Goal: Browse casually: Explore the website without a specific task or goal

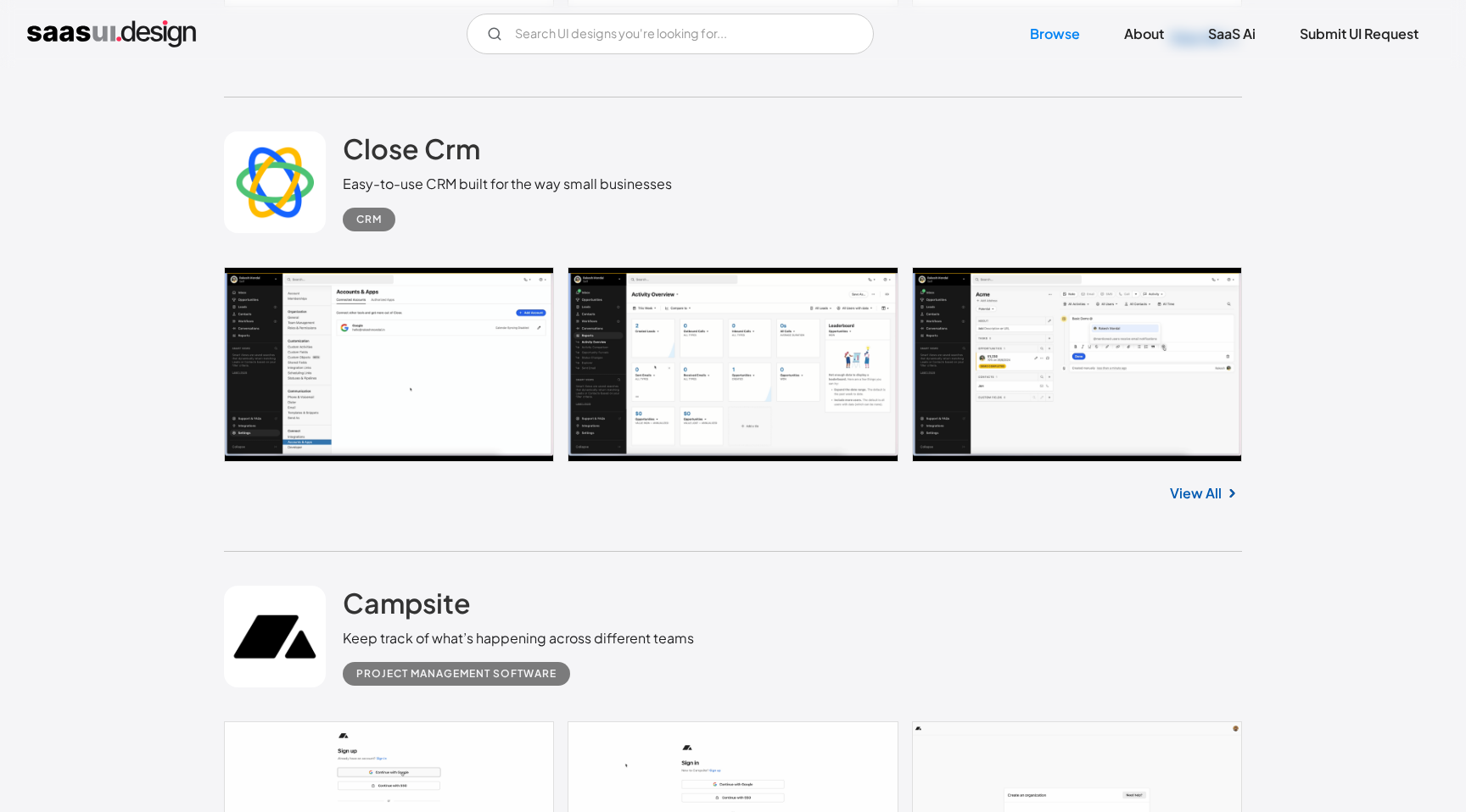
scroll to position [5481, 0]
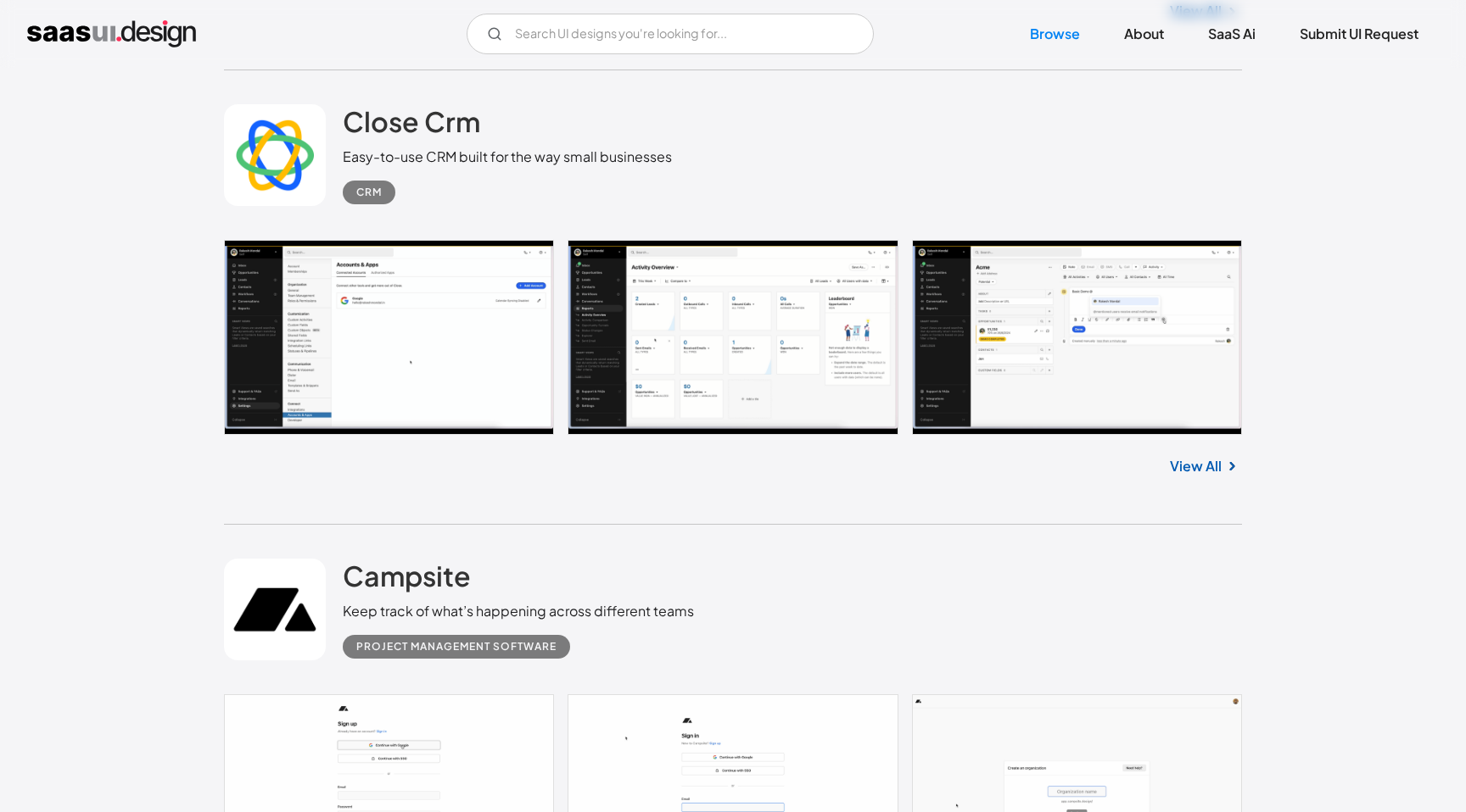
click at [1195, 470] on link "View All" at bounding box center [1195, 466] width 51 height 21
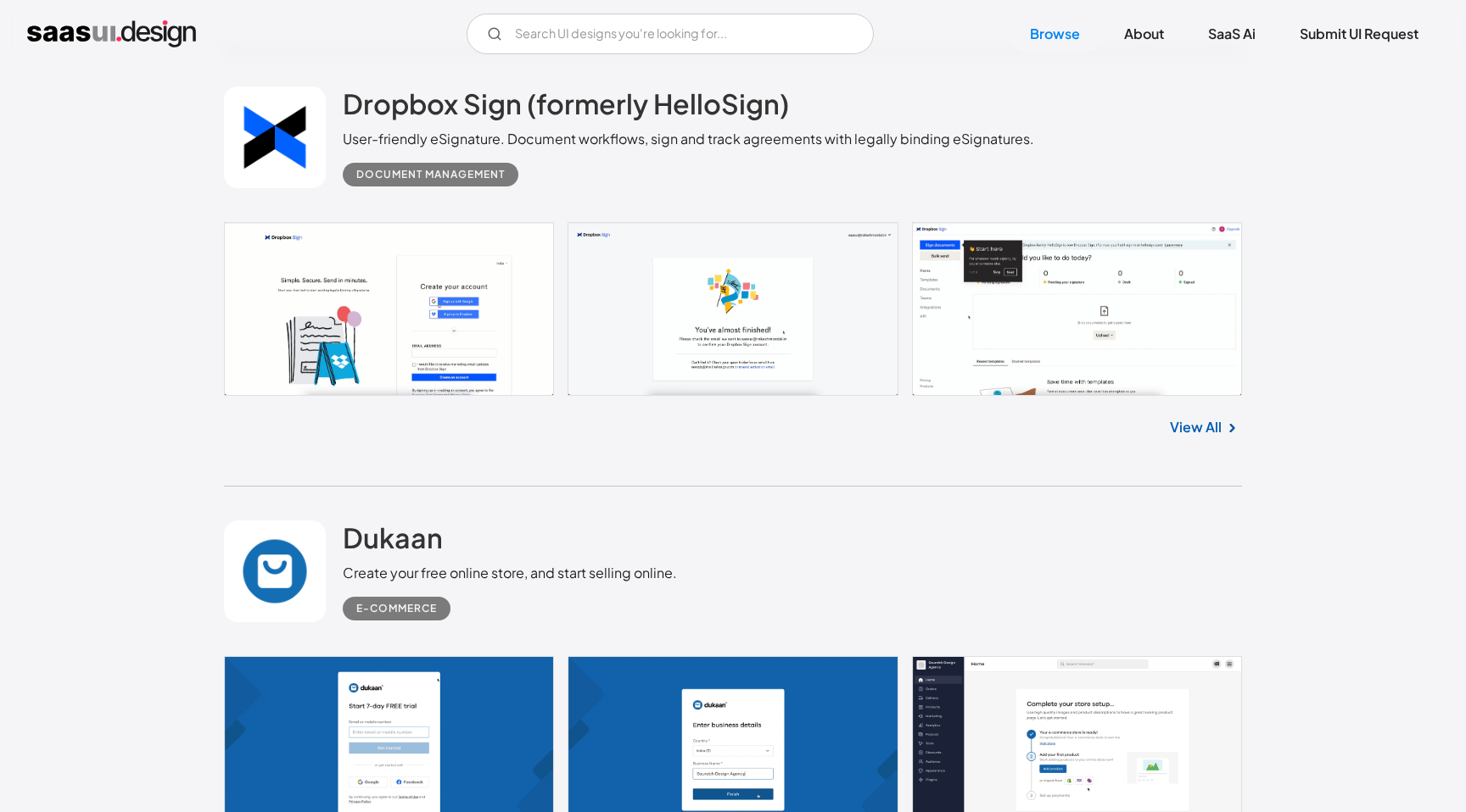
scroll to position [9114, 0]
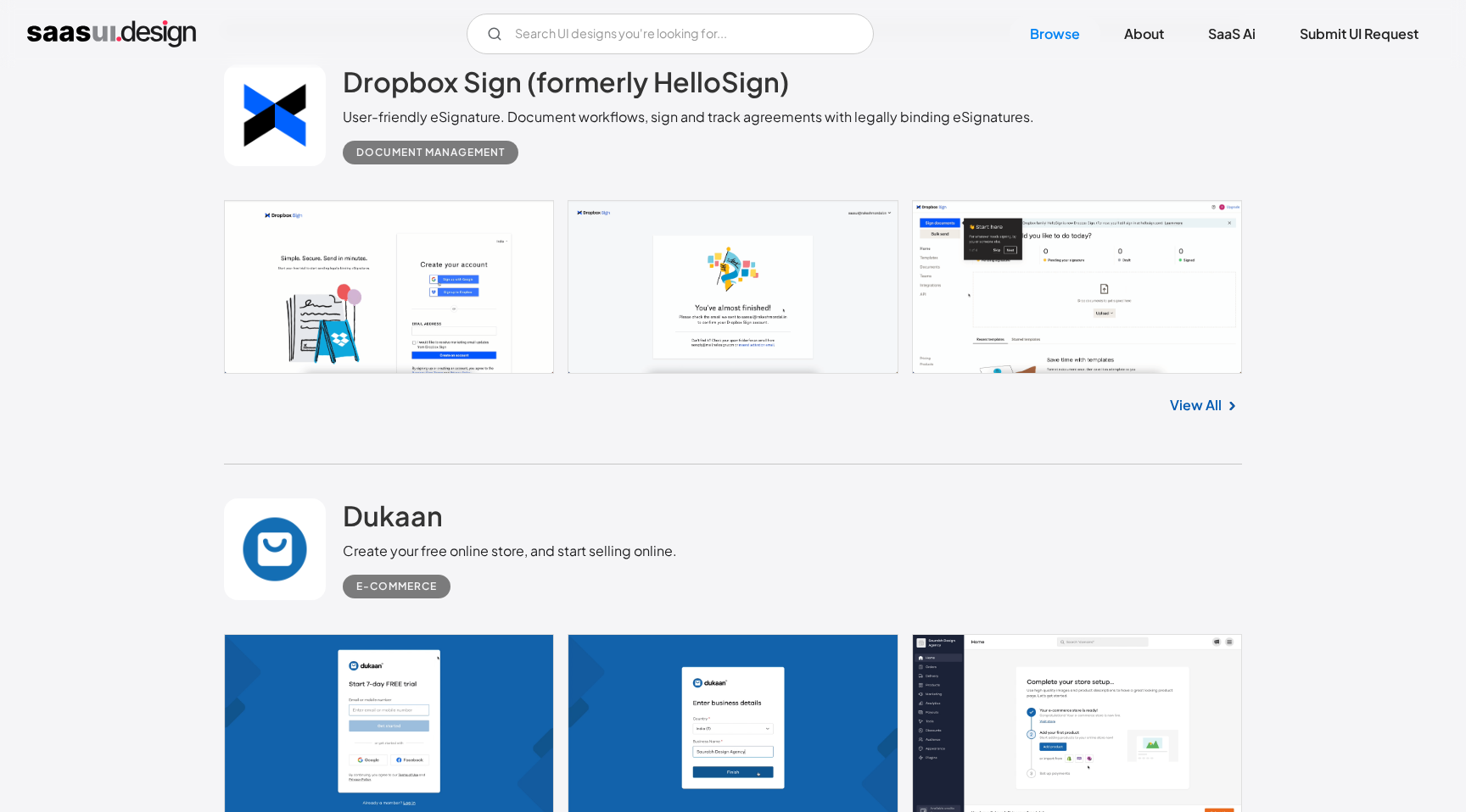
click at [1205, 415] on link "View All" at bounding box center [1195, 405] width 51 height 21
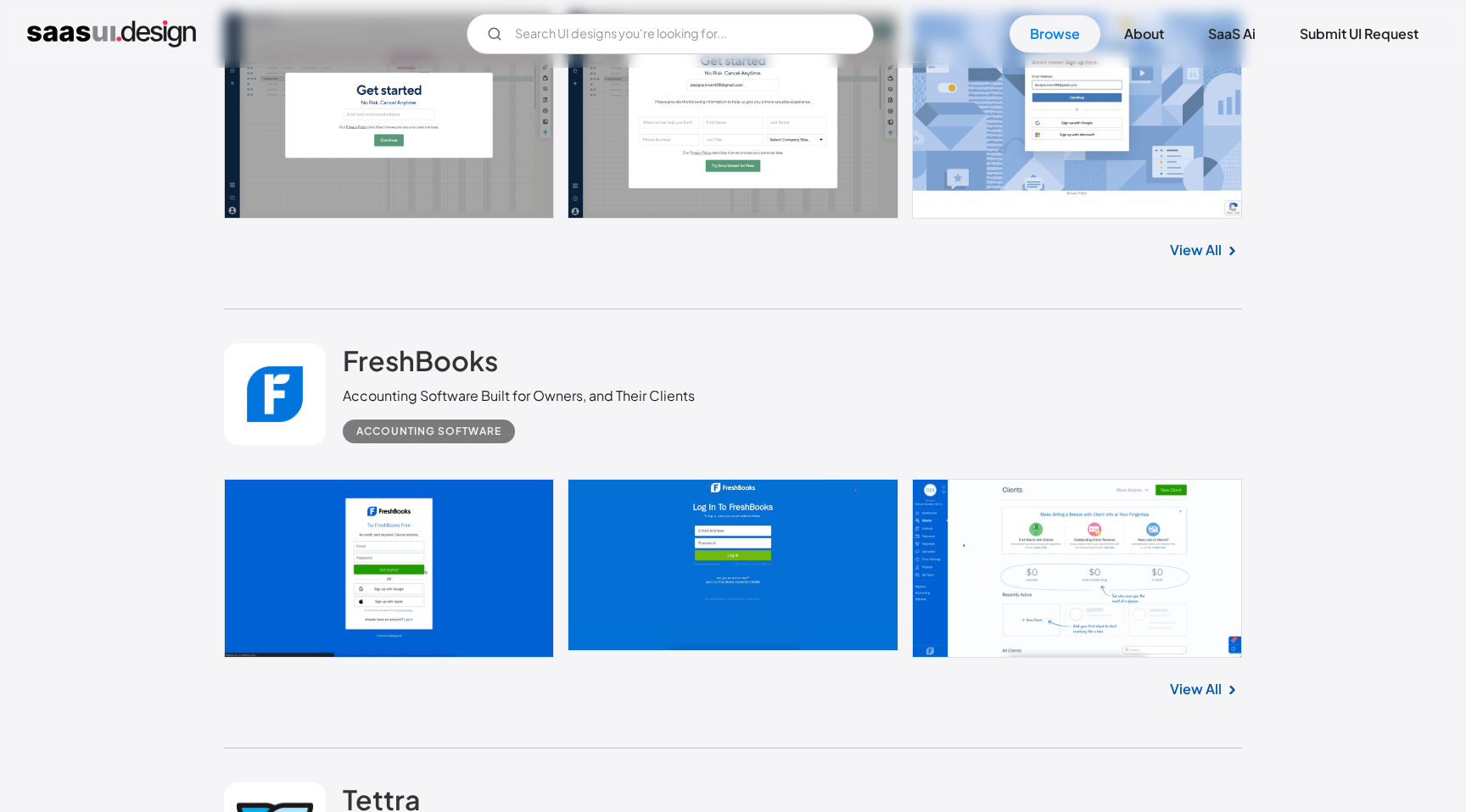
scroll to position [11129, 0]
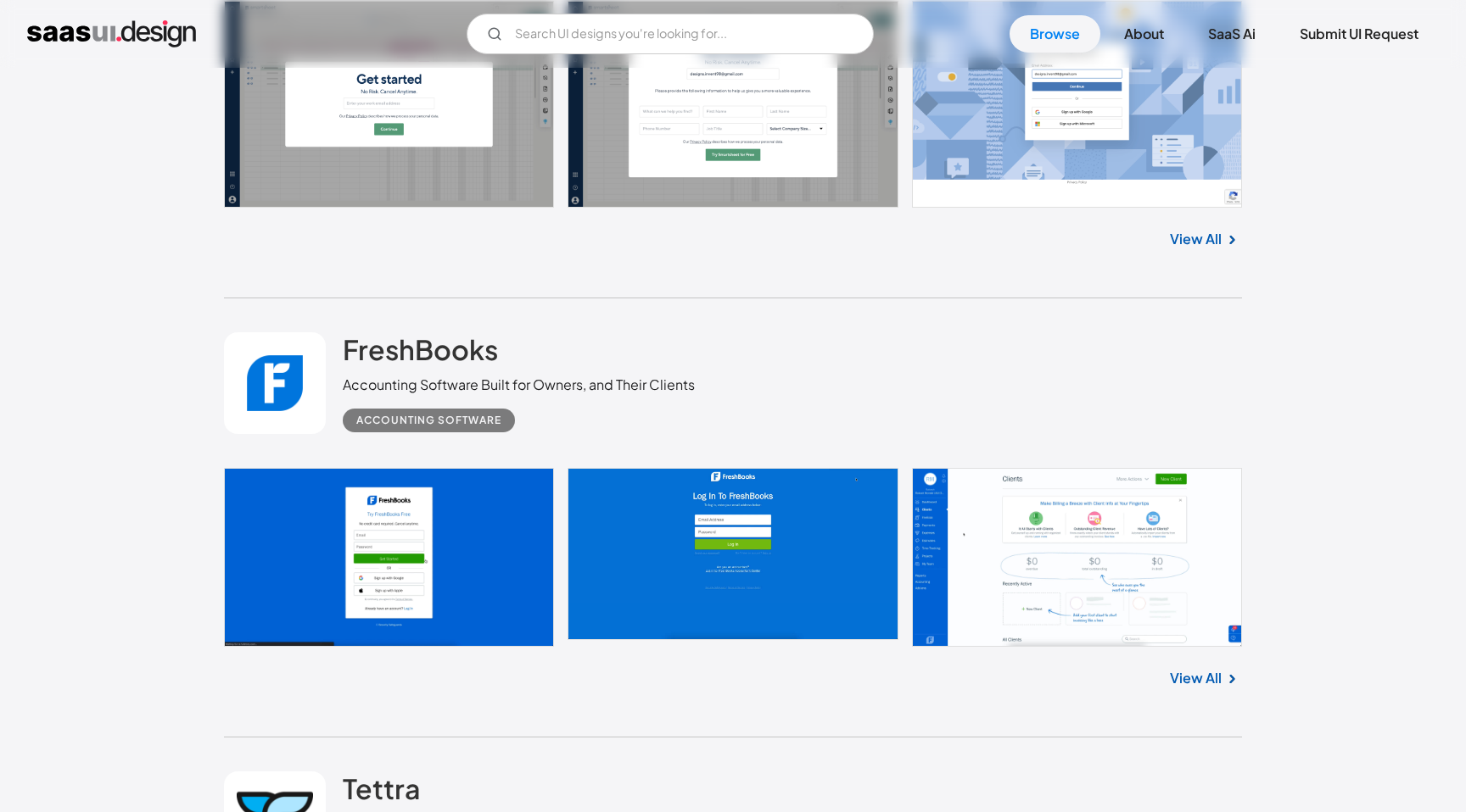
click at [1195, 248] on link "View All" at bounding box center [1195, 239] width 51 height 21
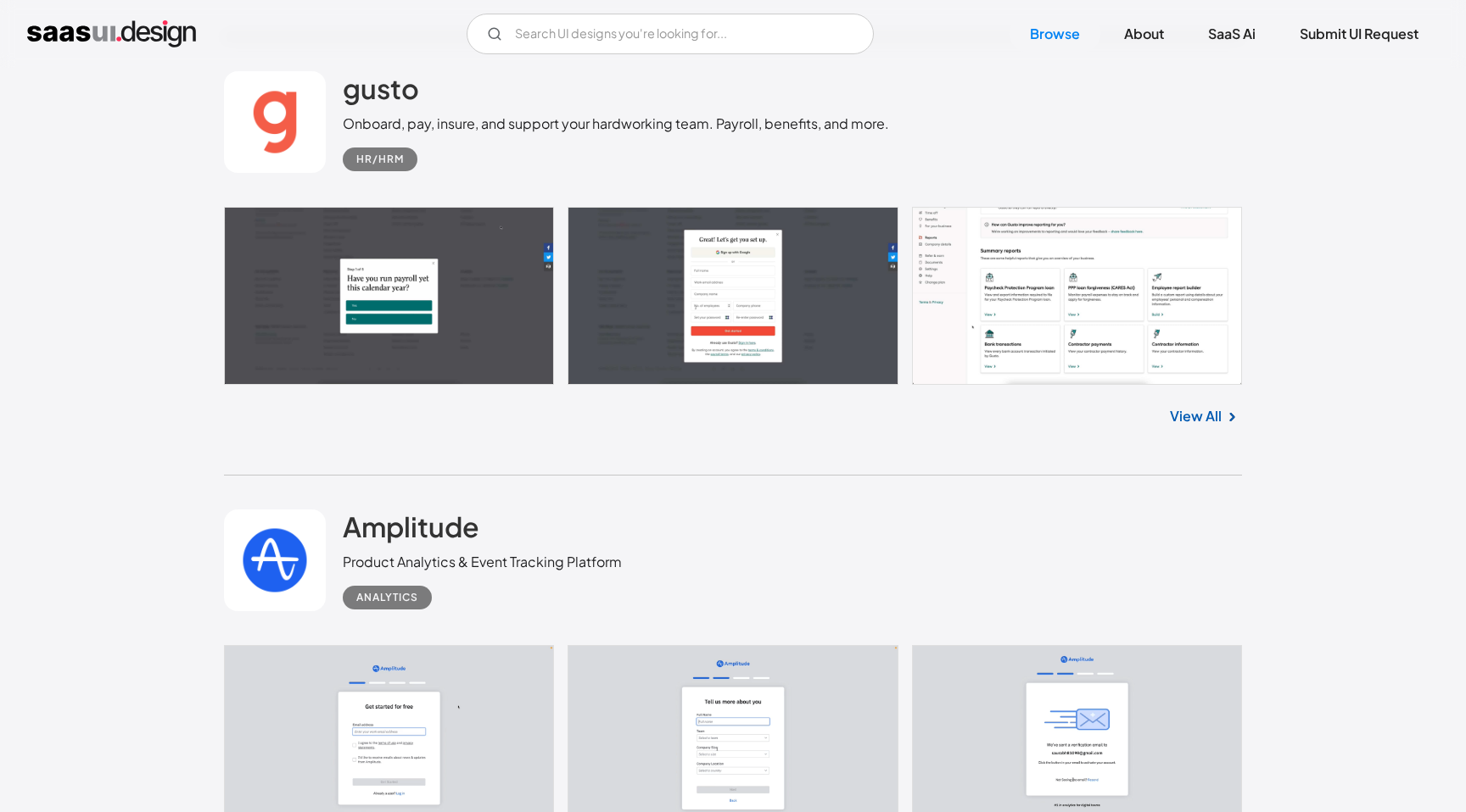
scroll to position [13206, 0]
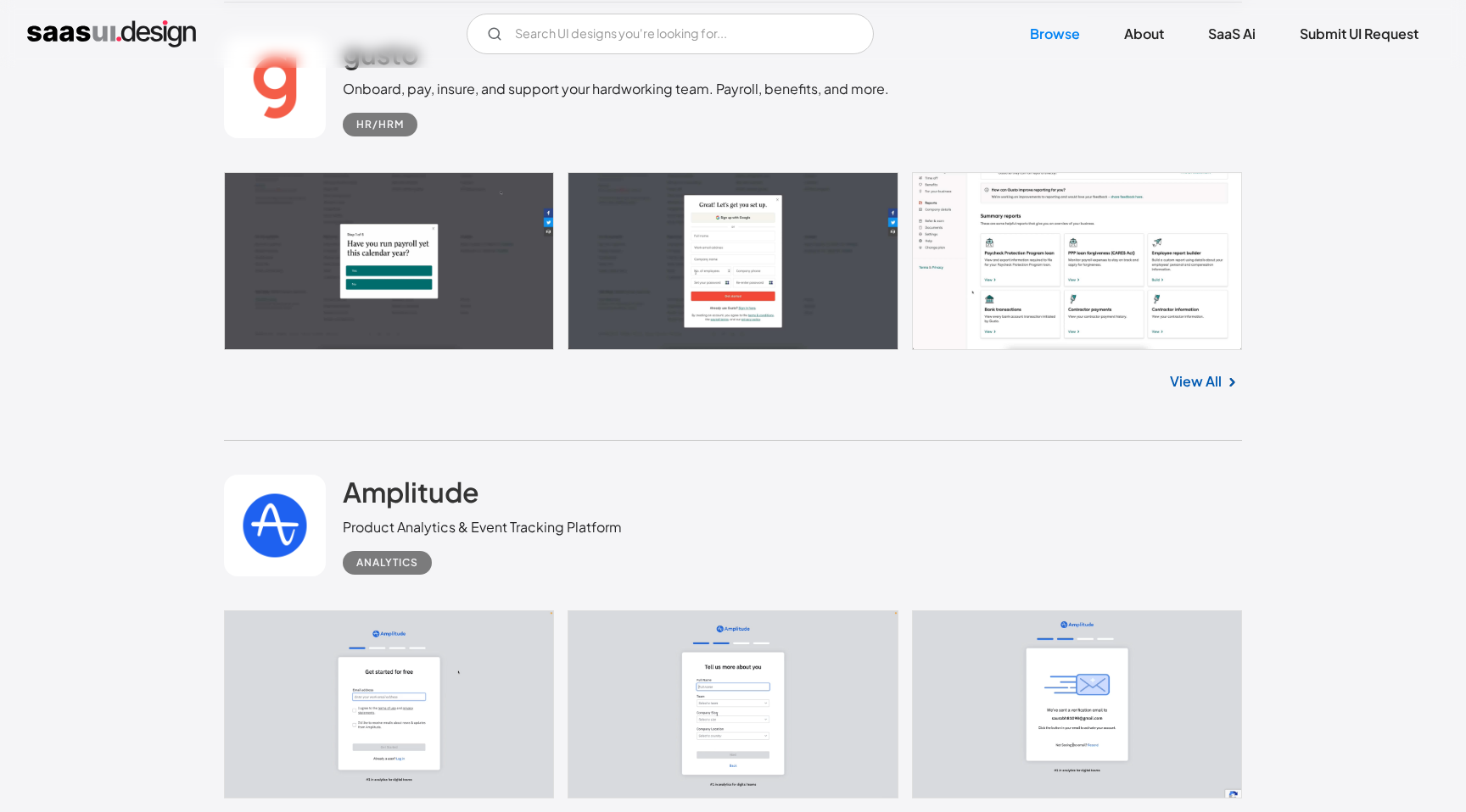
click at [1198, 392] on link "View All" at bounding box center [1195, 381] width 51 height 21
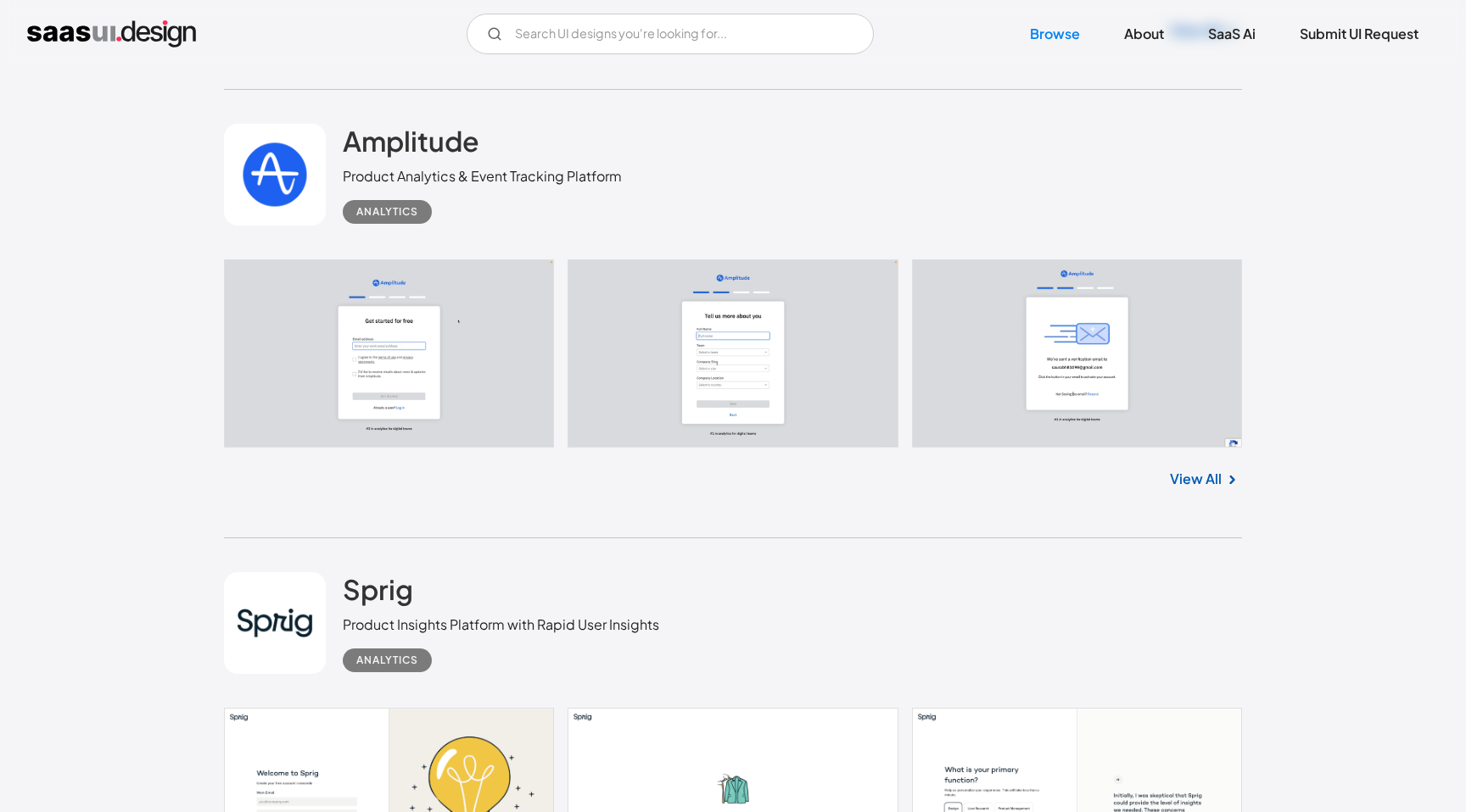
scroll to position [13676, 0]
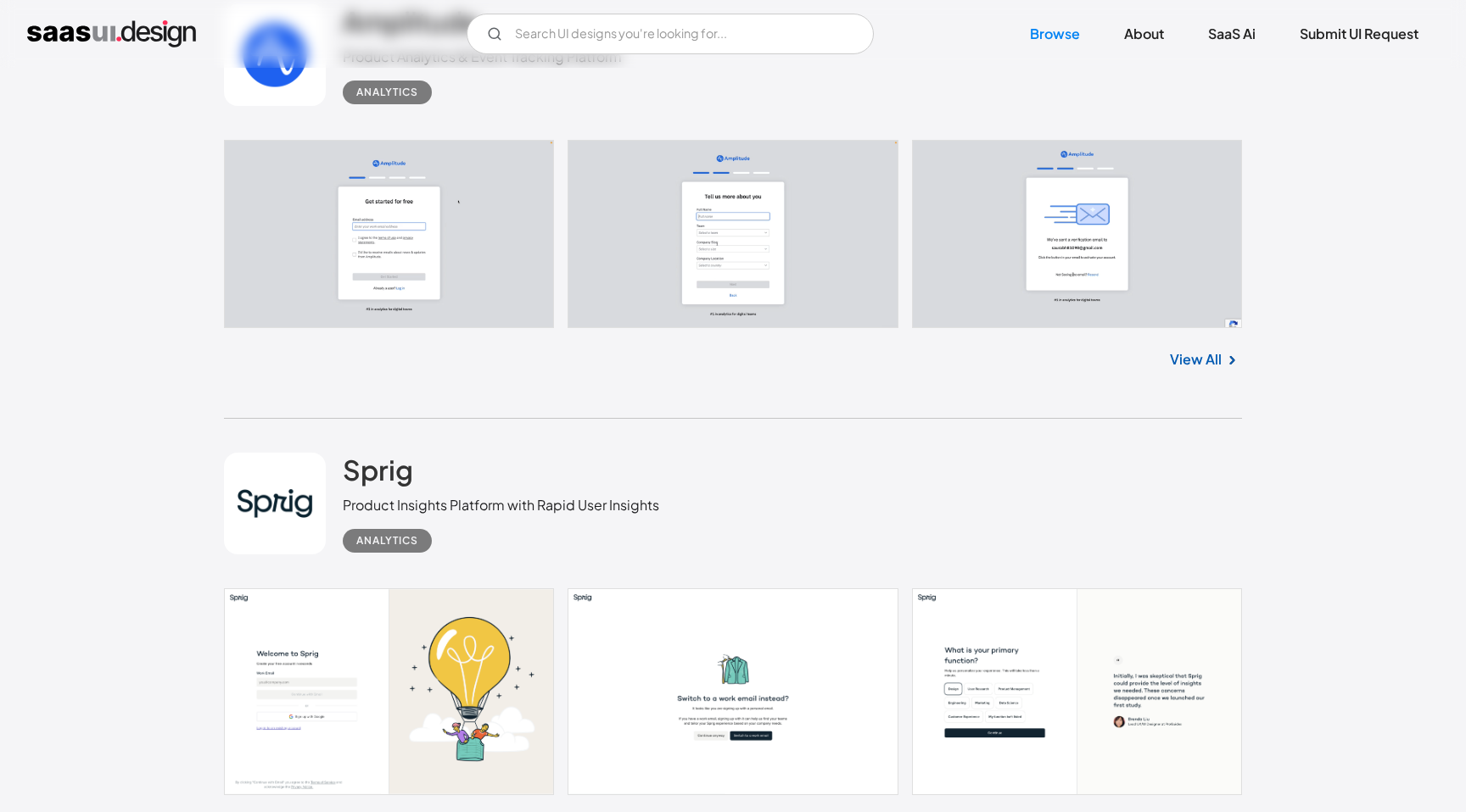
click at [1198, 370] on link "View All" at bounding box center [1195, 360] width 51 height 21
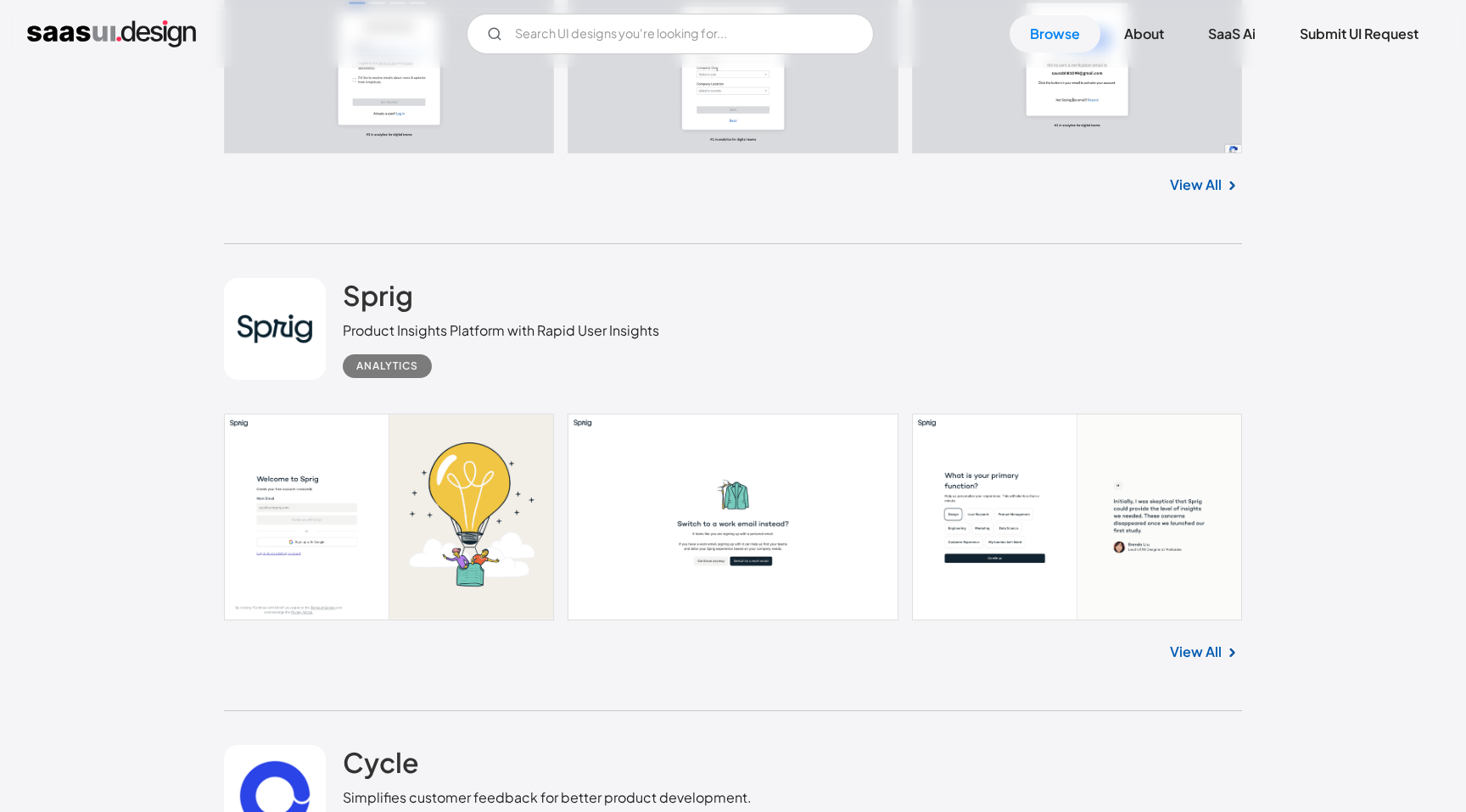
scroll to position [14051, 0]
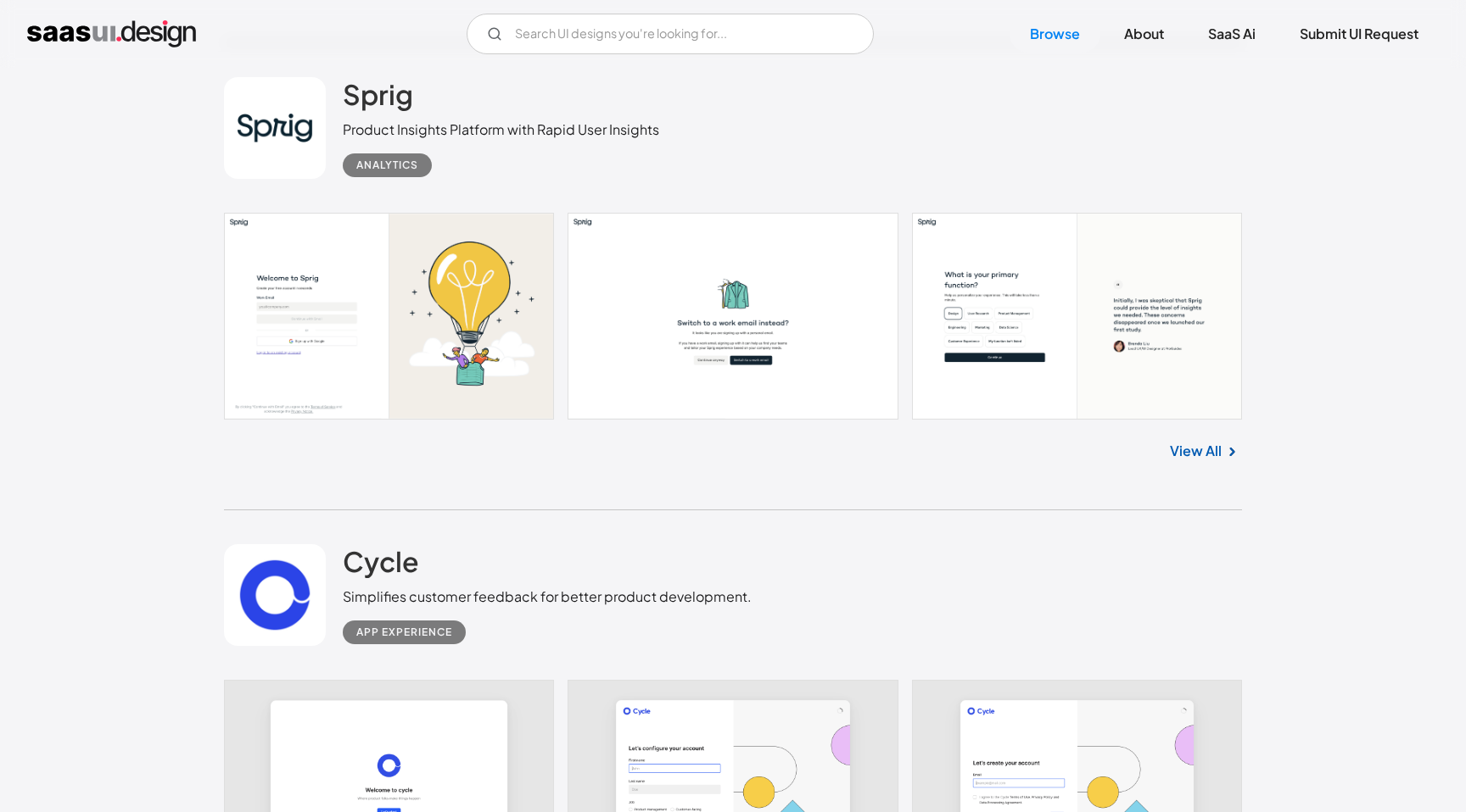
click at [1195, 461] on link "View All" at bounding box center [1195, 451] width 51 height 21
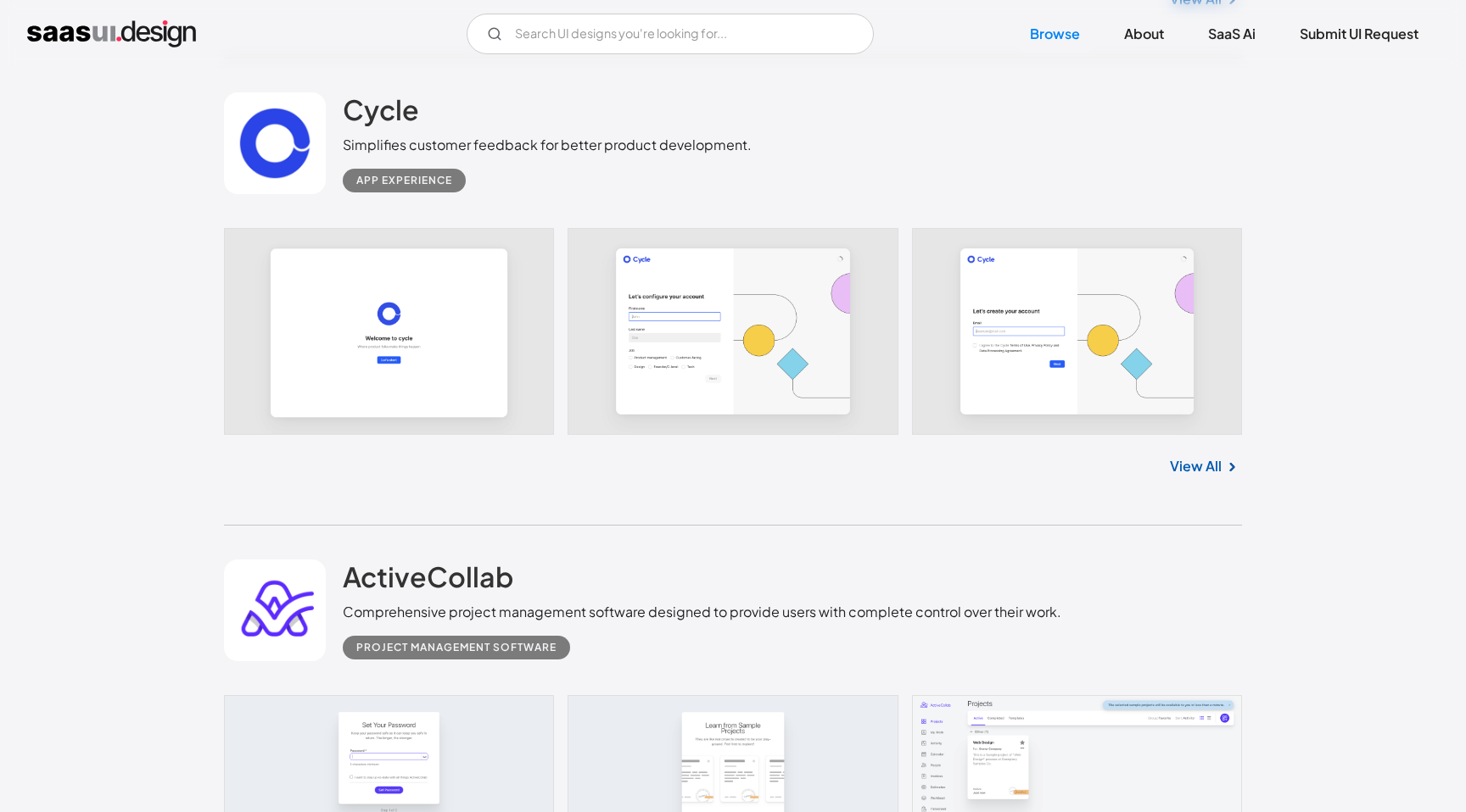
scroll to position [14508, 0]
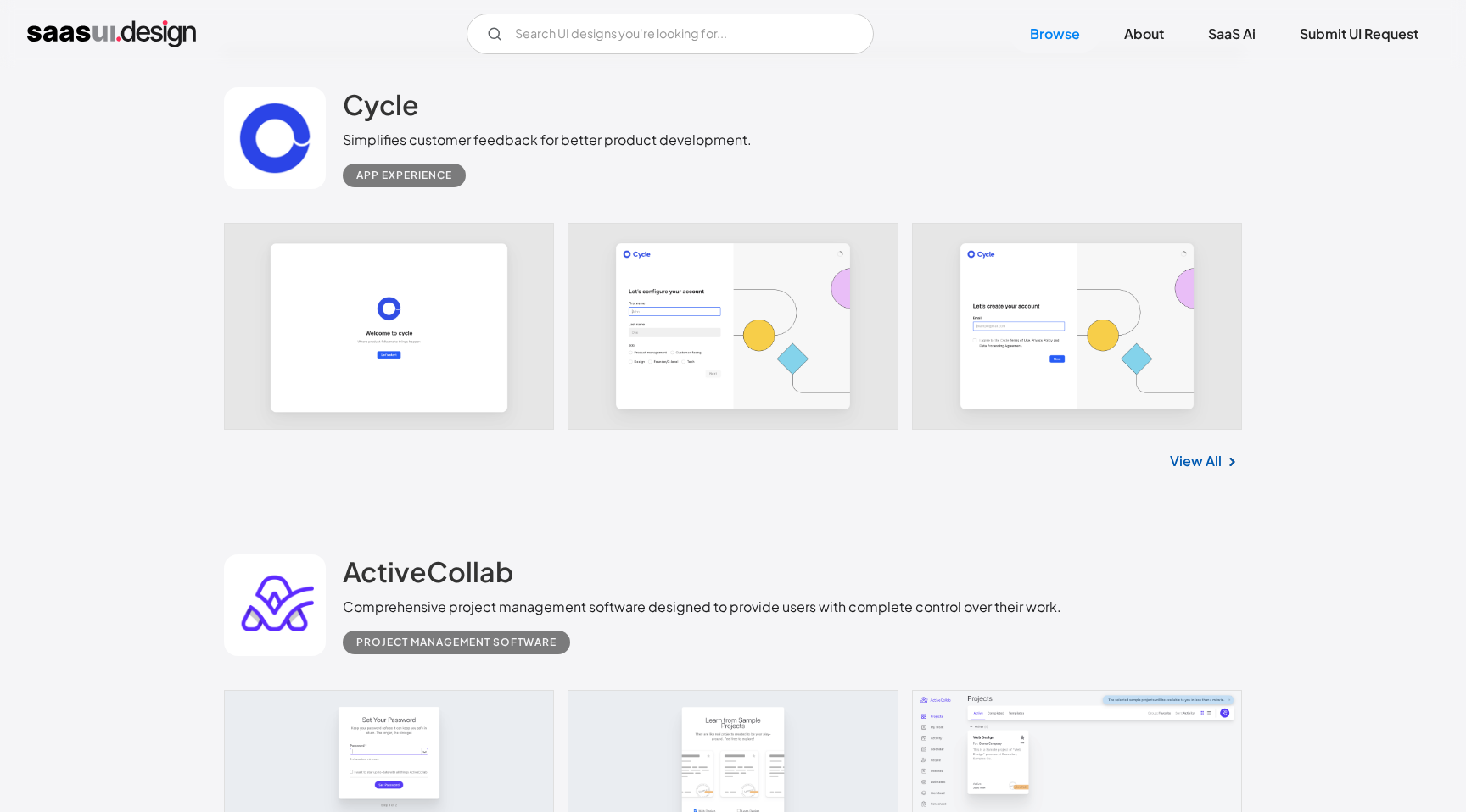
click at [1196, 471] on link "View All" at bounding box center [1195, 461] width 51 height 21
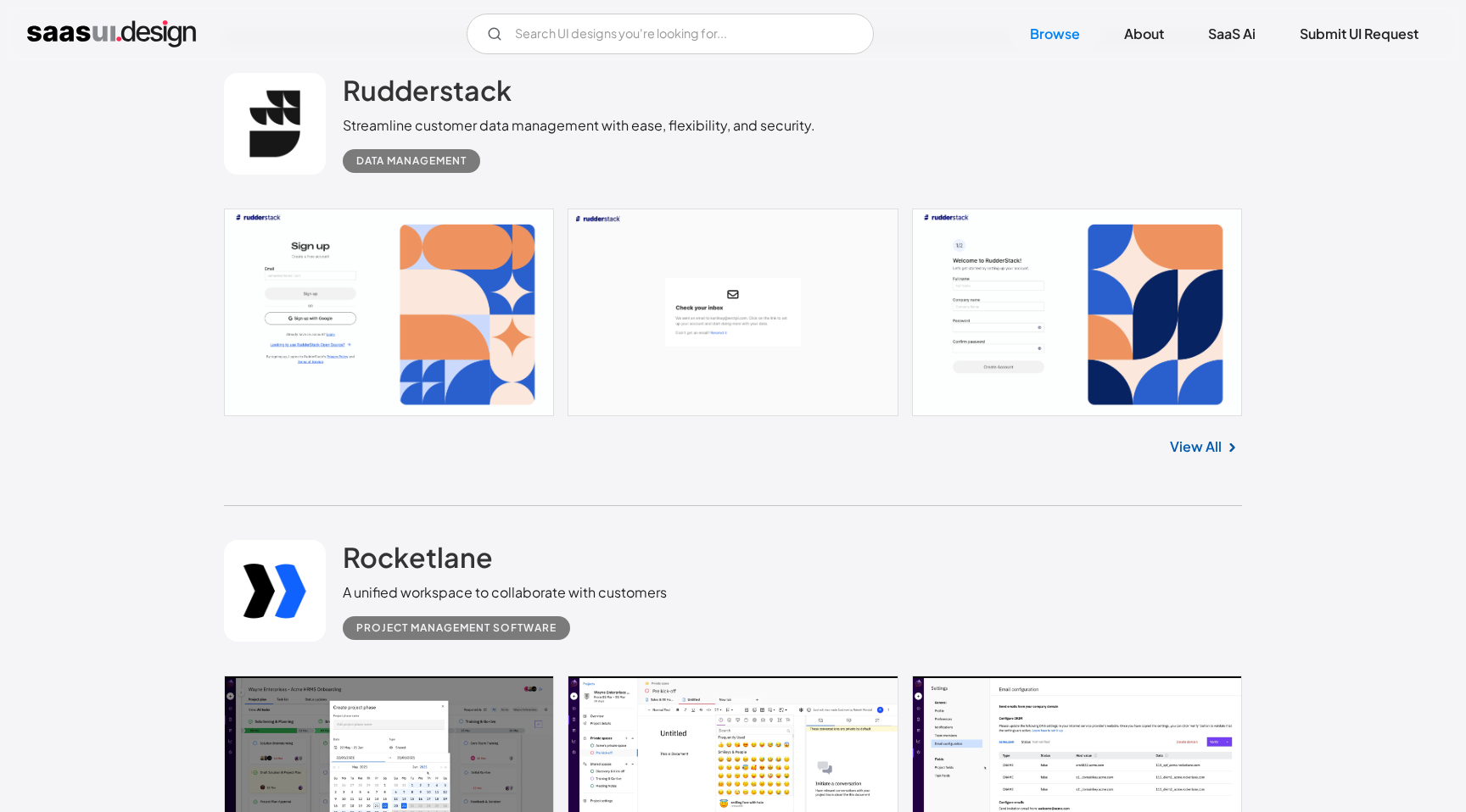
scroll to position [17702, 0]
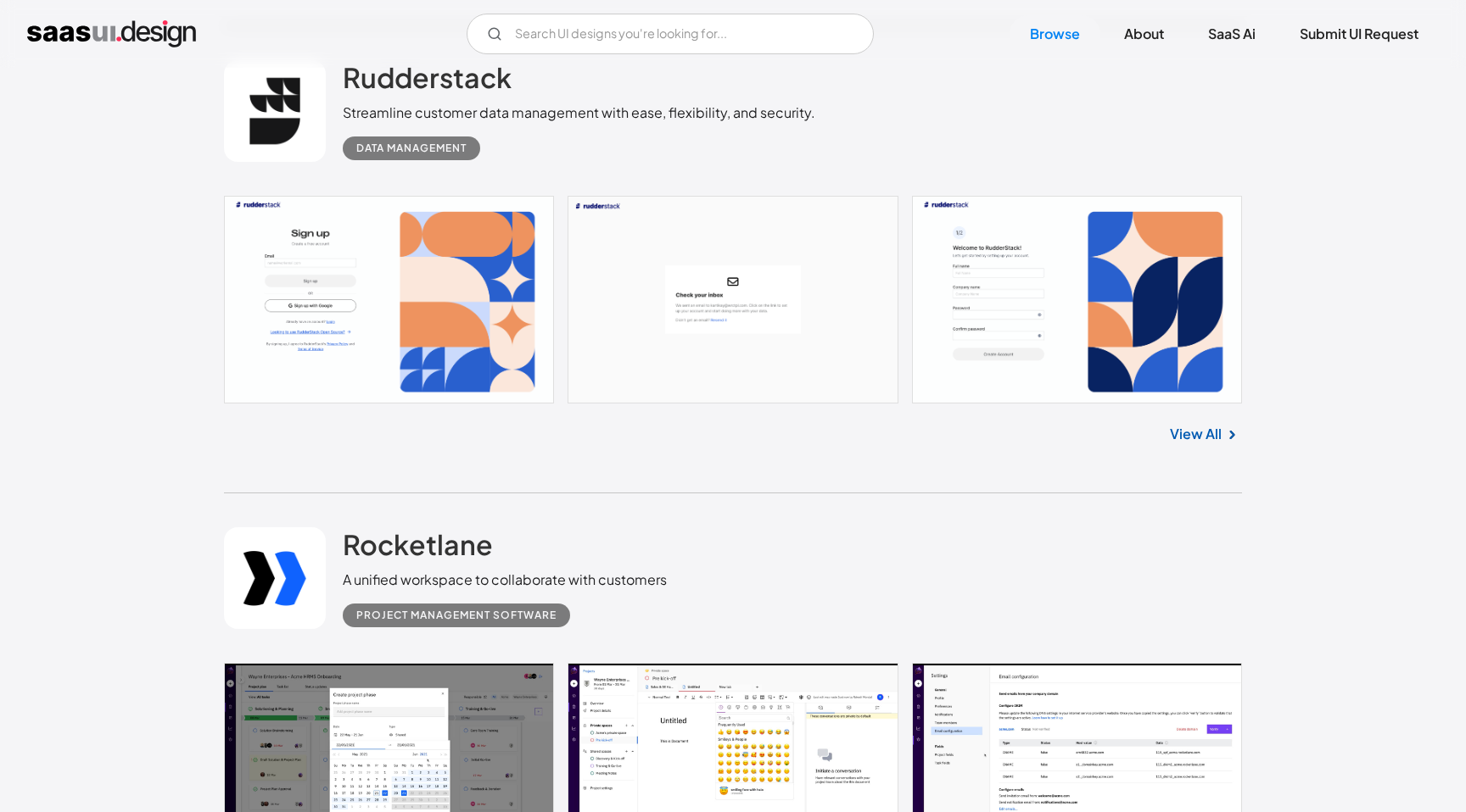
click at [1190, 444] on link "View All" at bounding box center [1195, 433] width 51 height 21
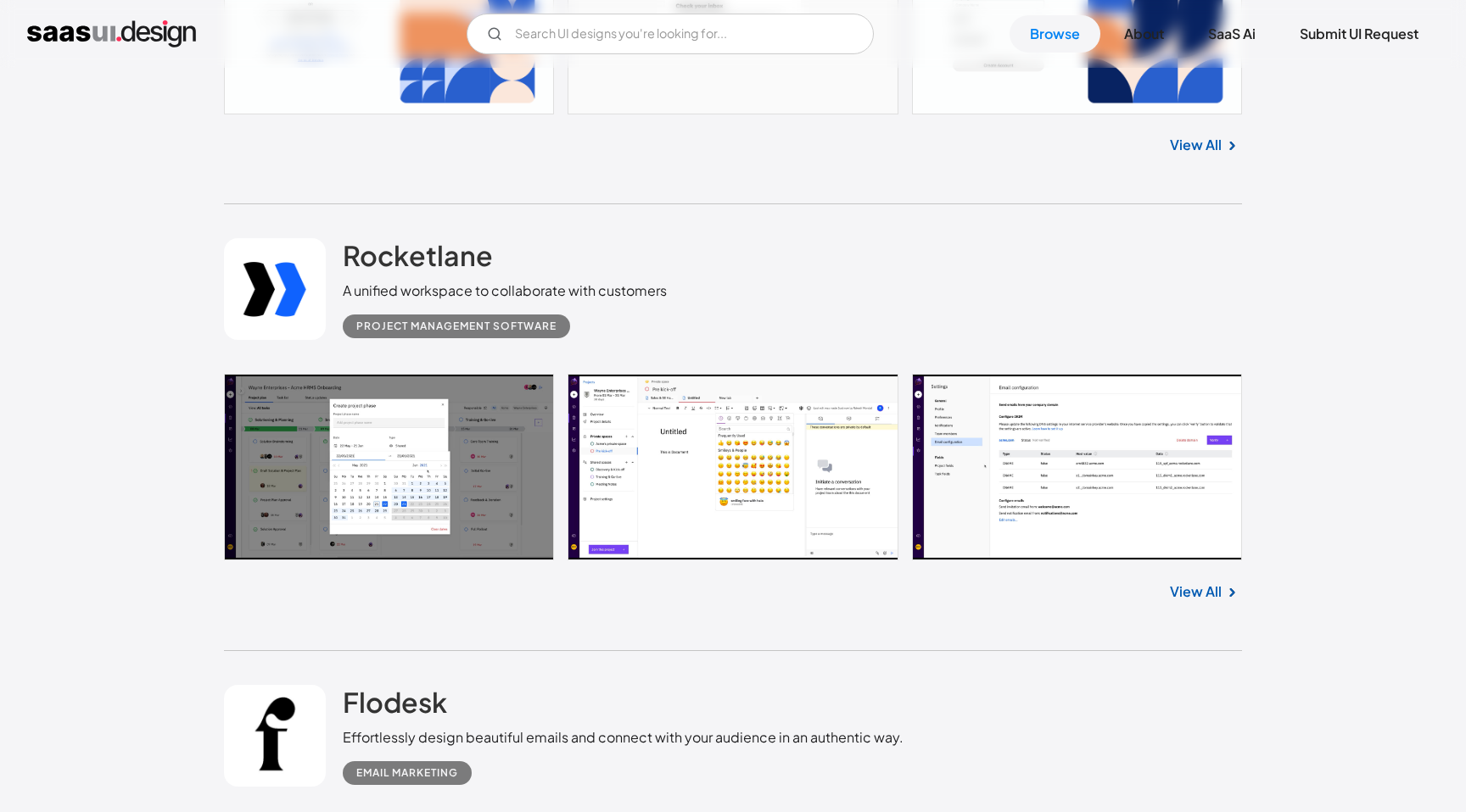
scroll to position [18186, 0]
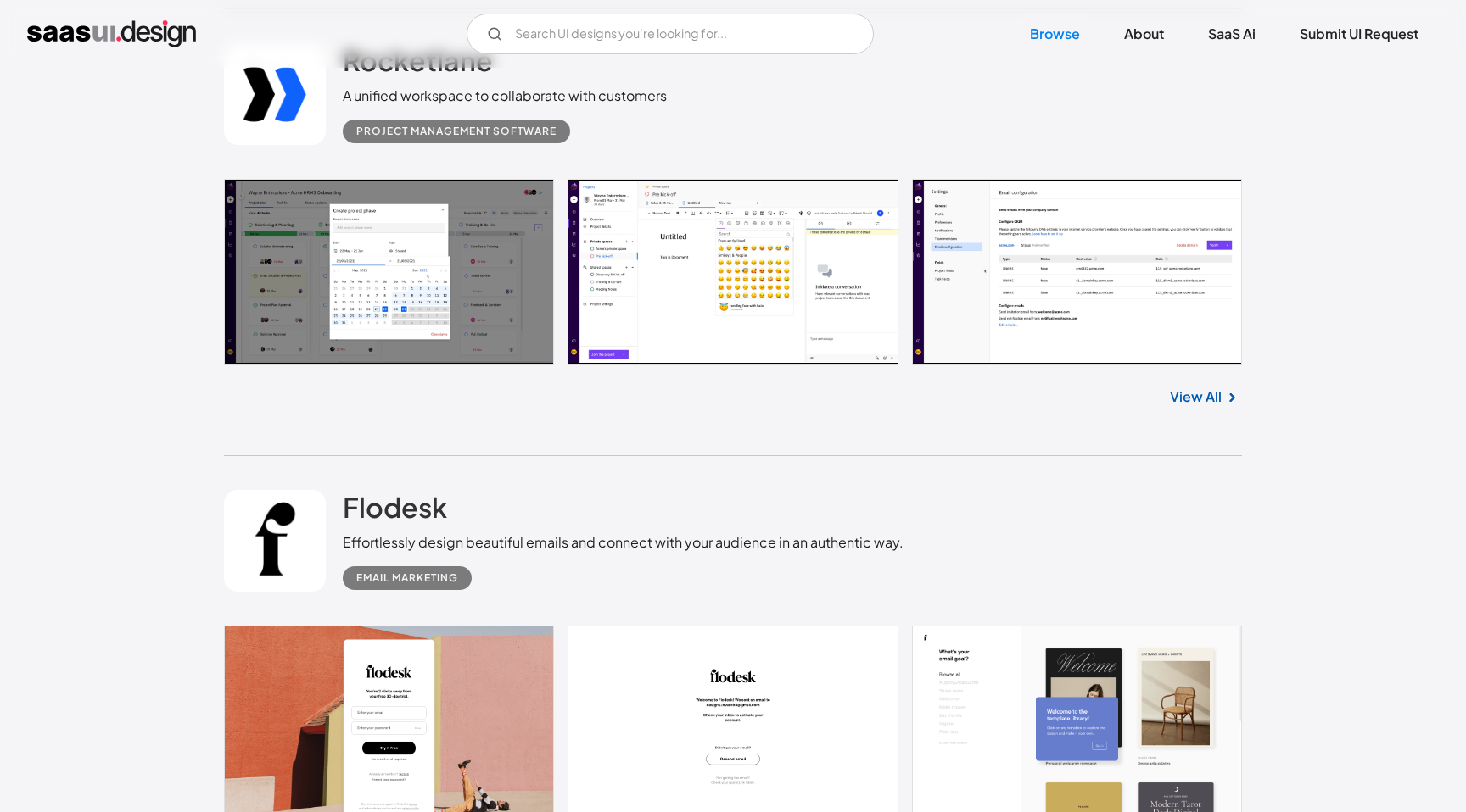
click at [1206, 407] on link "View All" at bounding box center [1195, 397] width 51 height 21
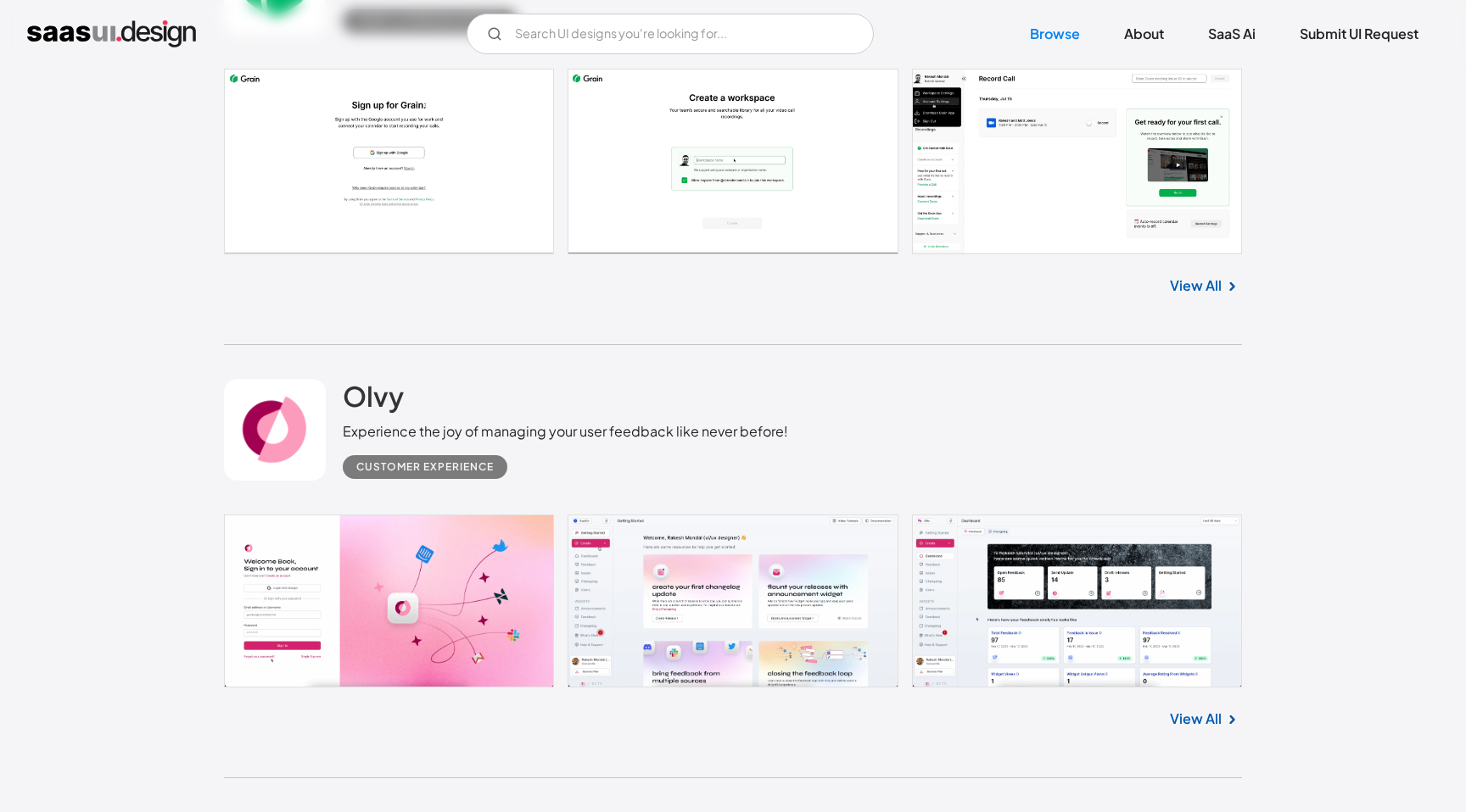
scroll to position [19211, 0]
click at [1195, 295] on link "View All" at bounding box center [1195, 285] width 51 height 21
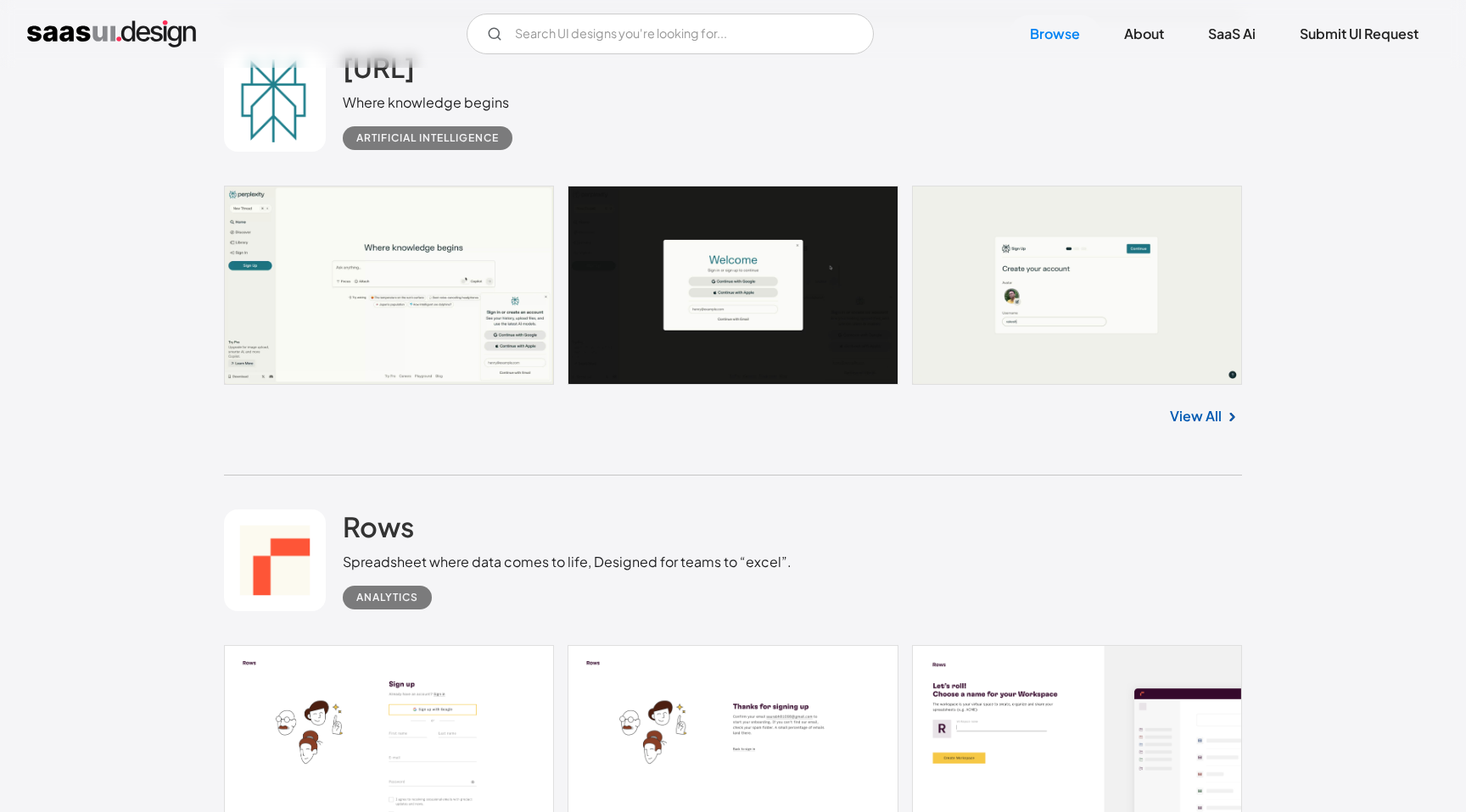
scroll to position [27111, 0]
click at [1209, 427] on link "View All" at bounding box center [1195, 417] width 51 height 21
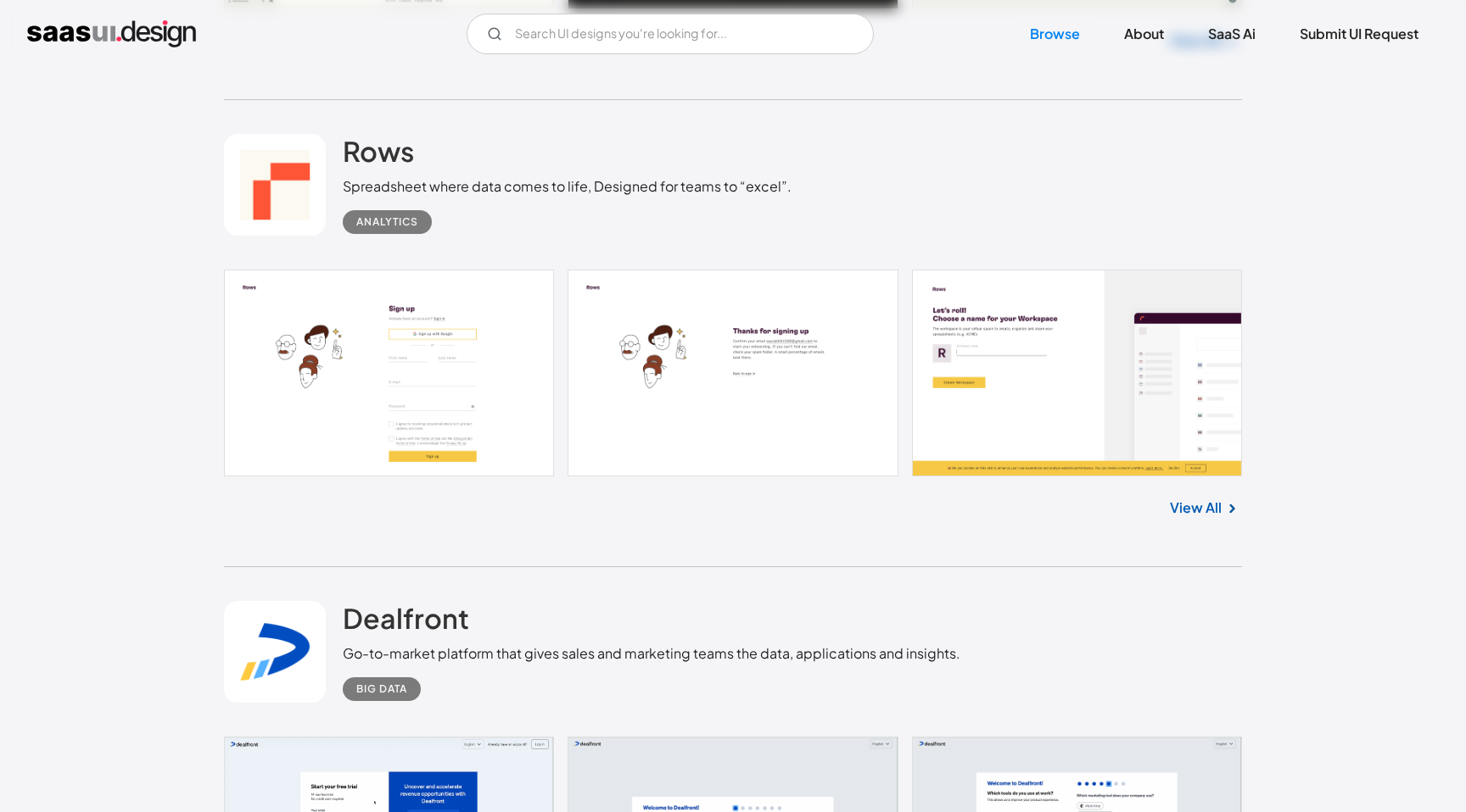
scroll to position [27489, 0]
click at [1210, 517] on link "View All" at bounding box center [1195, 506] width 51 height 21
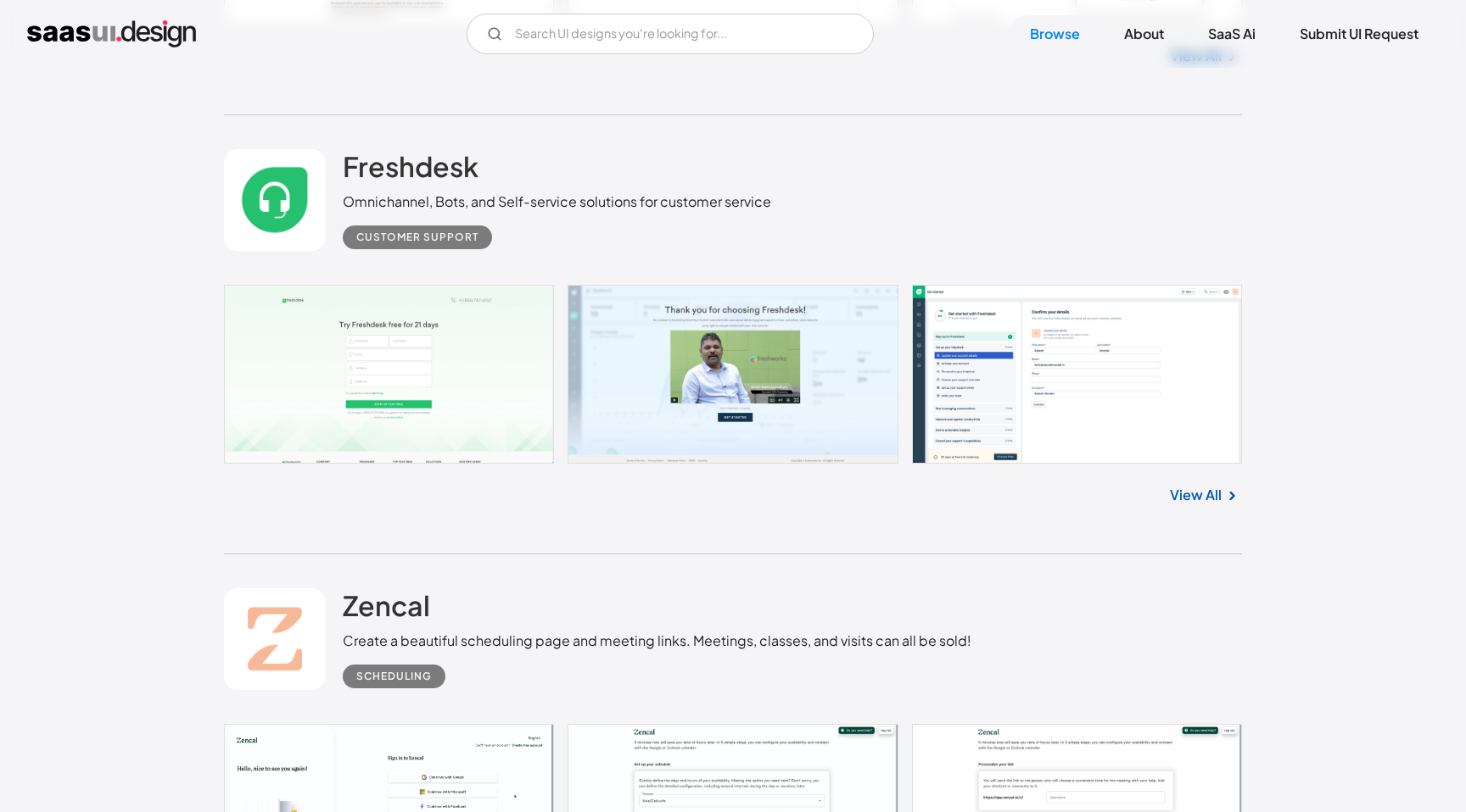
scroll to position [28856, 0]
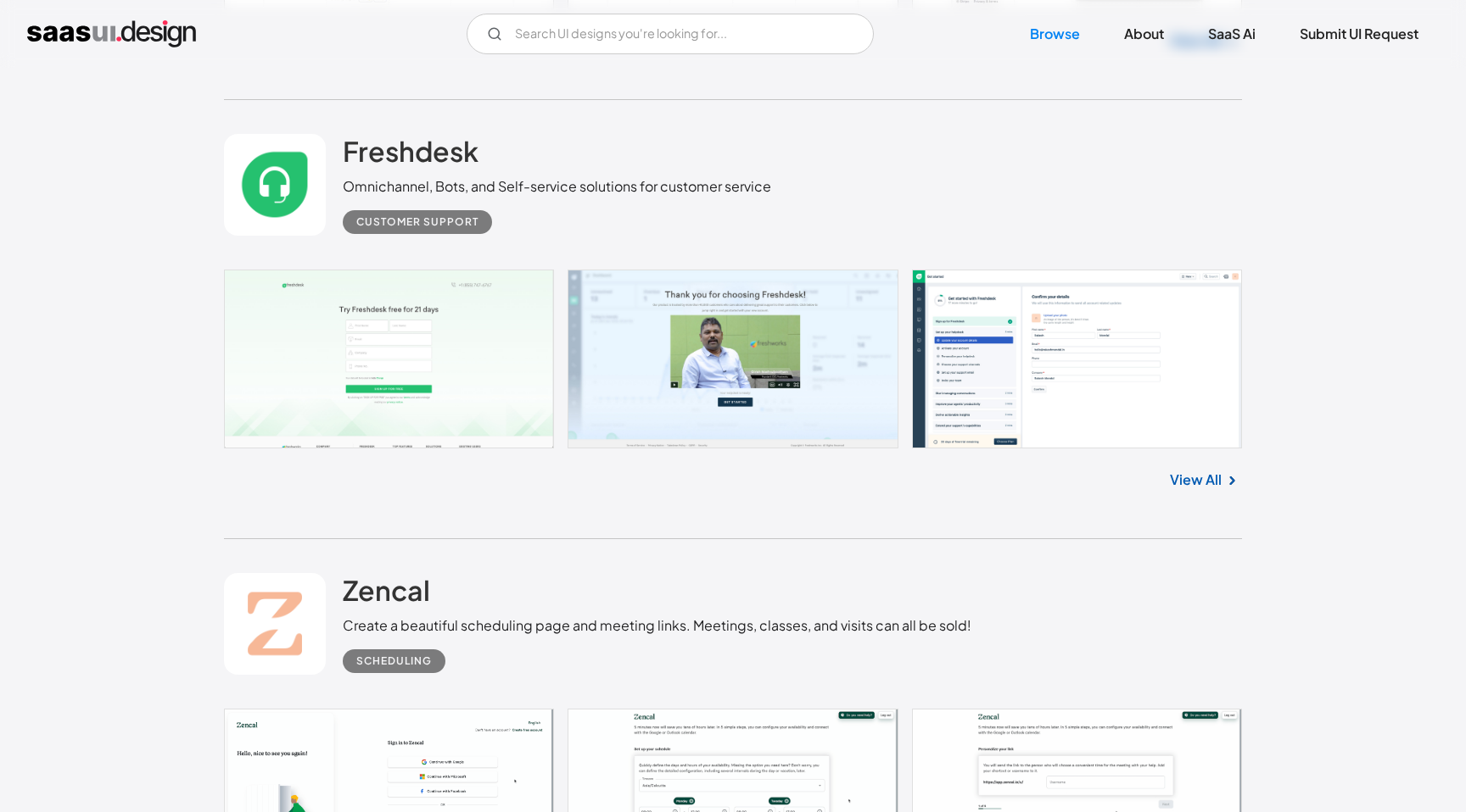
click at [1197, 490] on link "View All" at bounding box center [1195, 479] width 51 height 21
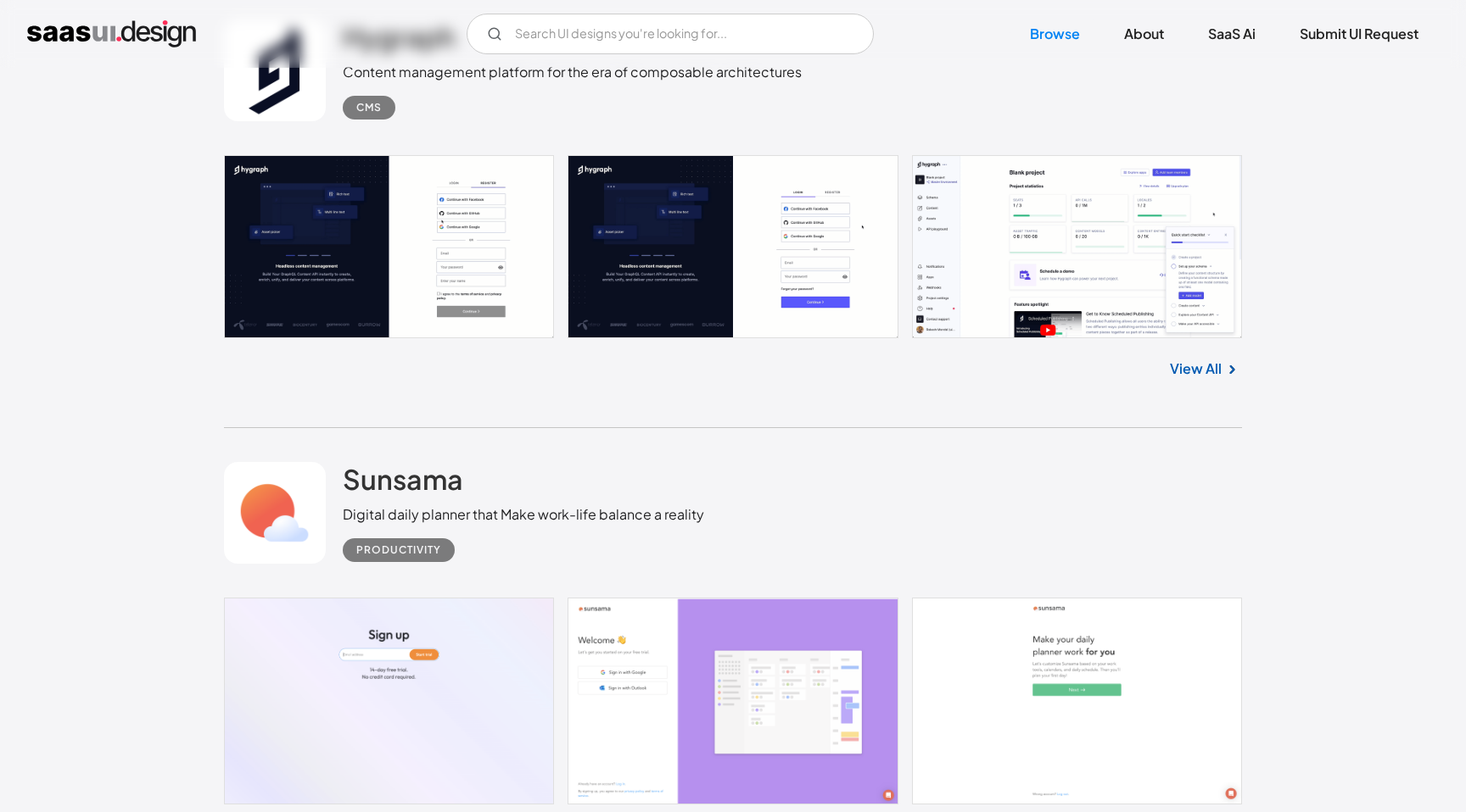
scroll to position [36600, 0]
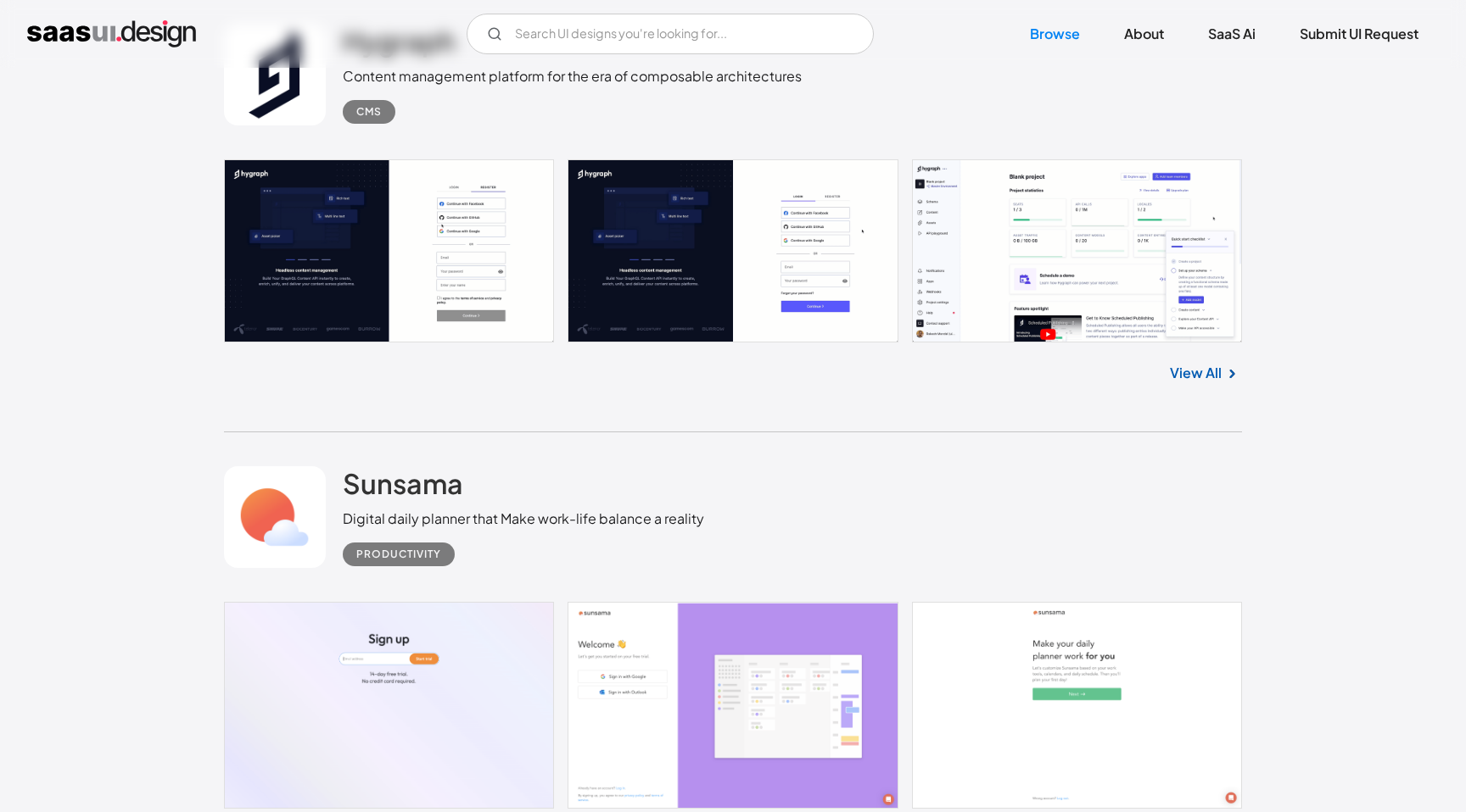
click at [1196, 383] on link "View All" at bounding box center [1195, 373] width 51 height 21
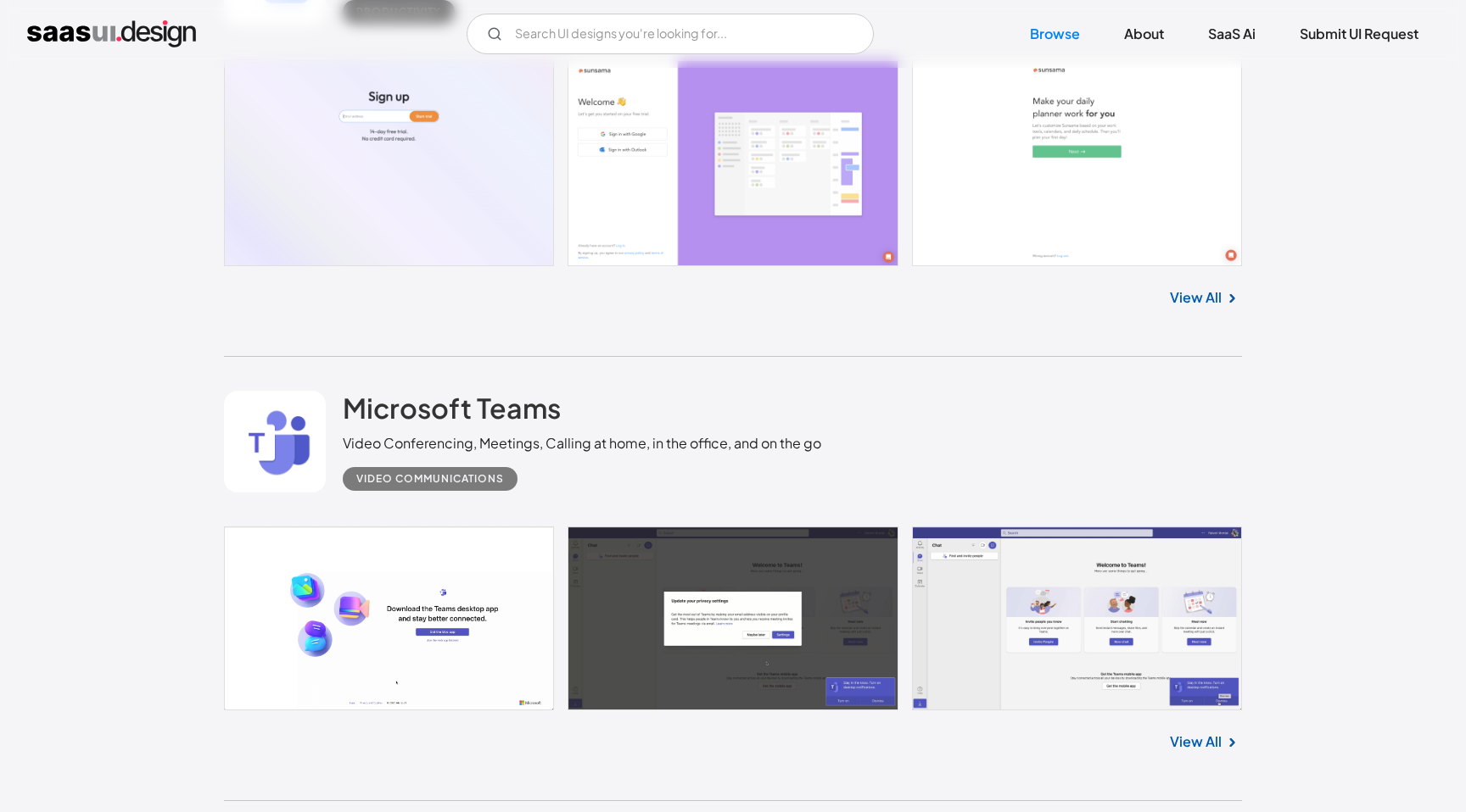
scroll to position [37147, 0]
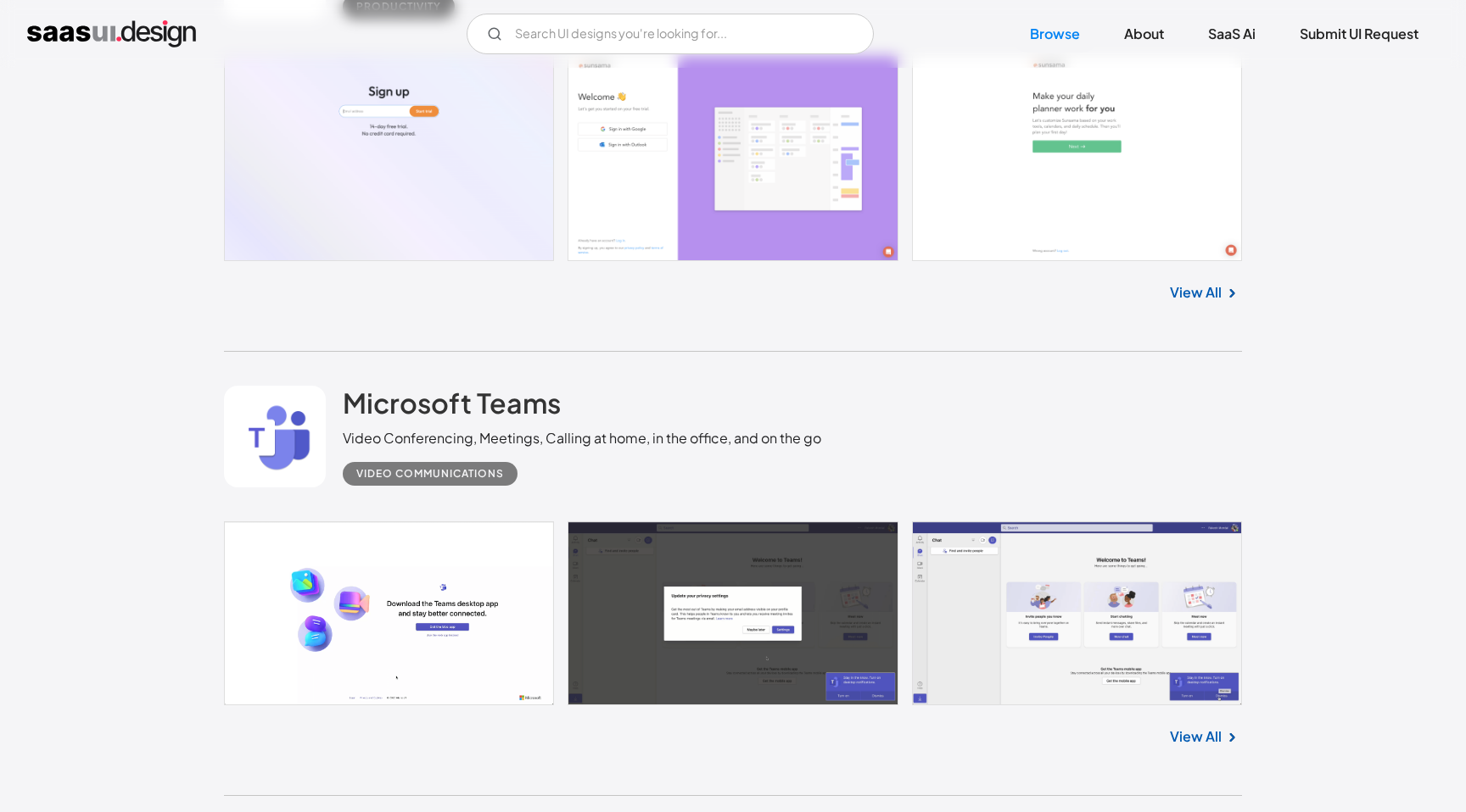
click at [1200, 303] on link "View All" at bounding box center [1195, 292] width 51 height 21
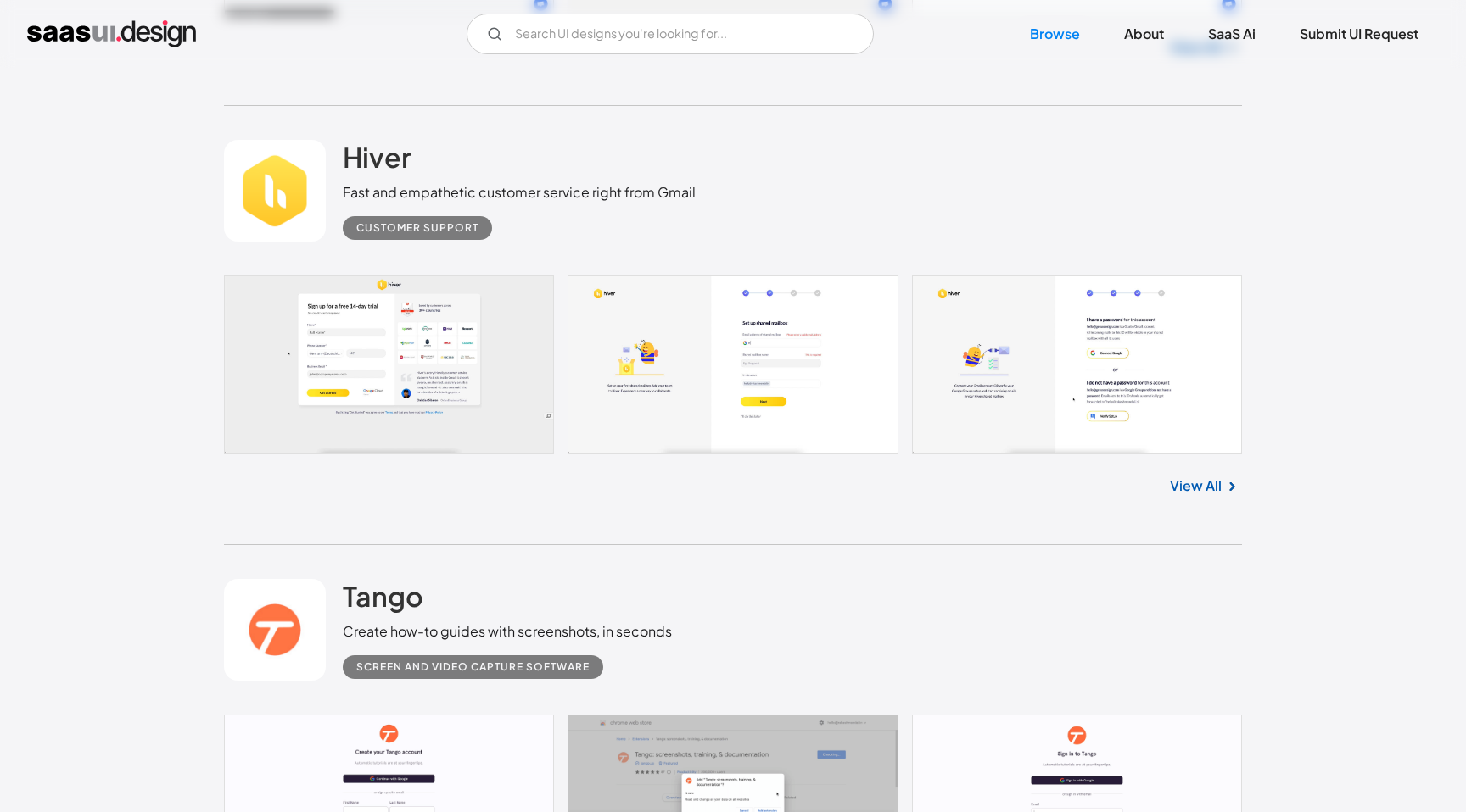
scroll to position [44112, 0]
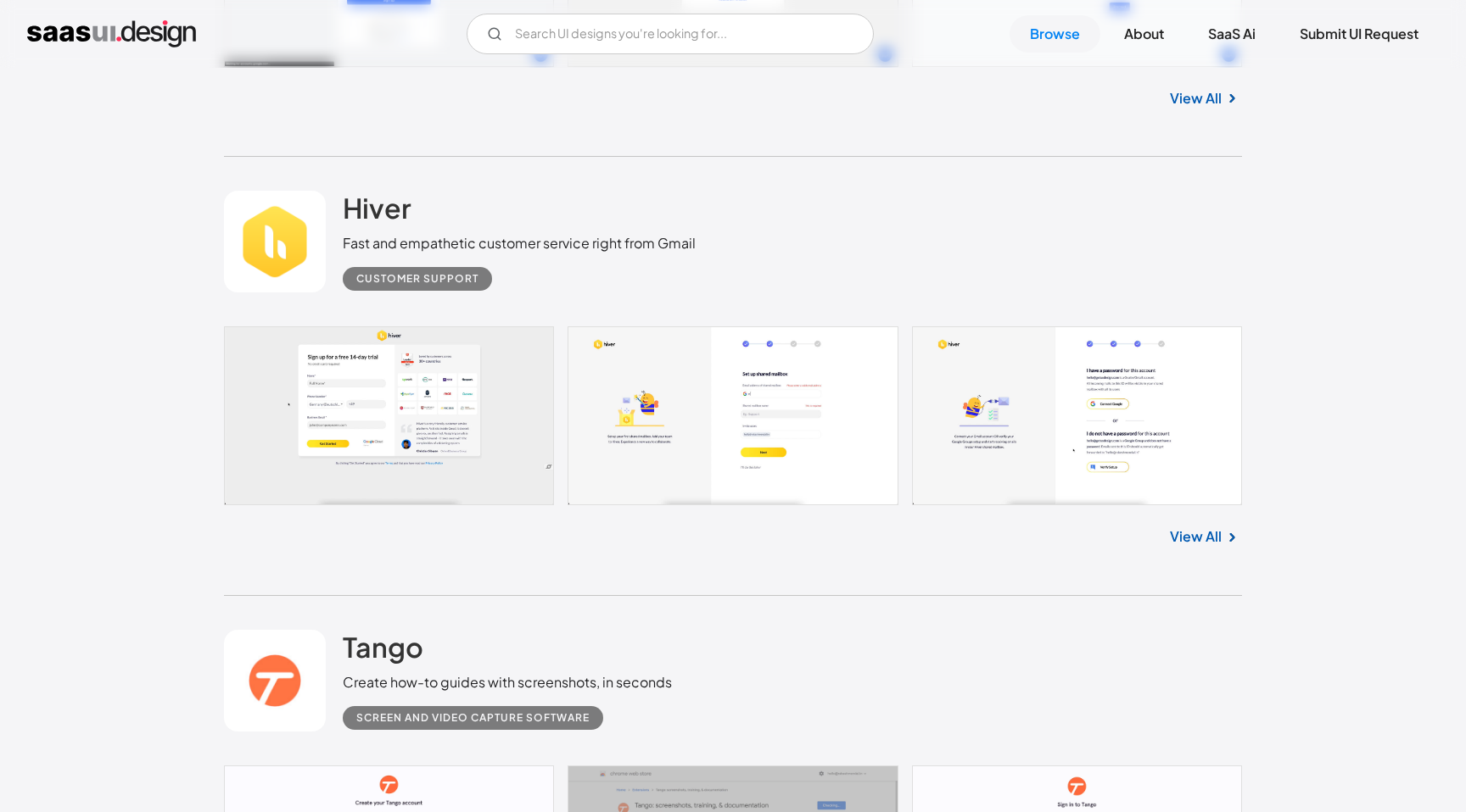
click at [1202, 547] on link "View All" at bounding box center [1195, 536] width 51 height 21
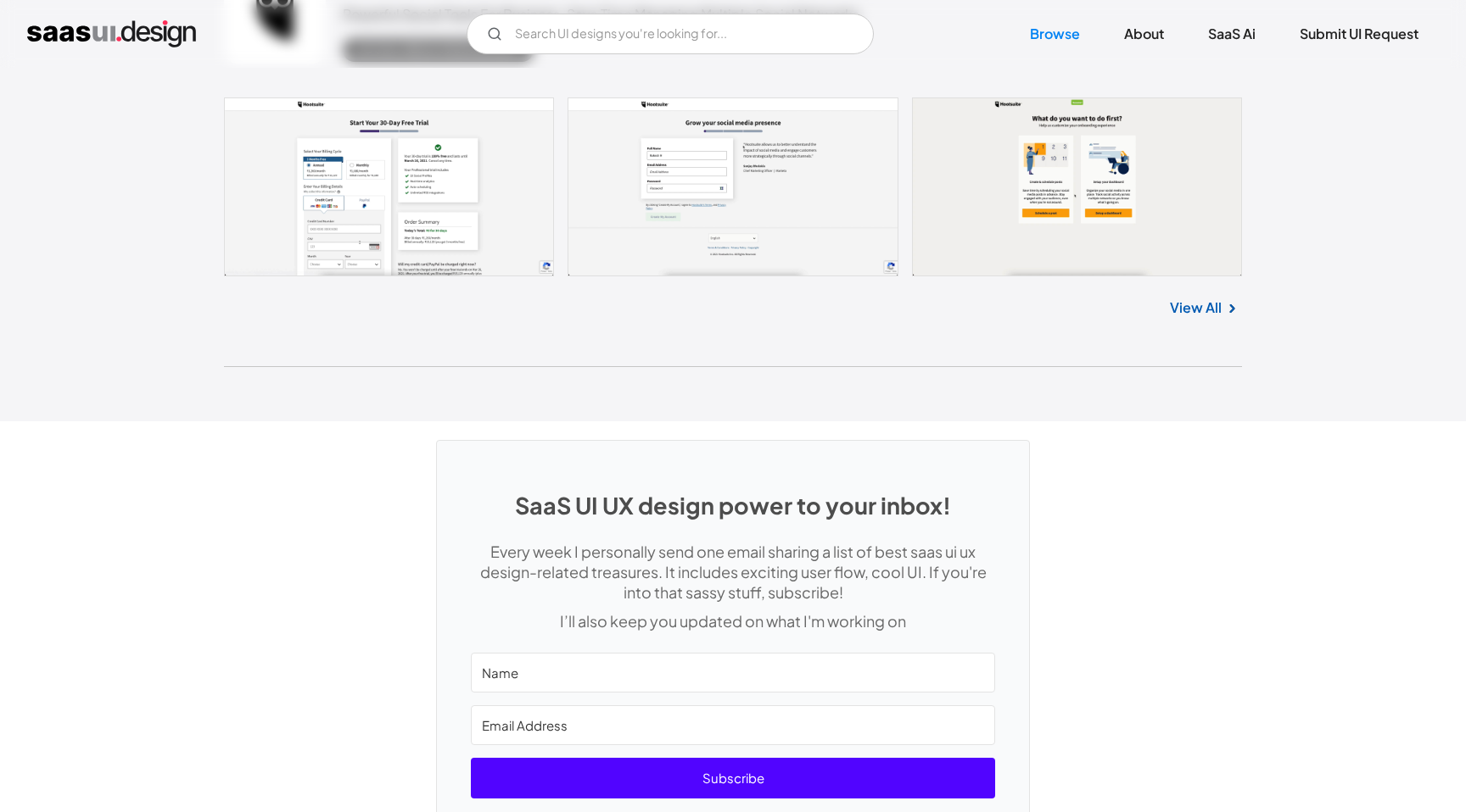
scroll to position [45264, 0]
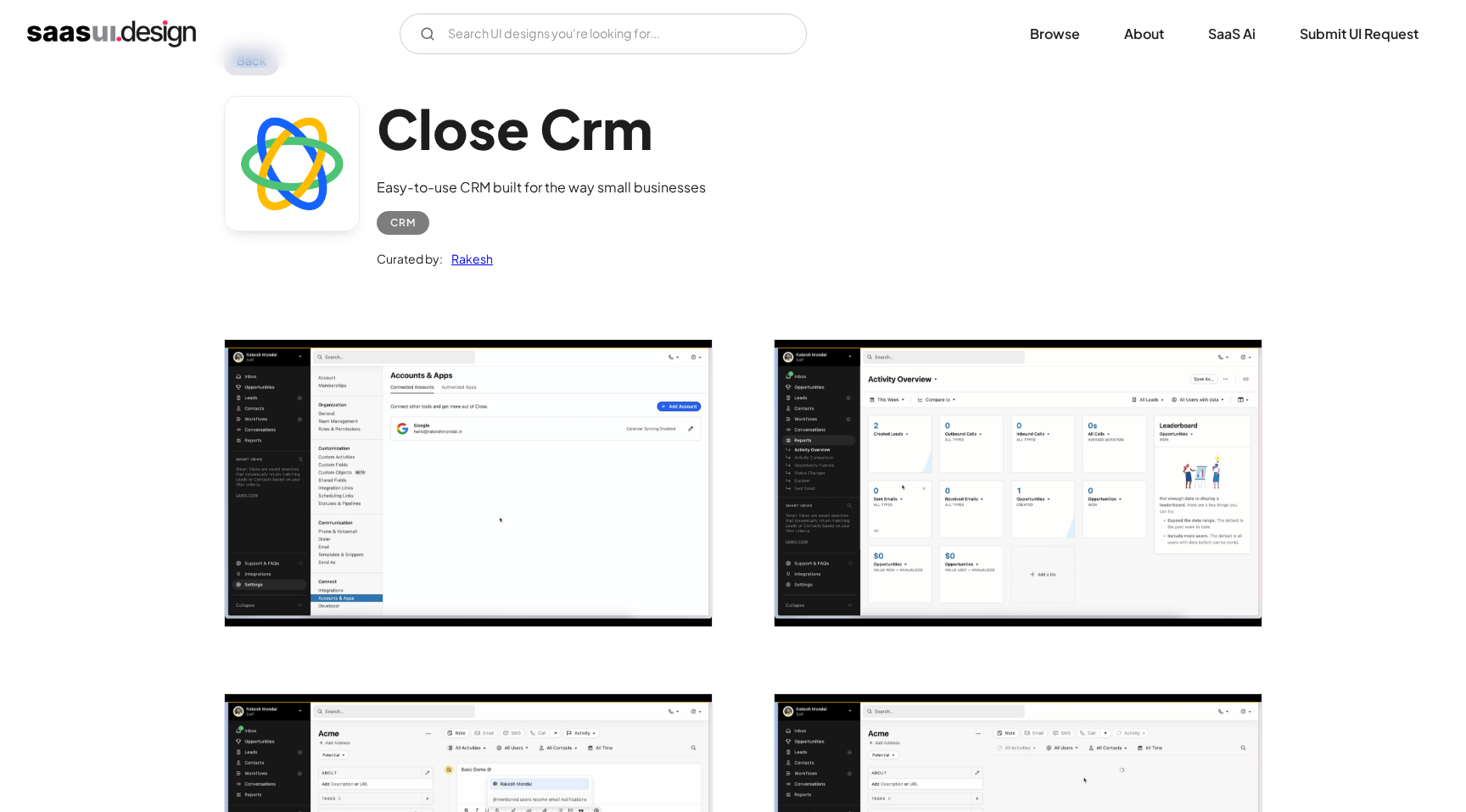
scroll to position [50, 0]
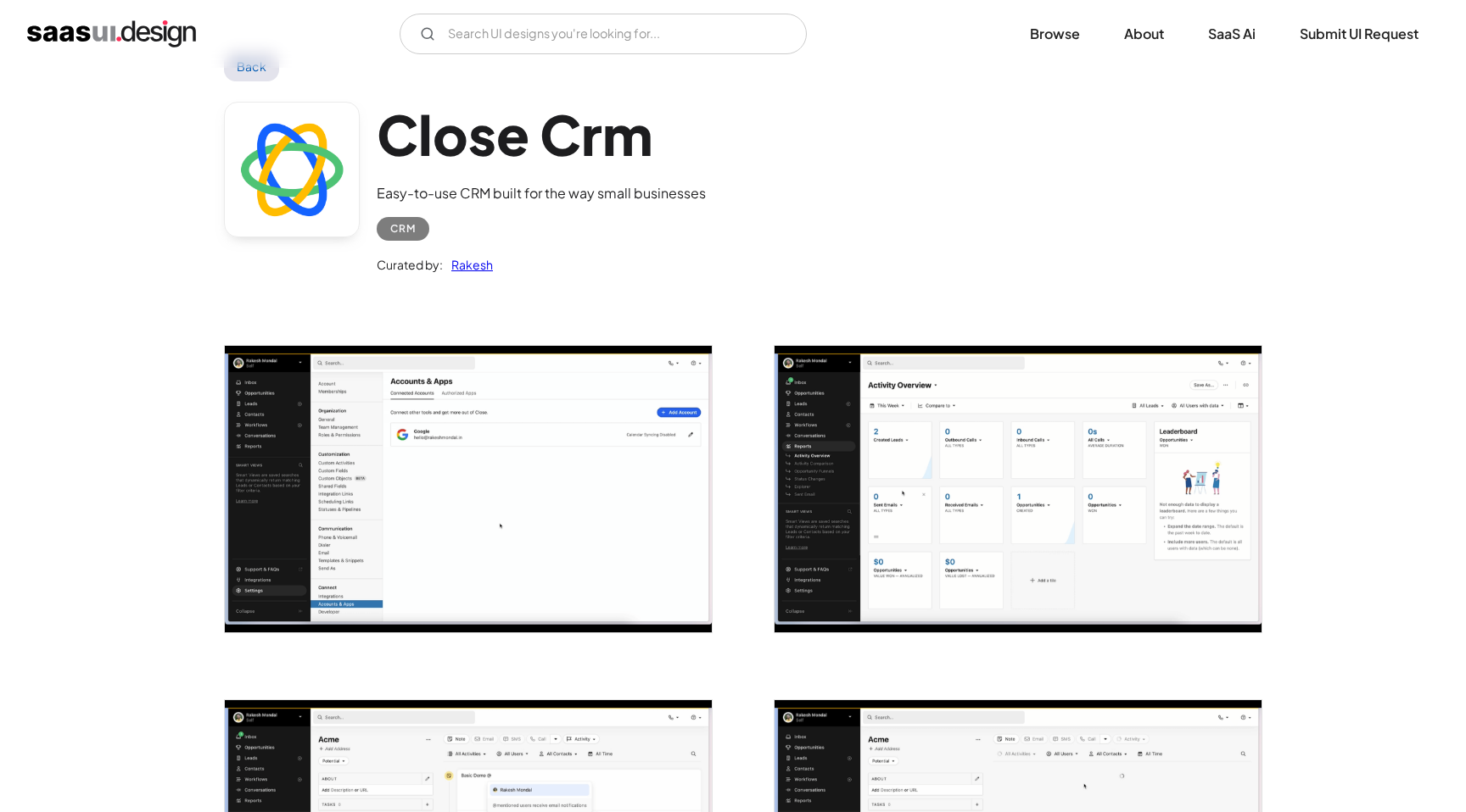
click at [575, 487] on img "open lightbox" at bounding box center [468, 489] width 487 height 287
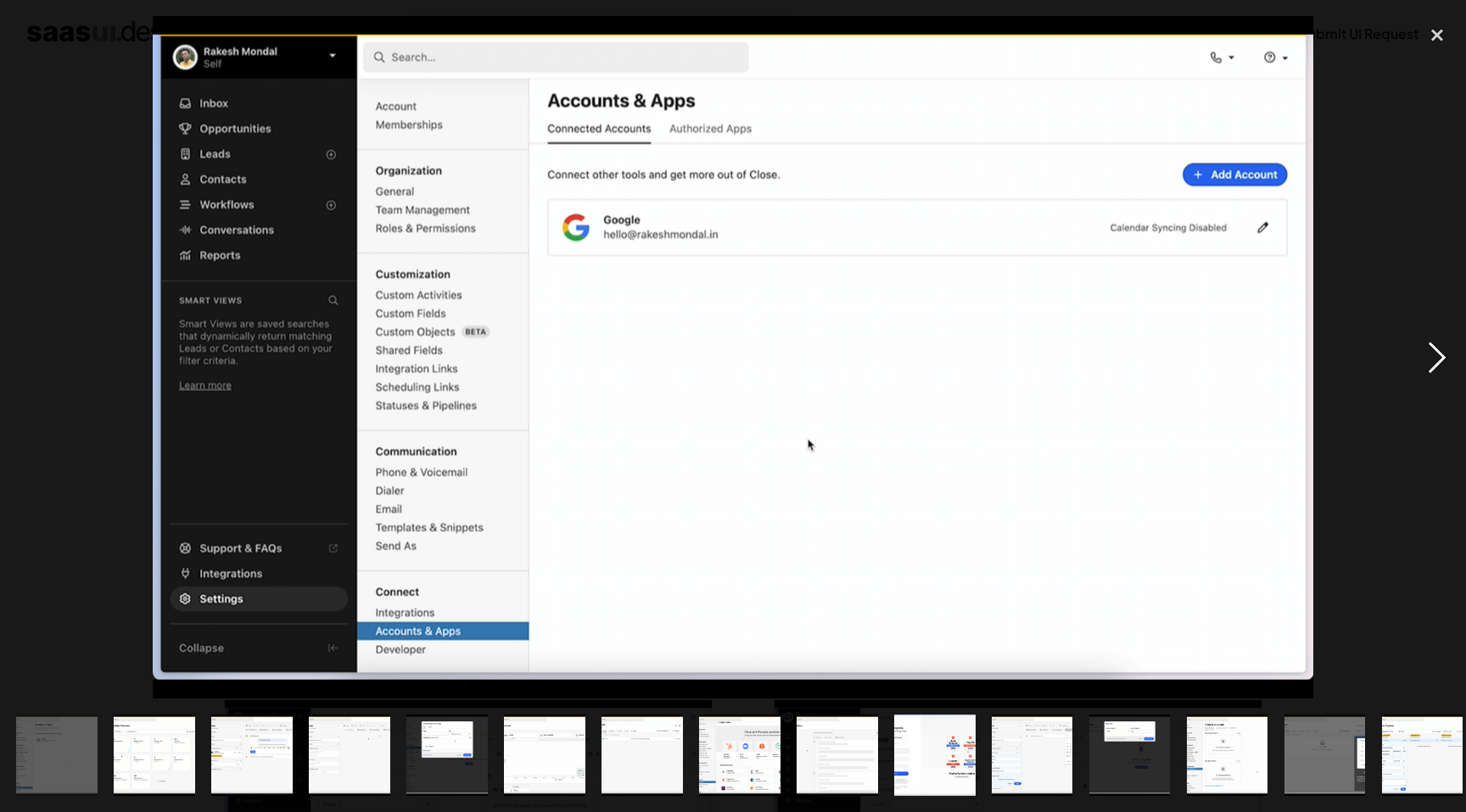
click at [1436, 357] on div "next image" at bounding box center [1437, 357] width 58 height 682
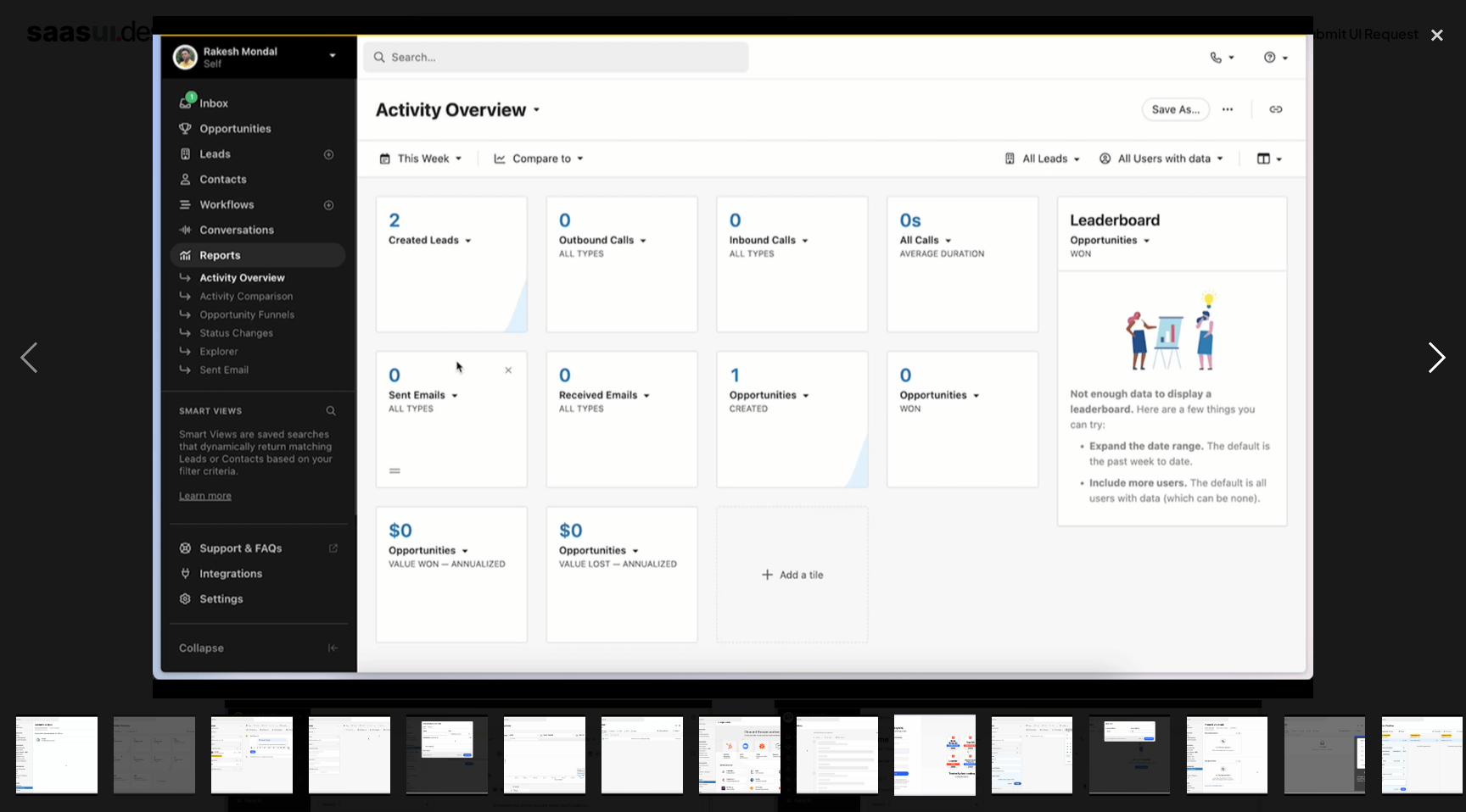
click at [1436, 357] on div "next image" at bounding box center [1437, 357] width 58 height 682
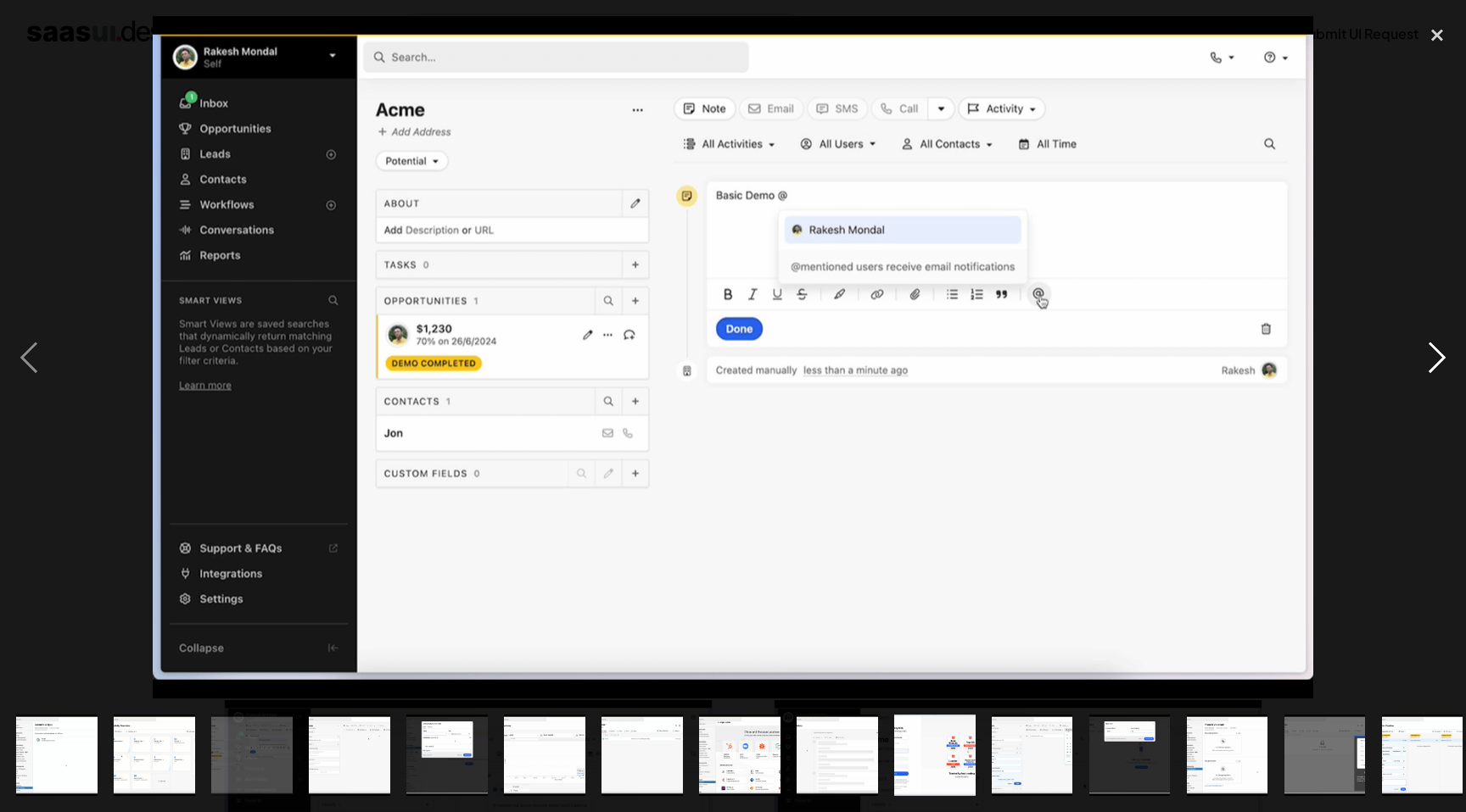
click at [1436, 357] on div "next image" at bounding box center [1437, 357] width 58 height 682
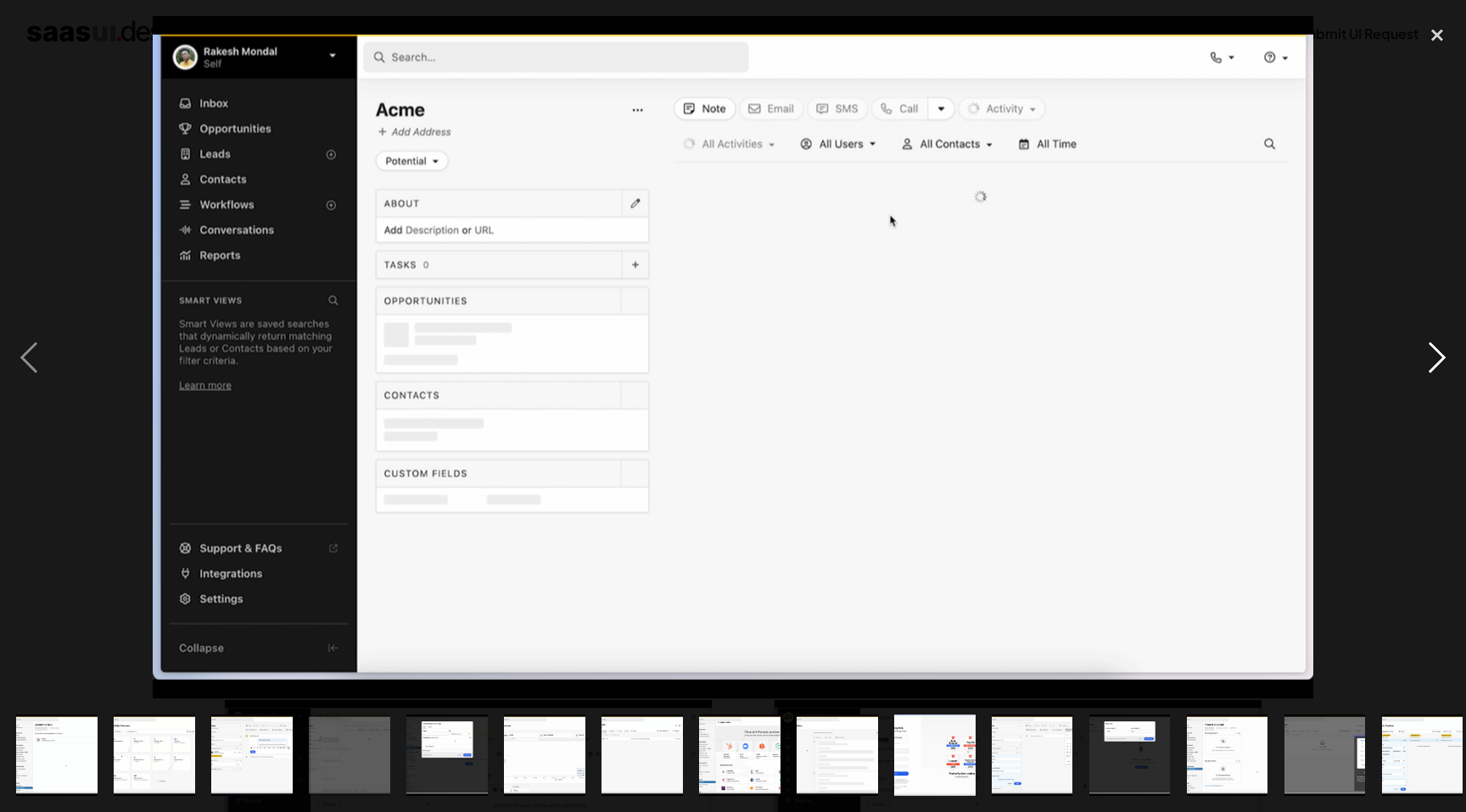
click at [1436, 357] on div "next image" at bounding box center [1437, 357] width 58 height 682
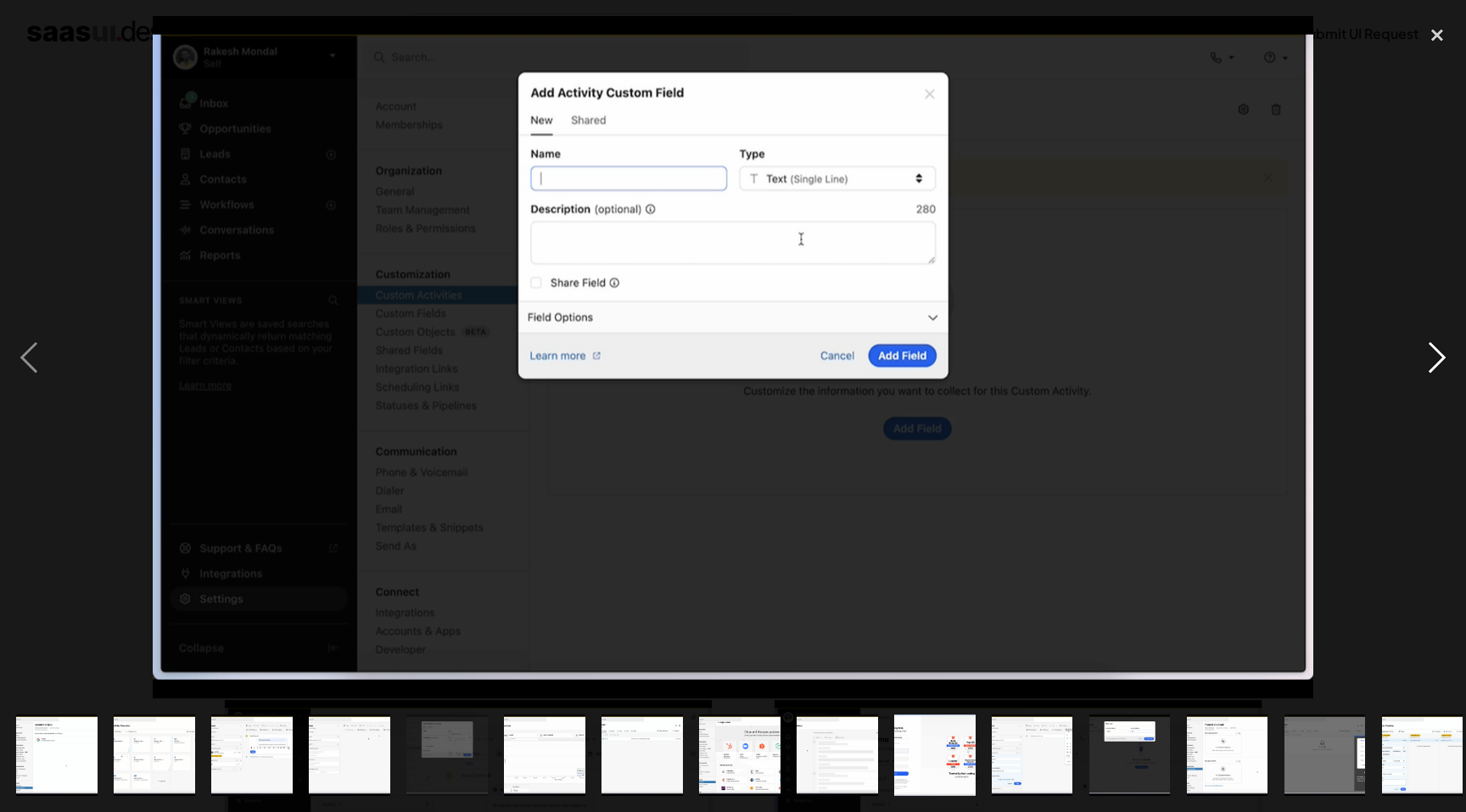
click at [1436, 357] on div "next image" at bounding box center [1437, 357] width 58 height 682
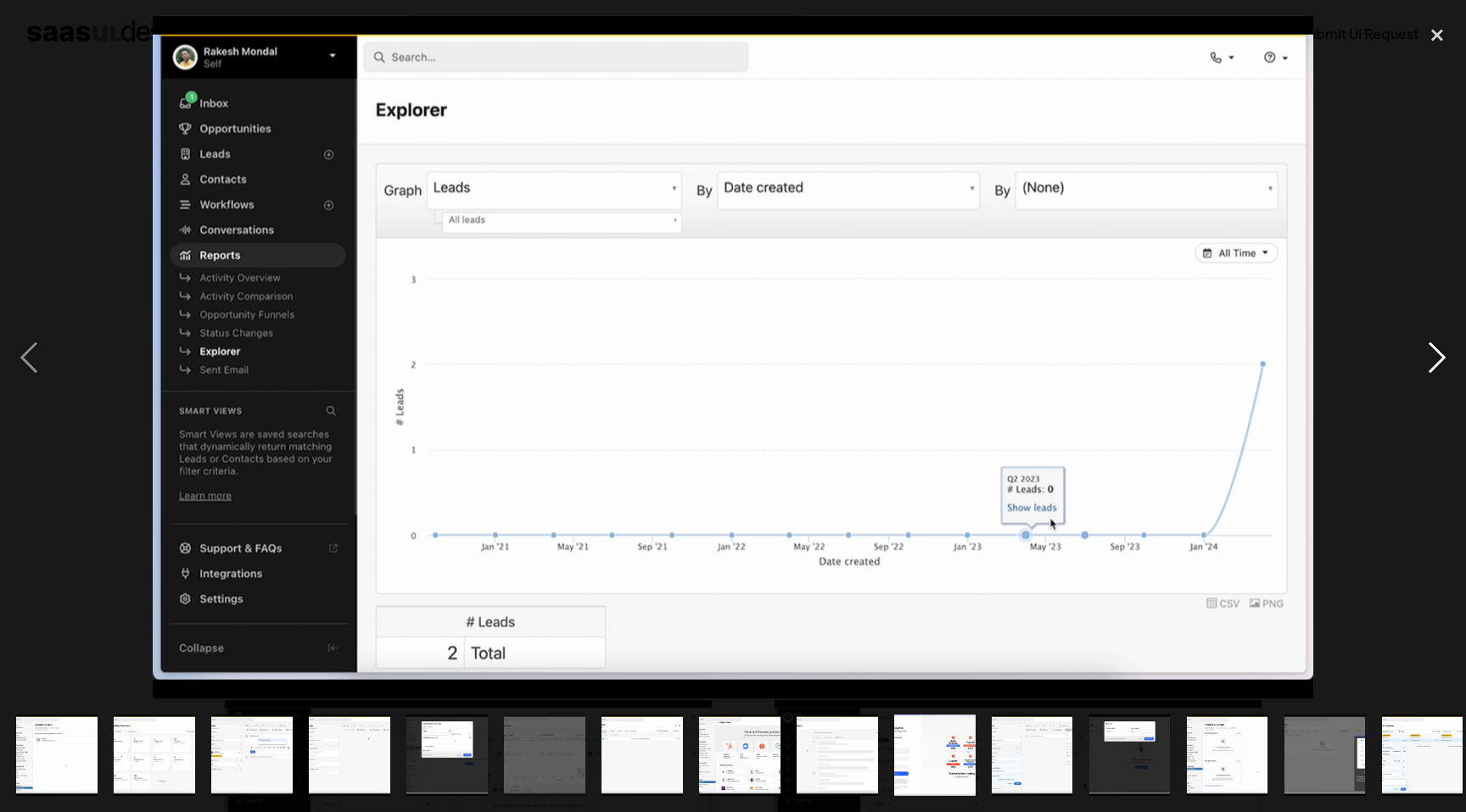
click at [1436, 357] on div "next image" at bounding box center [1437, 357] width 58 height 682
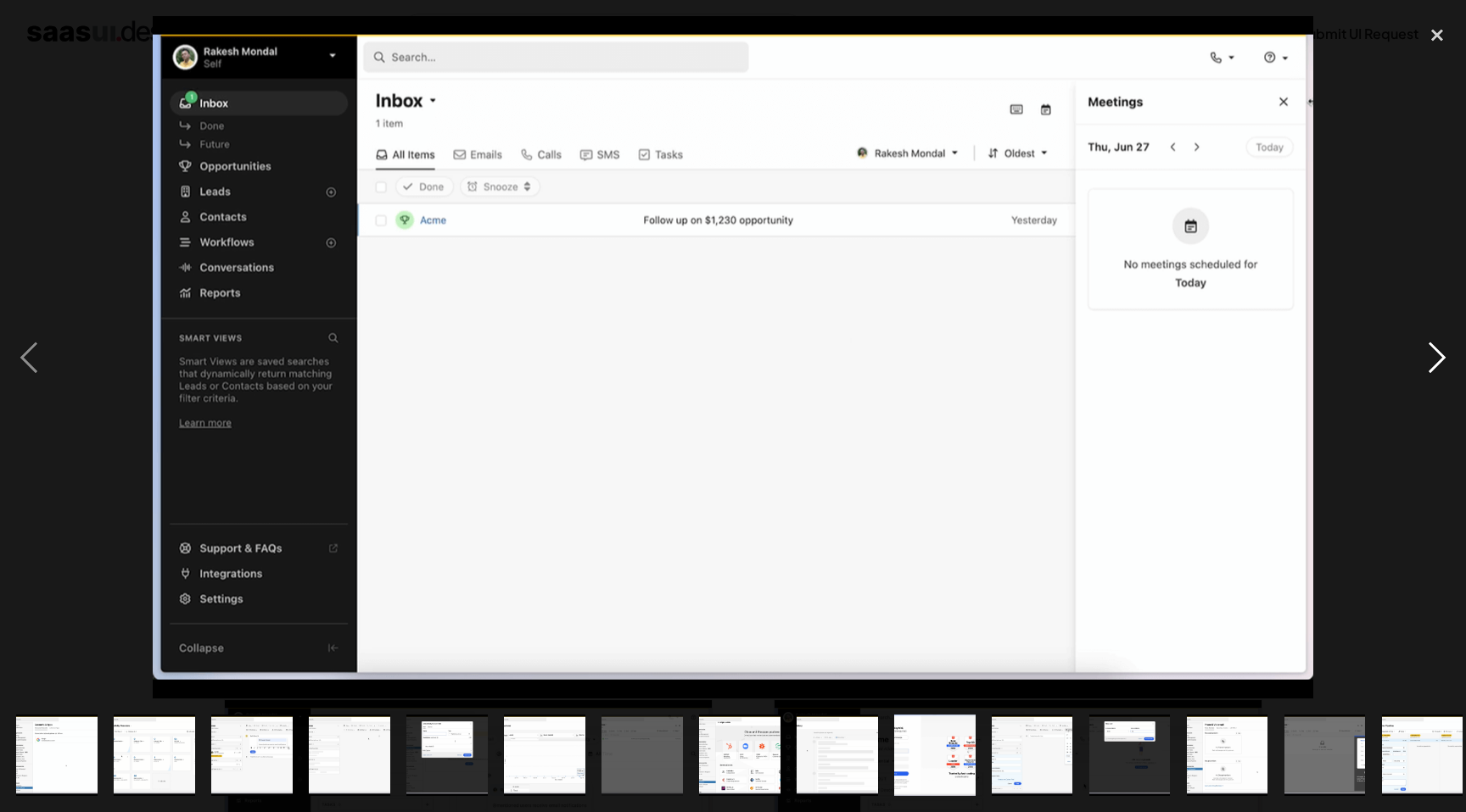
click at [1436, 357] on div "next image" at bounding box center [1437, 357] width 58 height 682
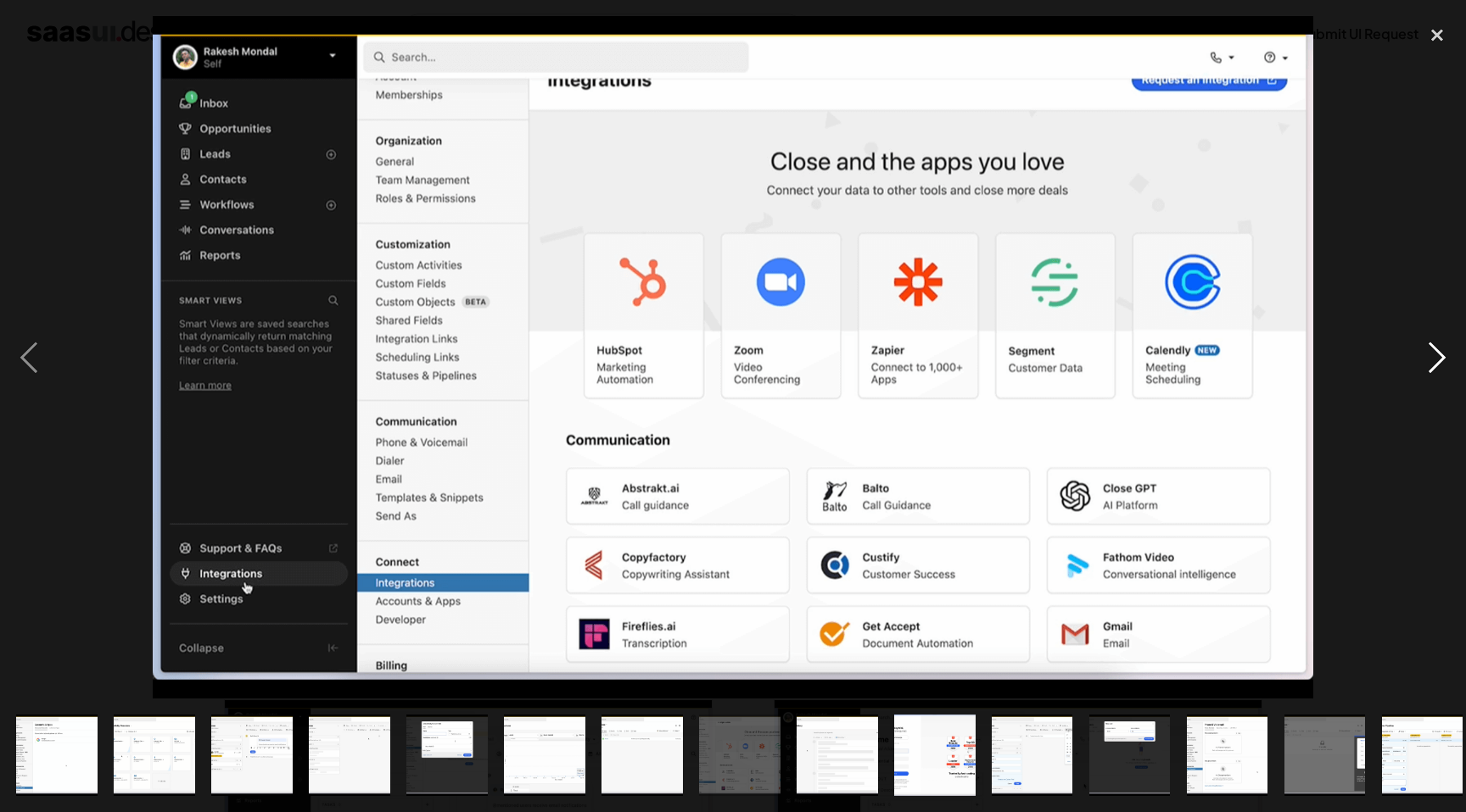
click at [1436, 357] on div "next image" at bounding box center [1437, 357] width 58 height 682
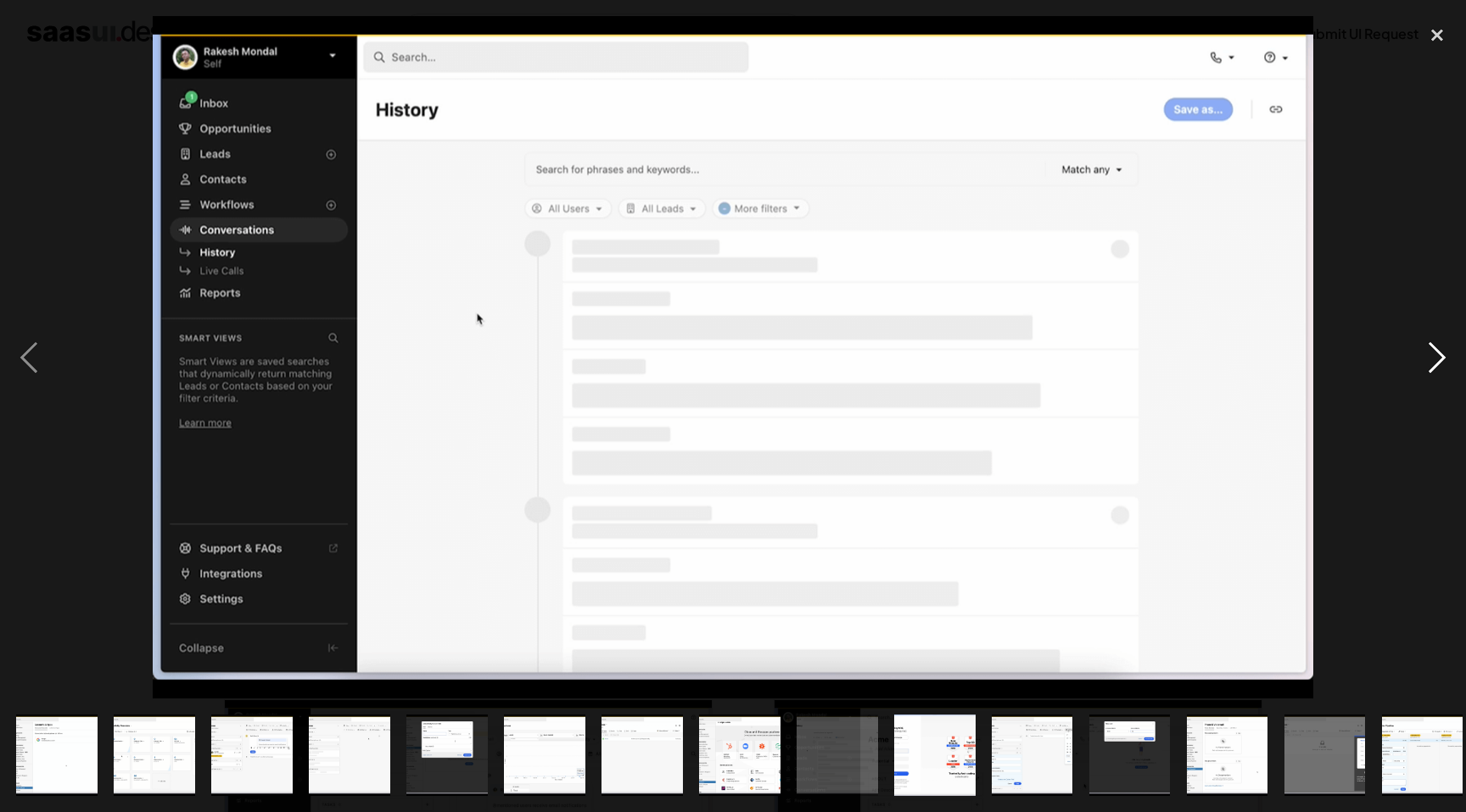
click at [1436, 357] on div "next image" at bounding box center [1437, 357] width 58 height 682
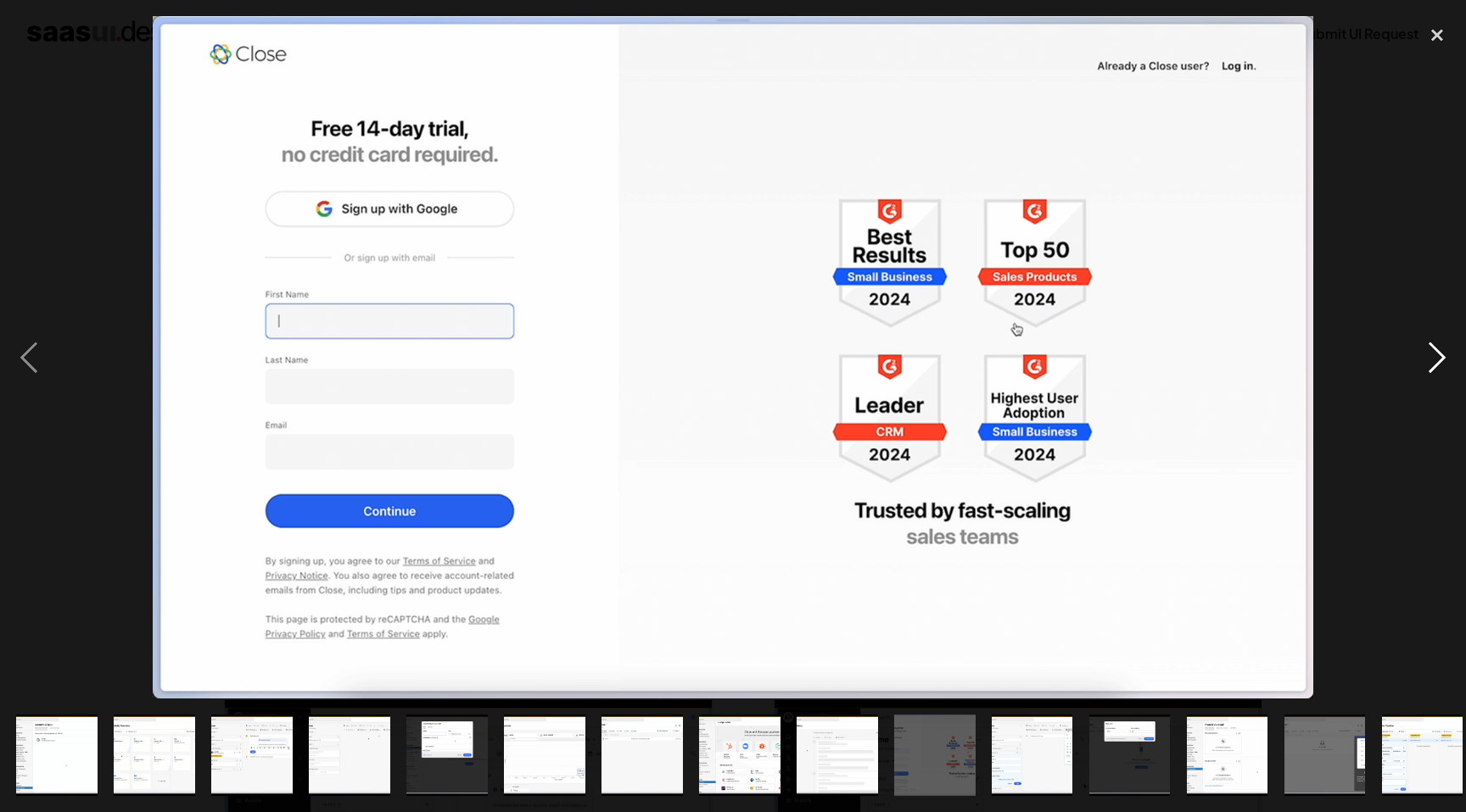
click at [1436, 357] on div "next image" at bounding box center [1437, 357] width 58 height 682
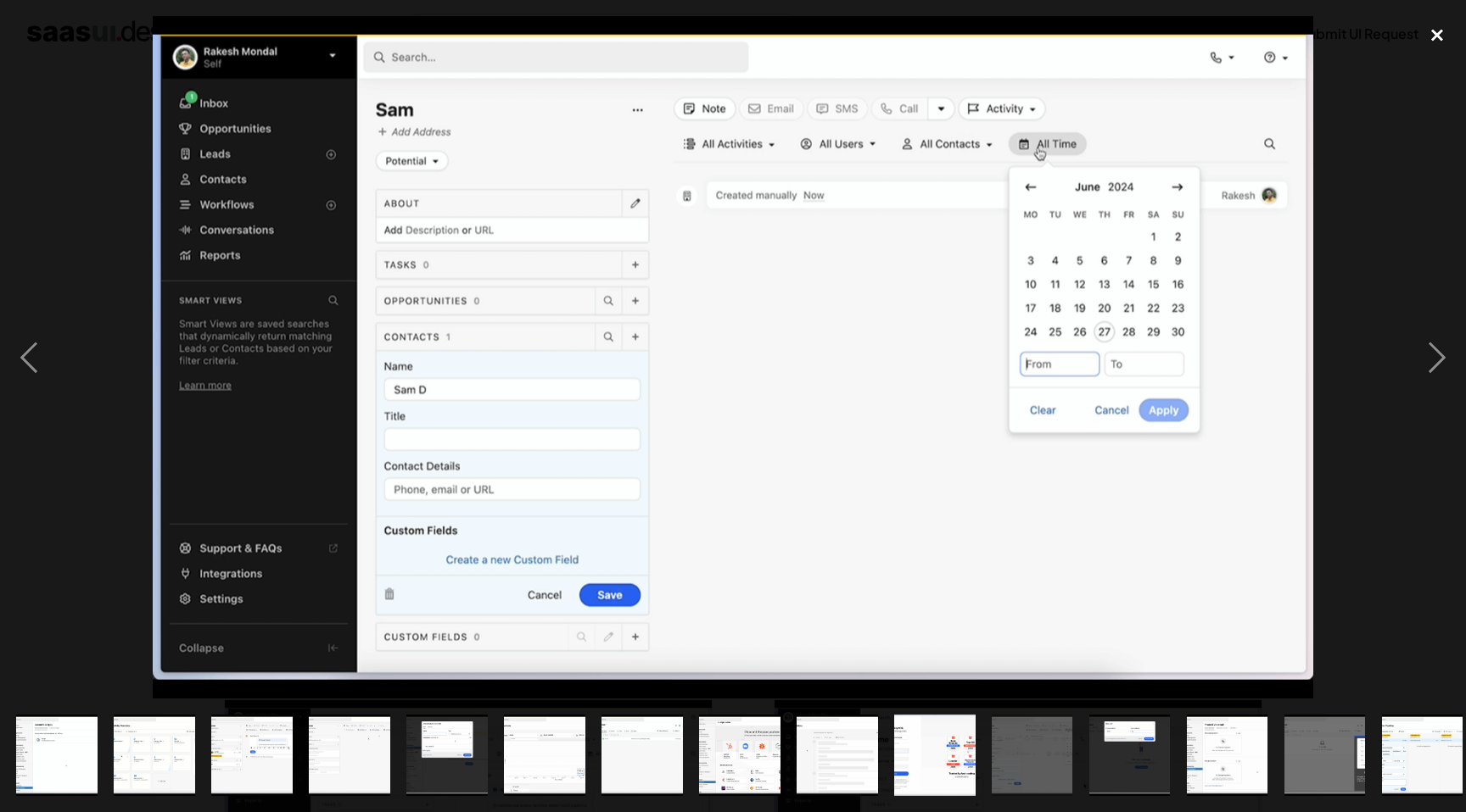
click at [1433, 31] on div "close lightbox" at bounding box center [1437, 34] width 58 height 37
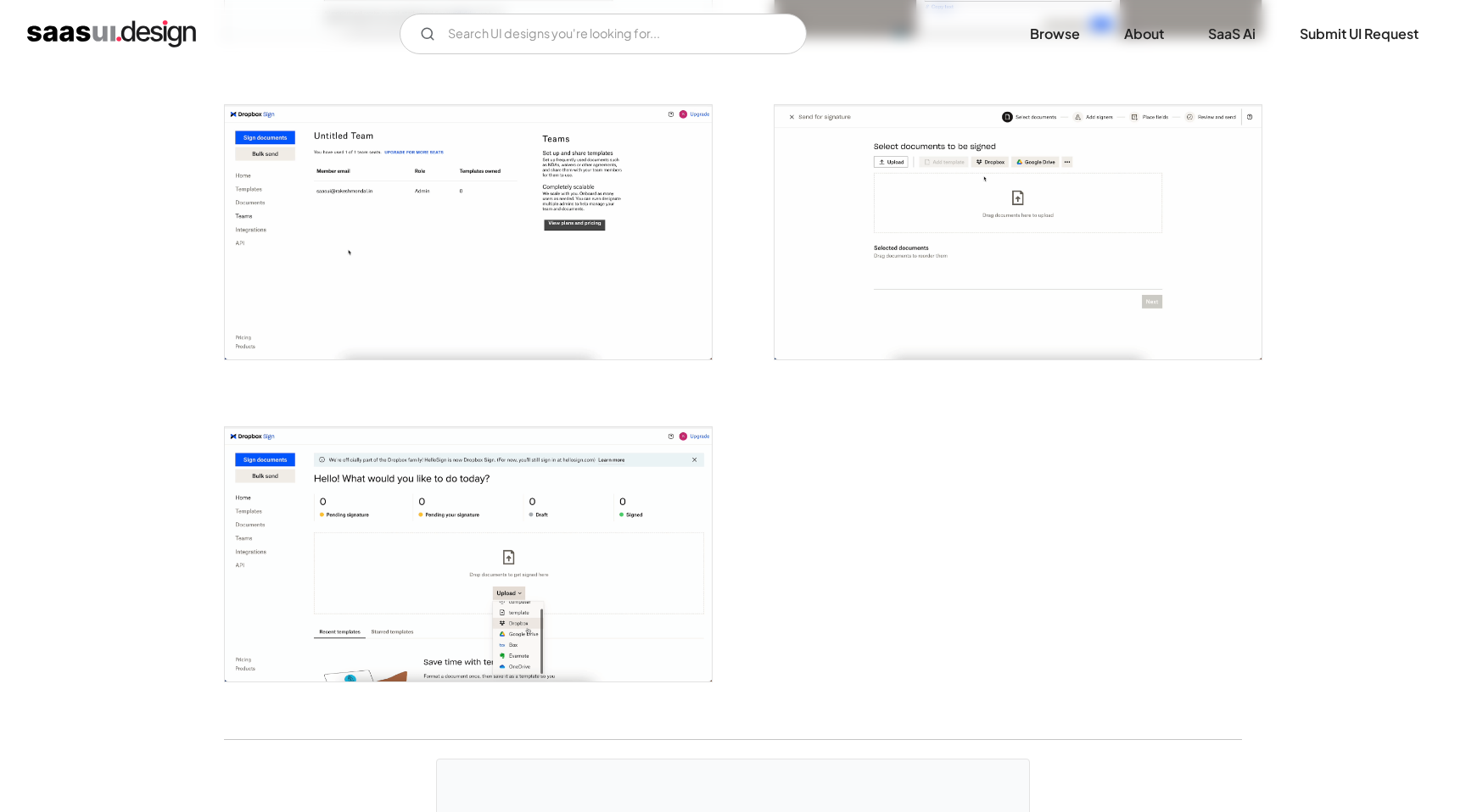
scroll to position [3258, 0]
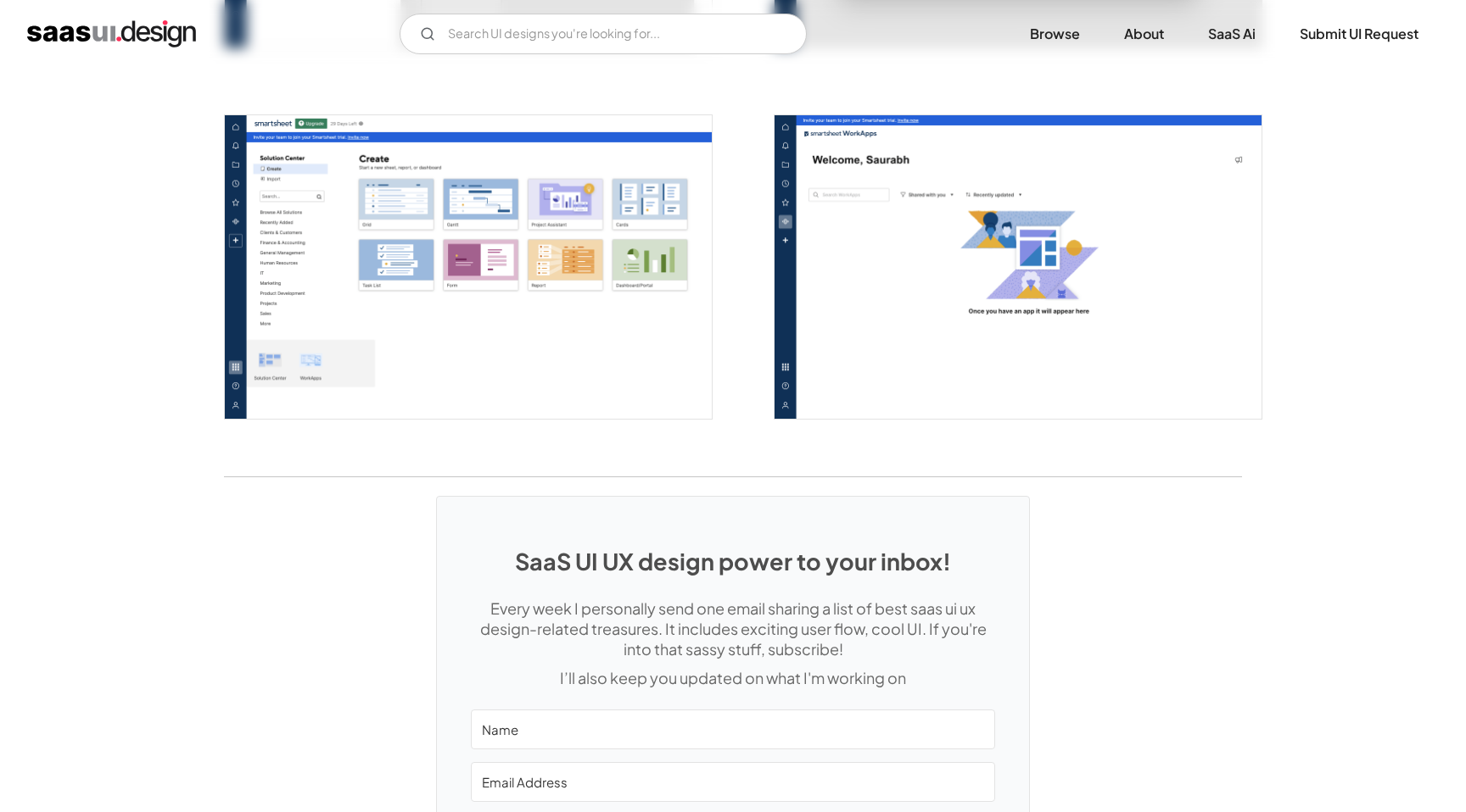
scroll to position [4385, 0]
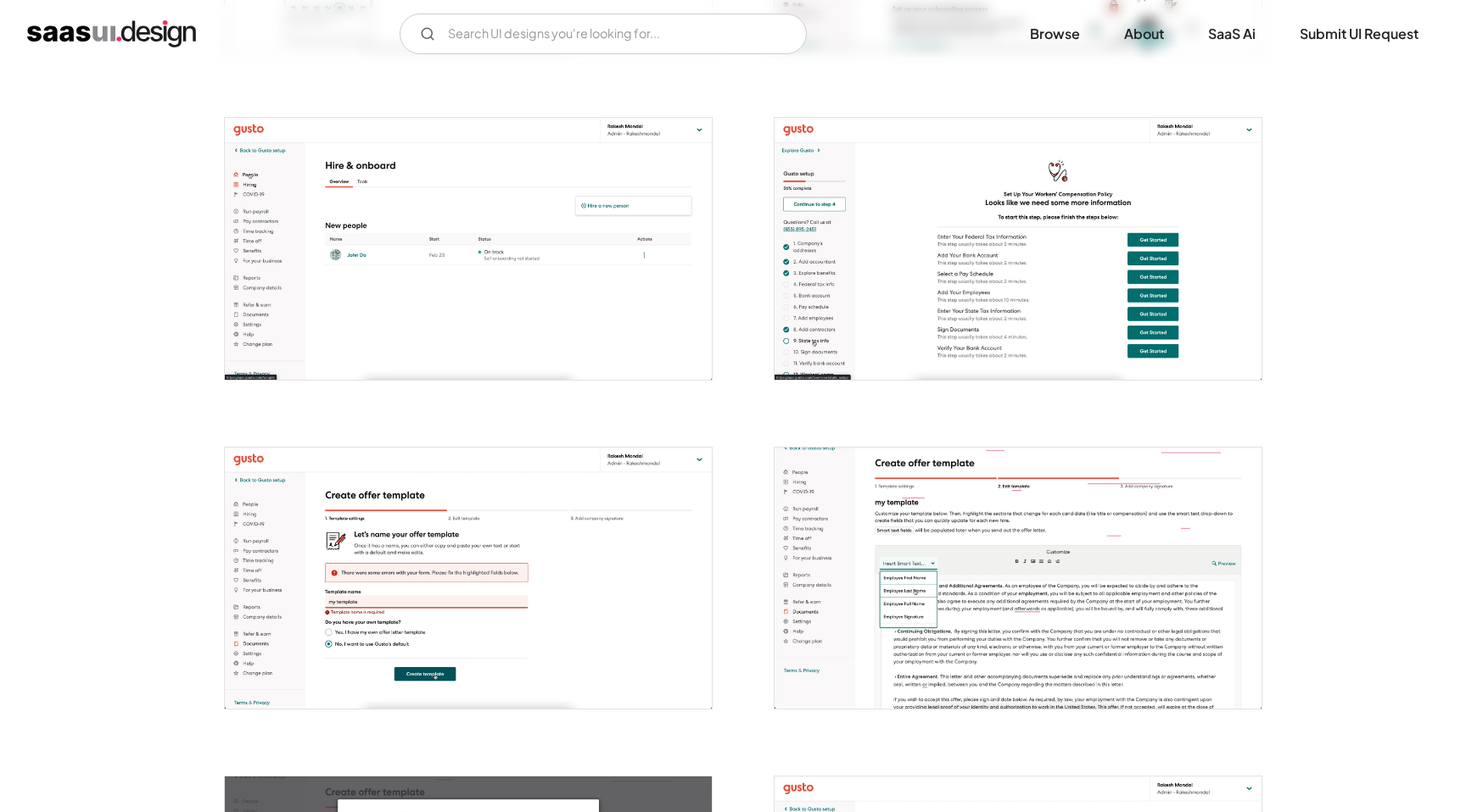
scroll to position [3261, 0]
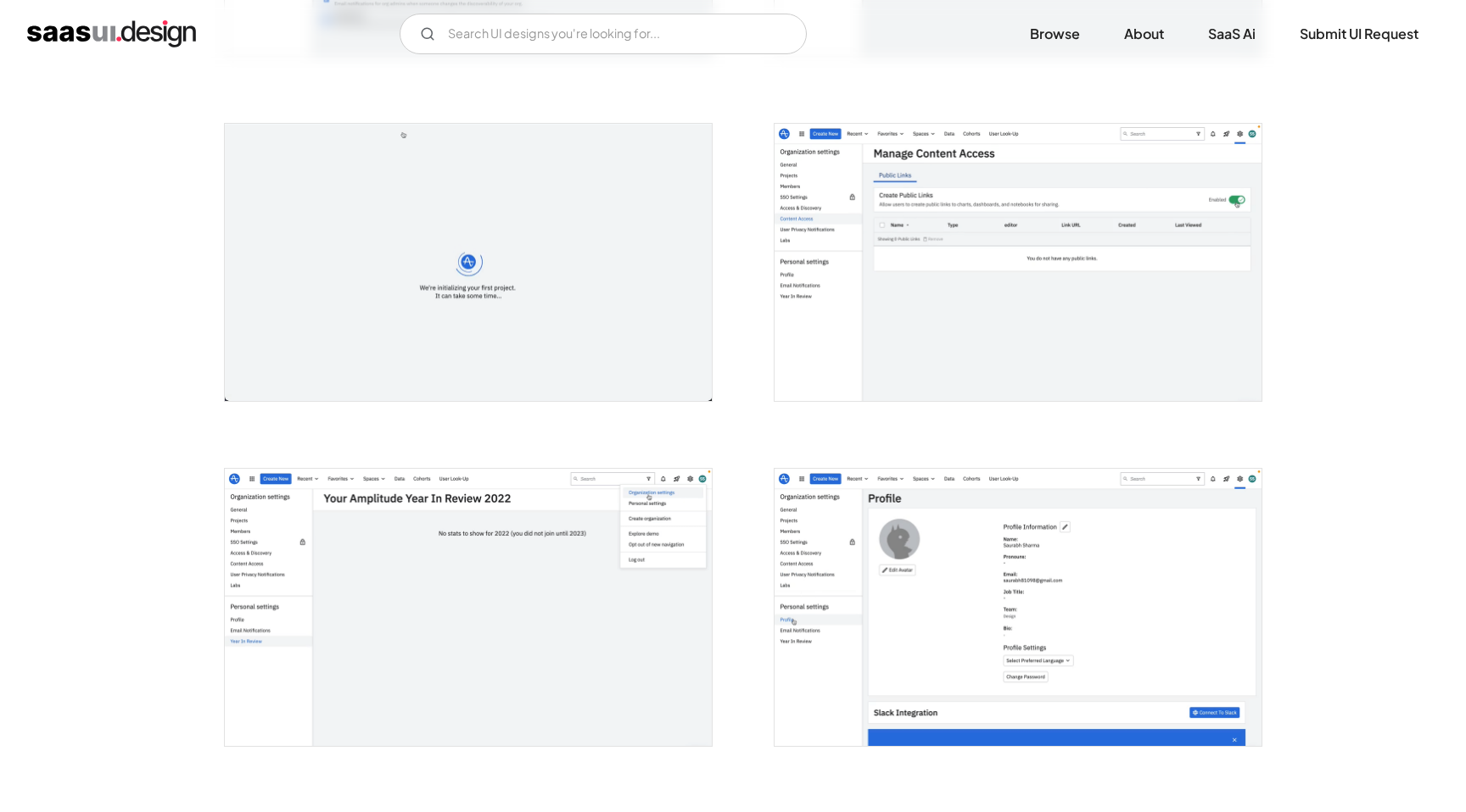
scroll to position [2697, 0]
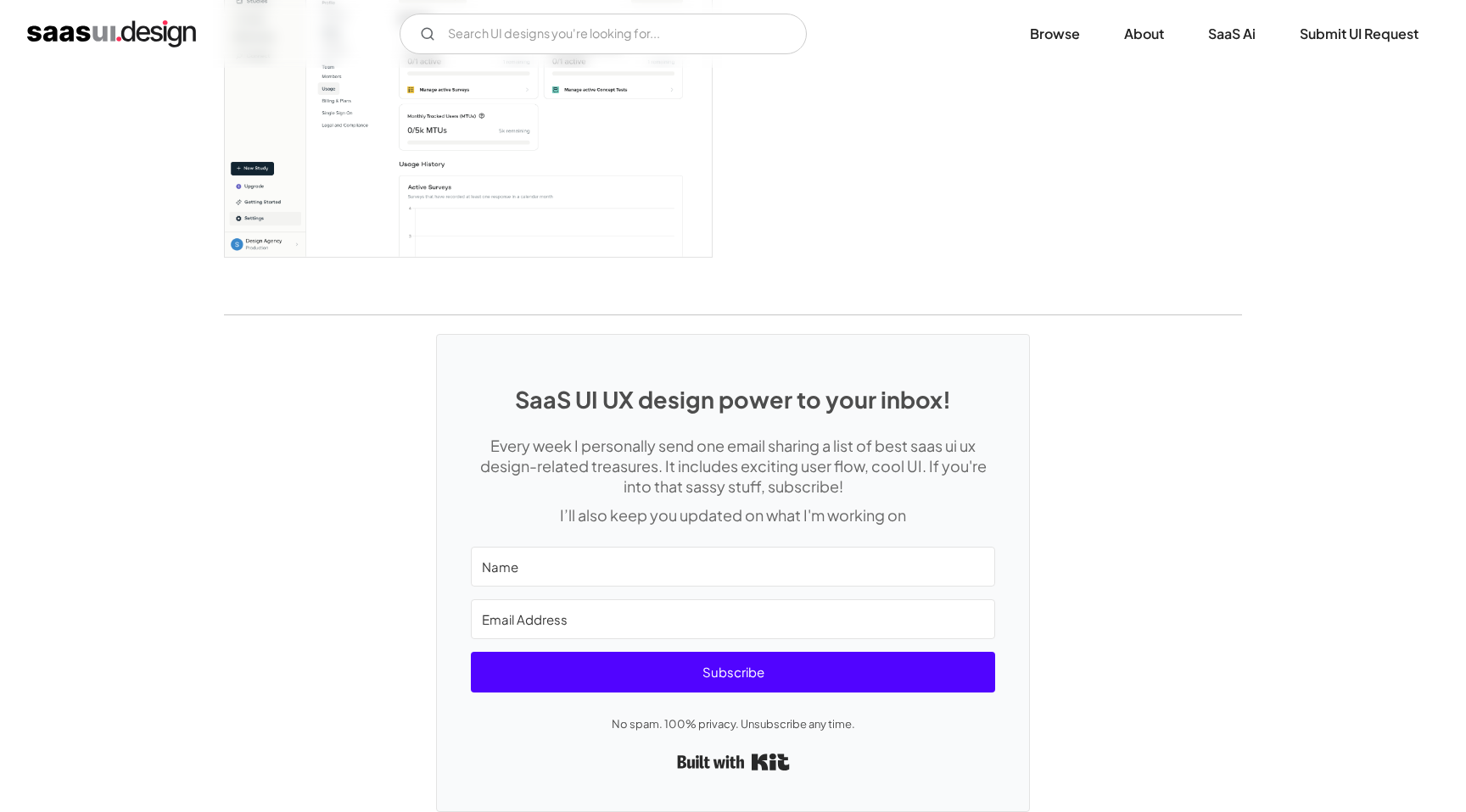
scroll to position [4223, 0]
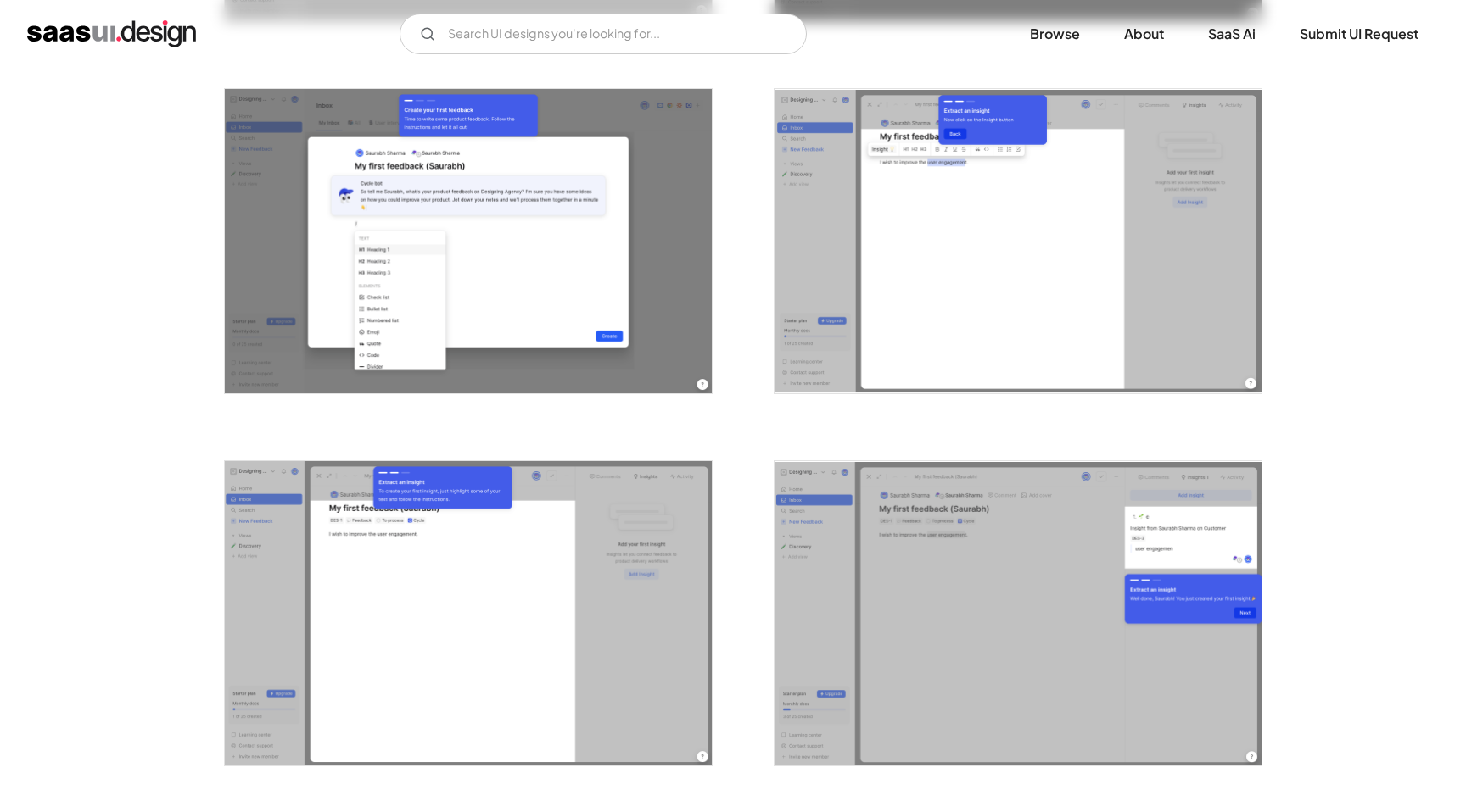
scroll to position [2168, 0]
click at [582, 279] on img "open lightbox" at bounding box center [468, 241] width 487 height 305
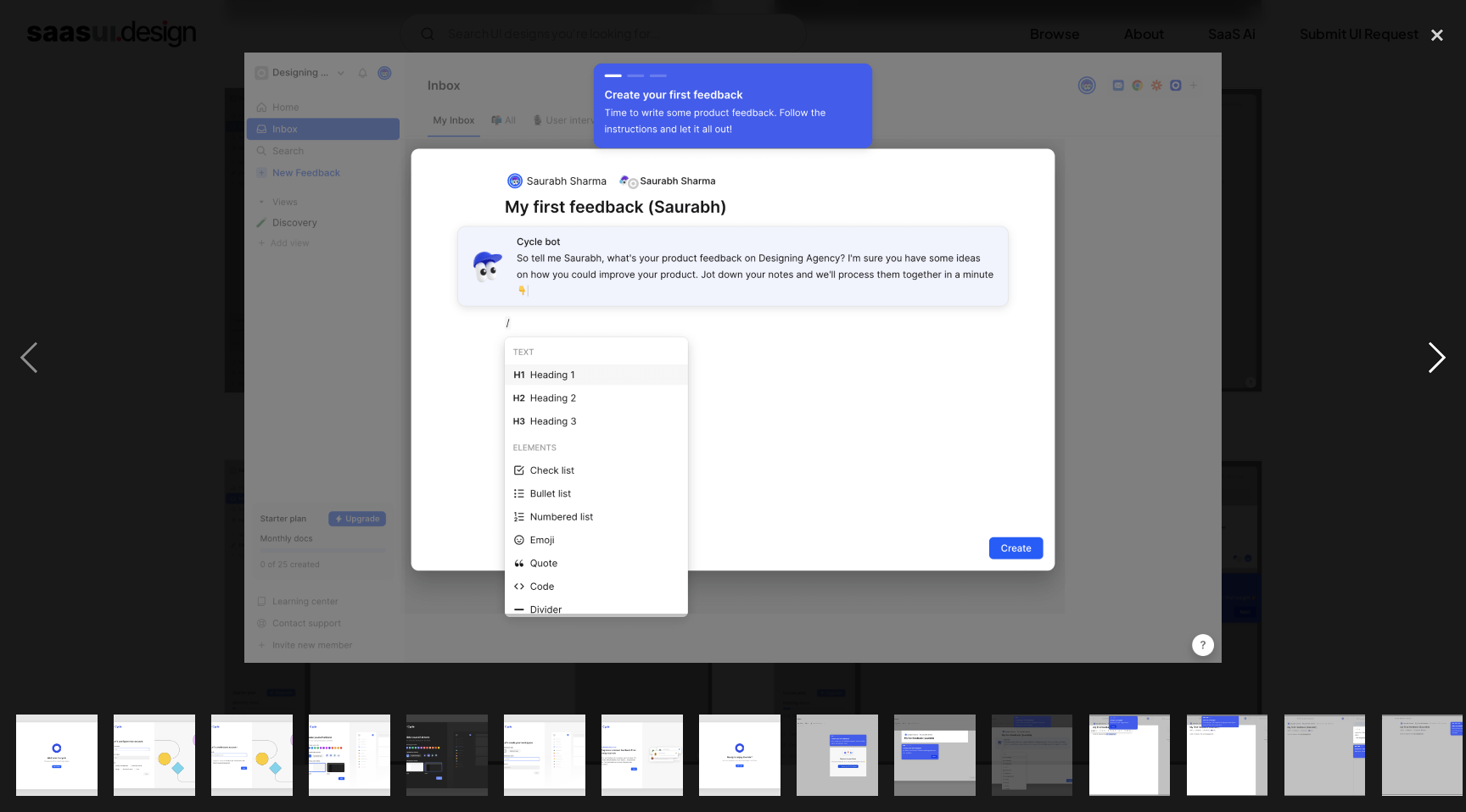
click at [1427, 356] on div "next image" at bounding box center [1437, 357] width 58 height 682
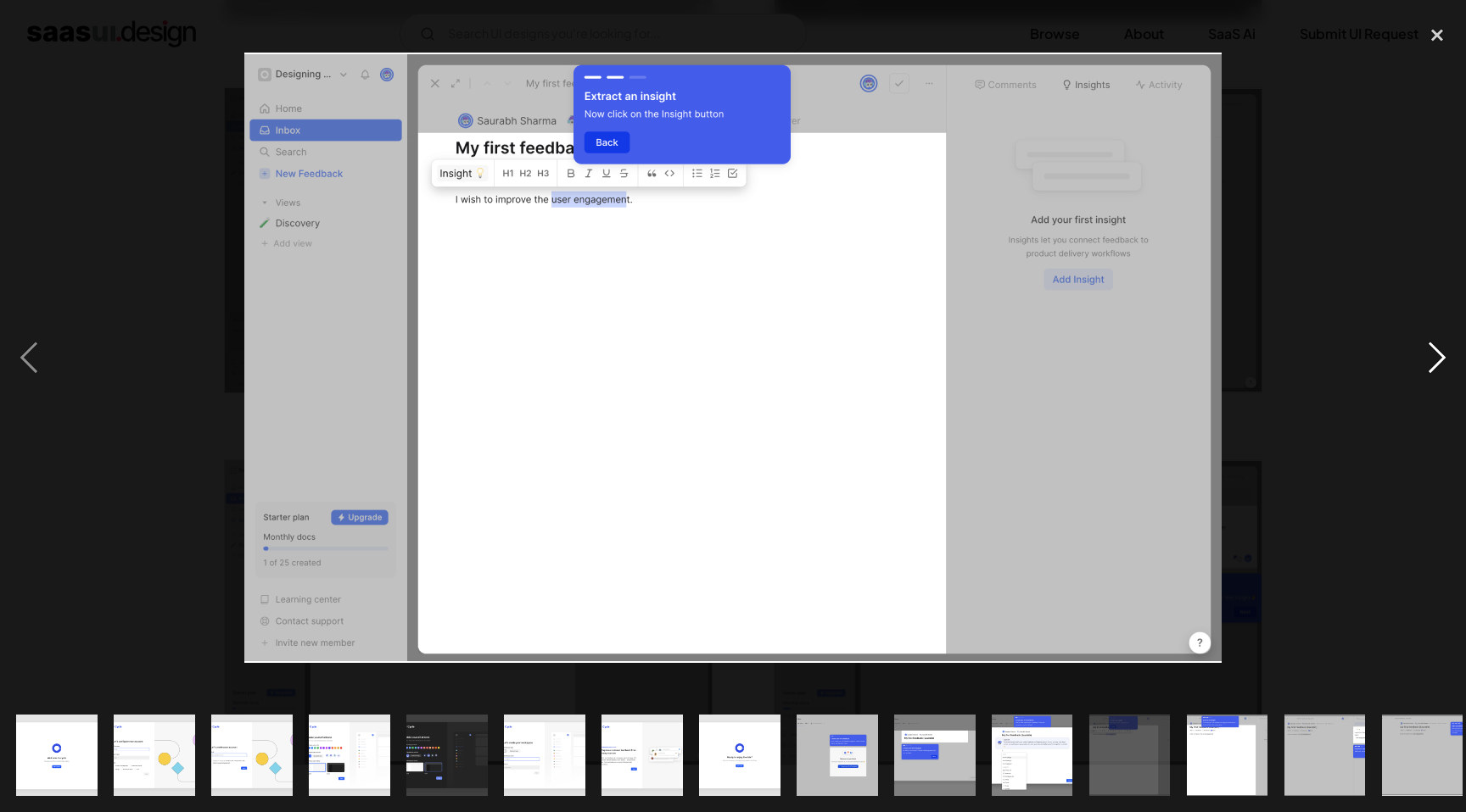
click at [1427, 356] on div "next image" at bounding box center [1437, 357] width 58 height 682
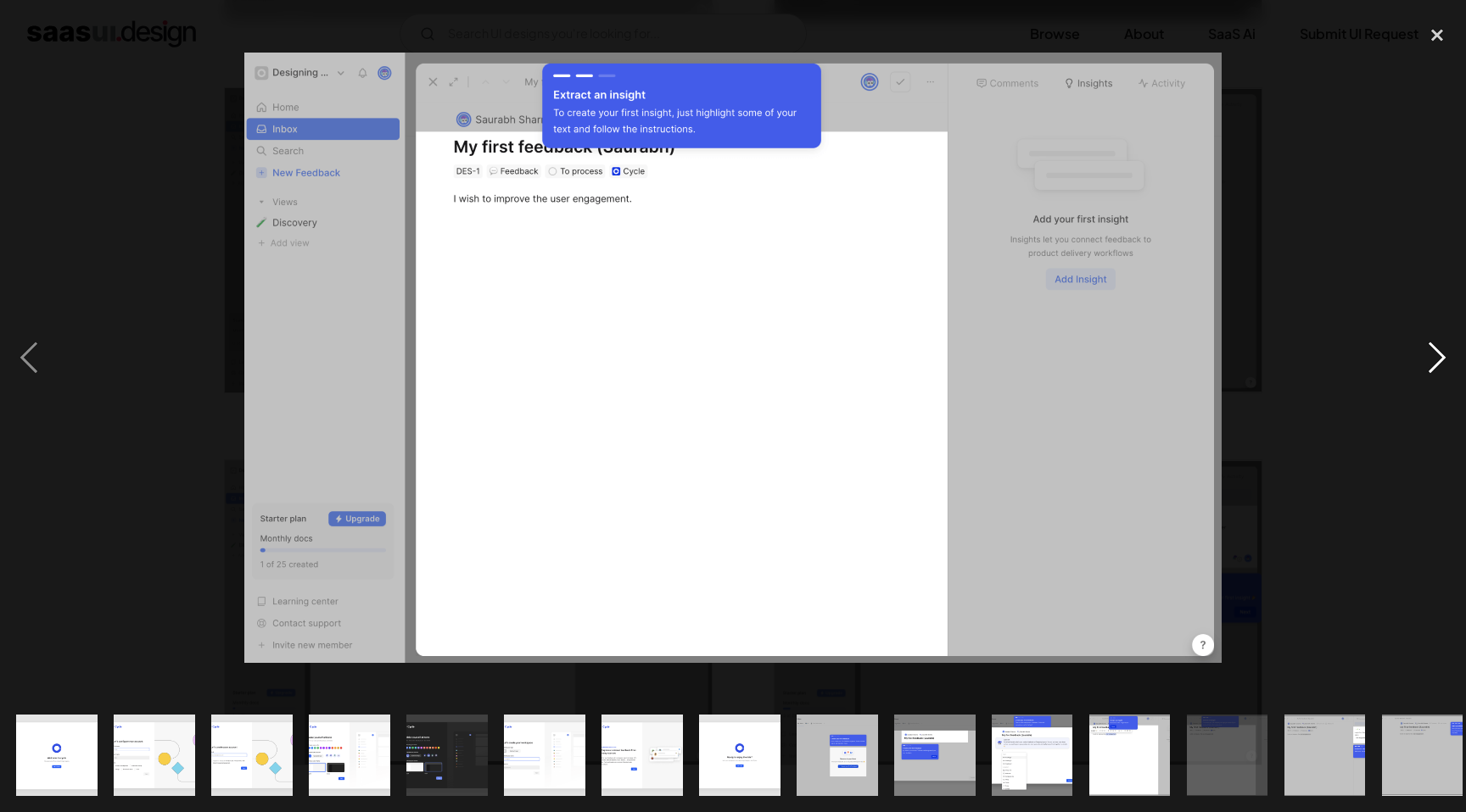
click at [1427, 356] on div "next image" at bounding box center [1437, 357] width 58 height 682
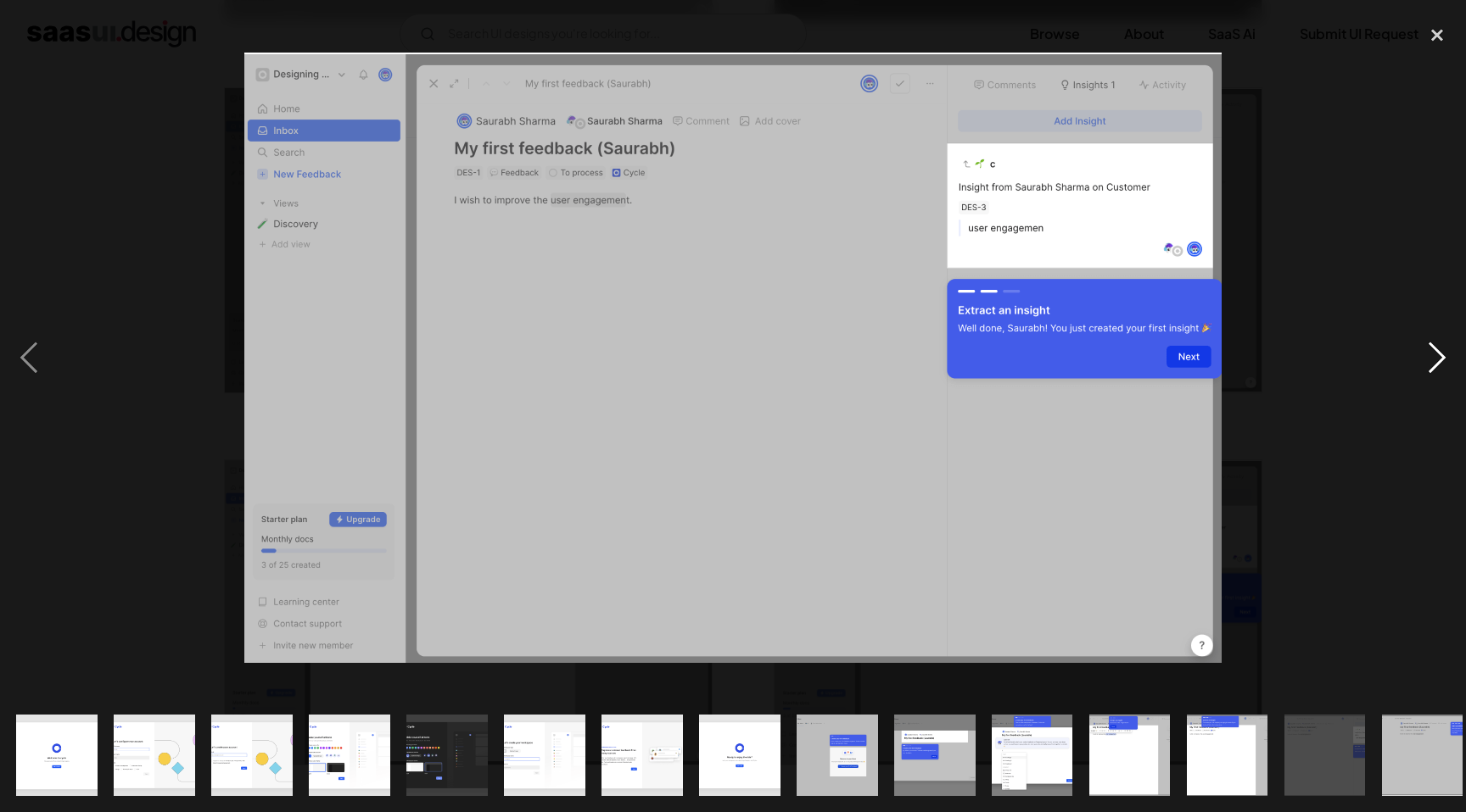
click at [1427, 356] on div "next image" at bounding box center [1437, 357] width 58 height 682
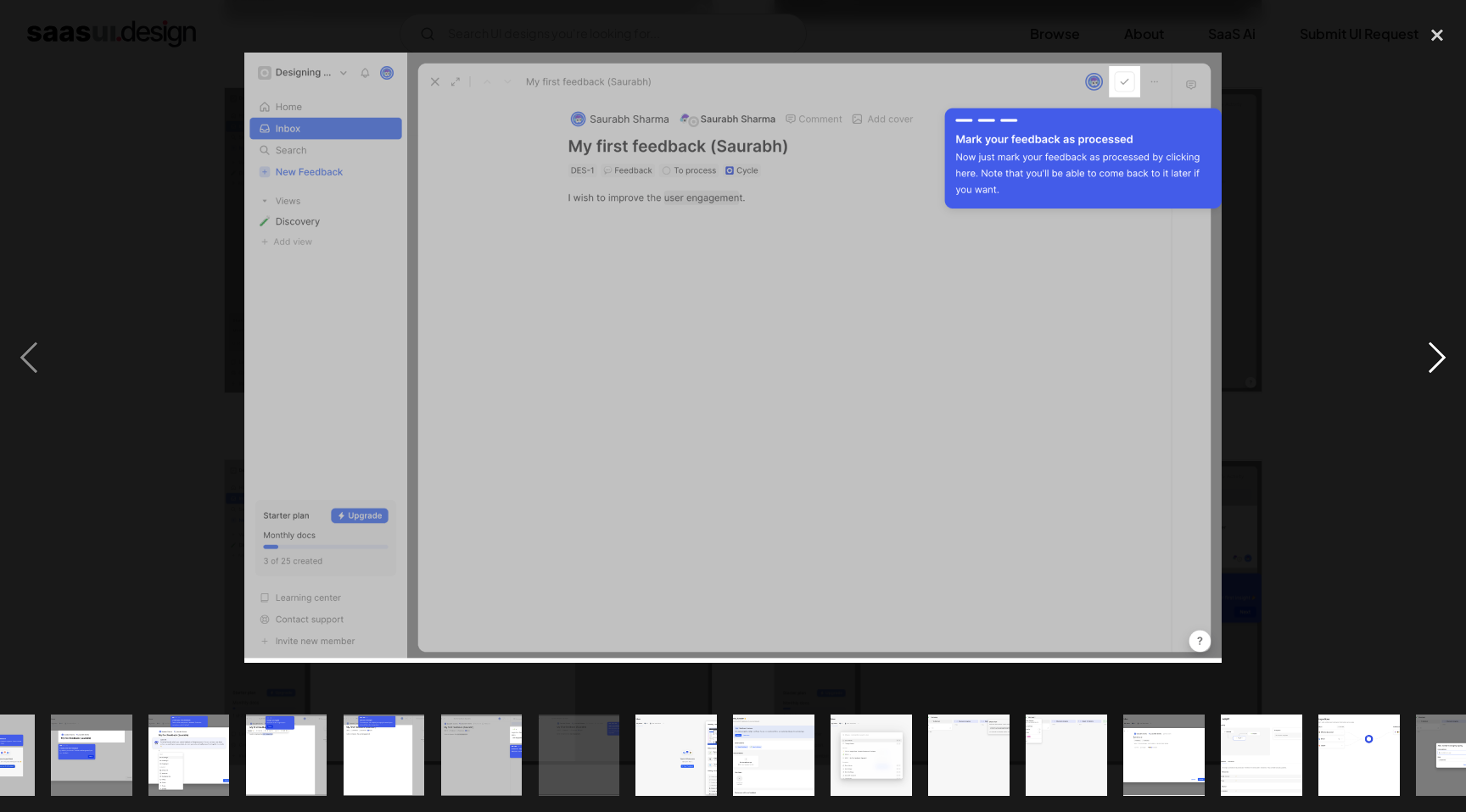
scroll to position [0, 891]
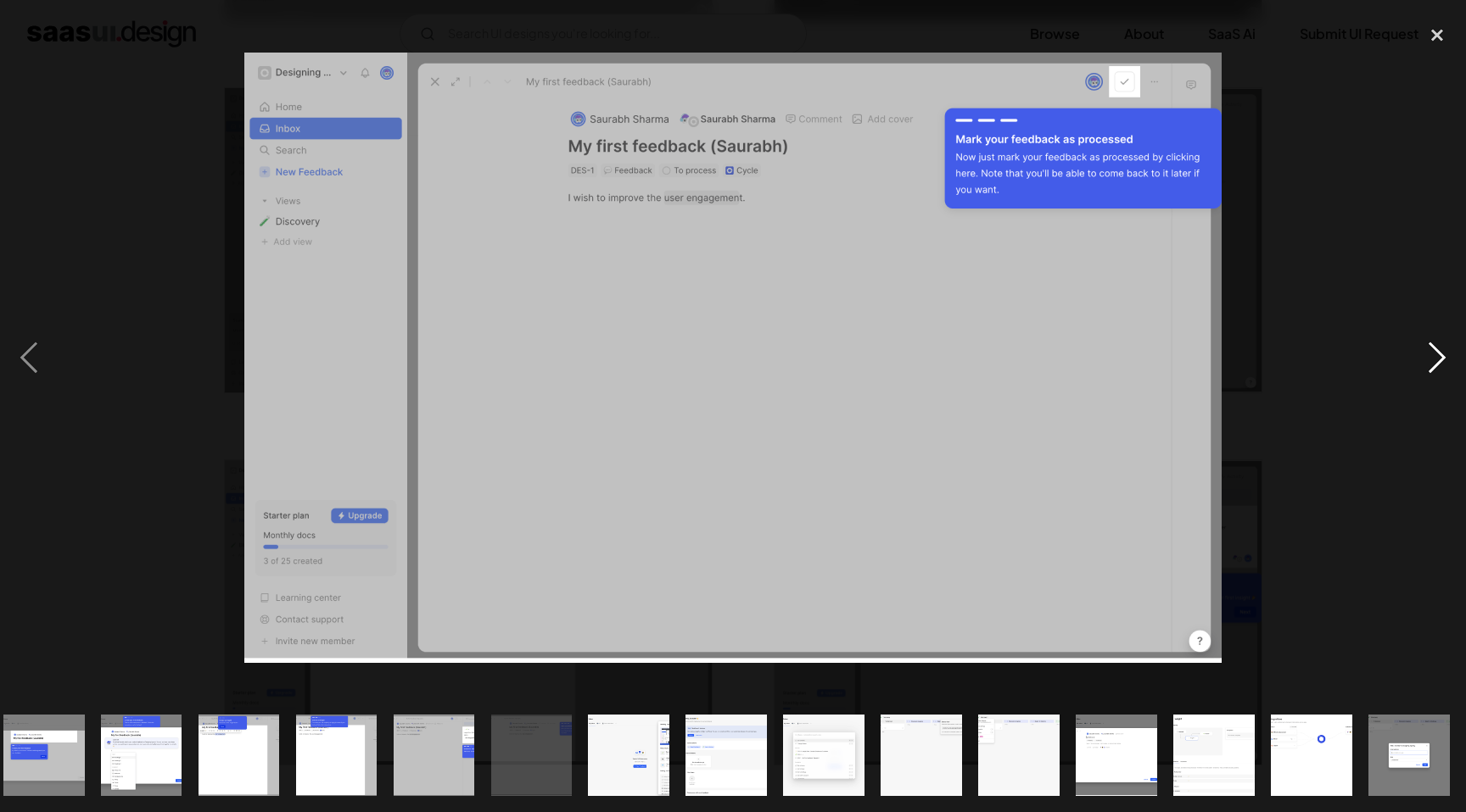
click at [1427, 356] on div "next image" at bounding box center [1437, 357] width 58 height 682
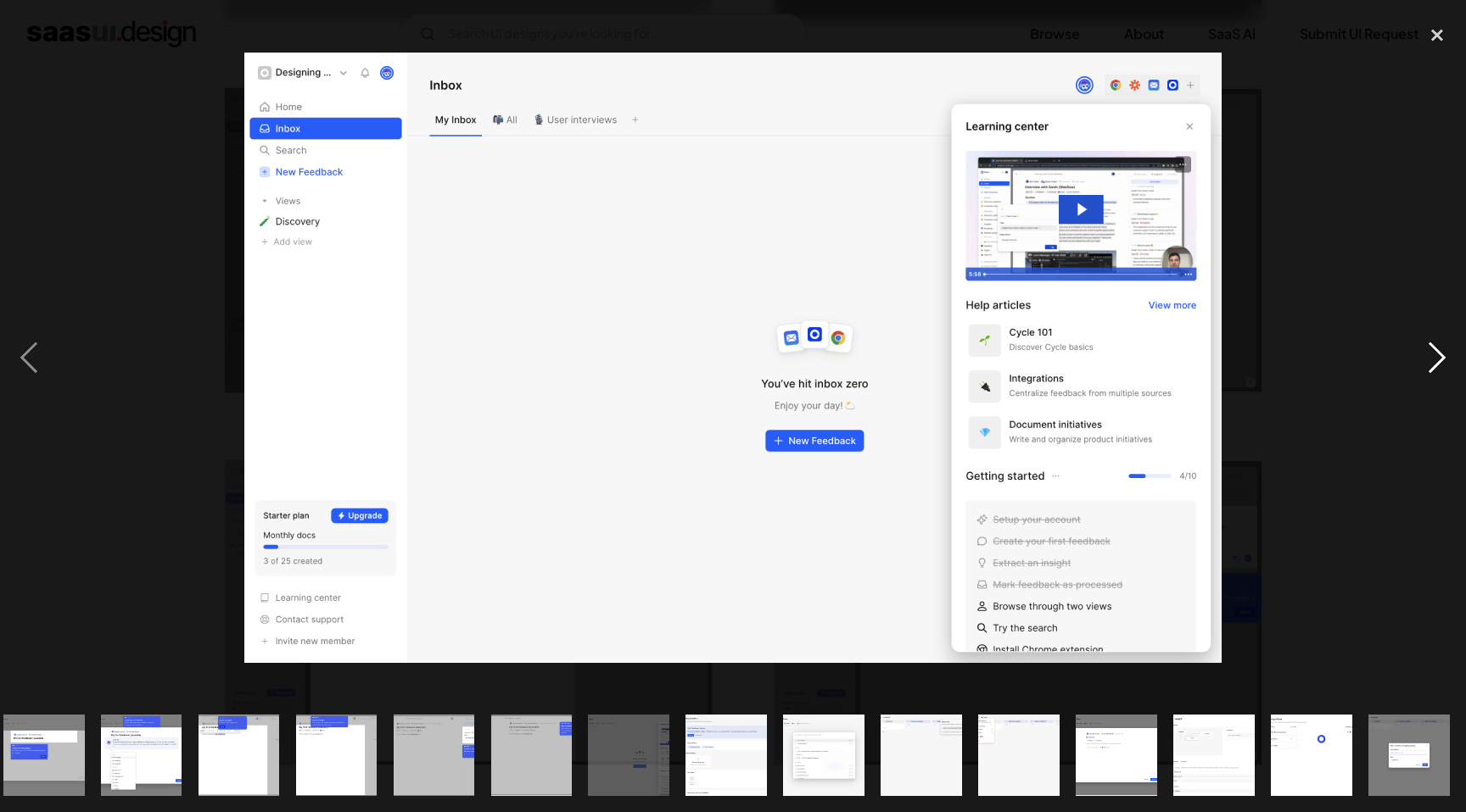
click at [1427, 356] on div "next image" at bounding box center [1437, 357] width 58 height 682
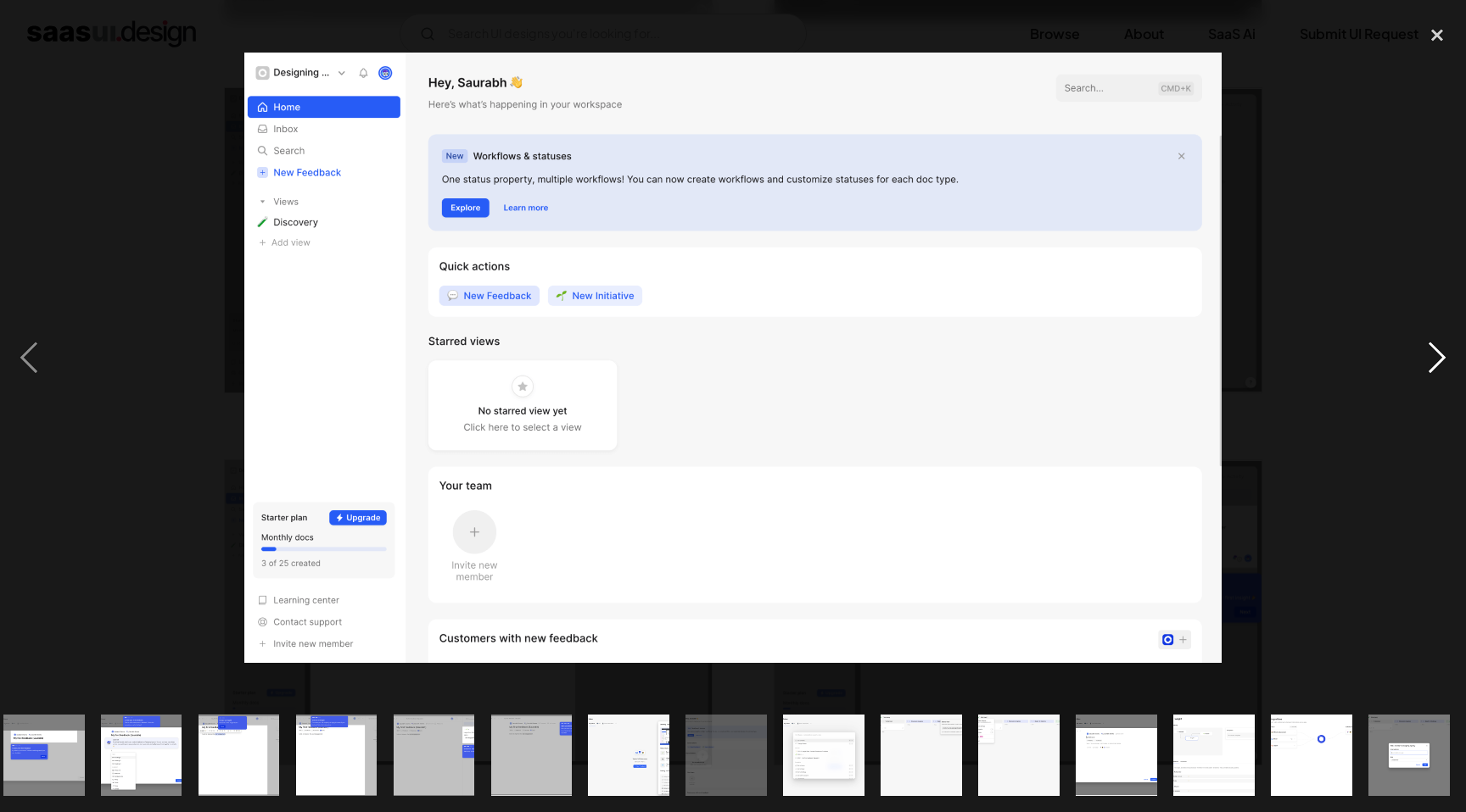
click at [1427, 356] on div "next image" at bounding box center [1437, 357] width 58 height 682
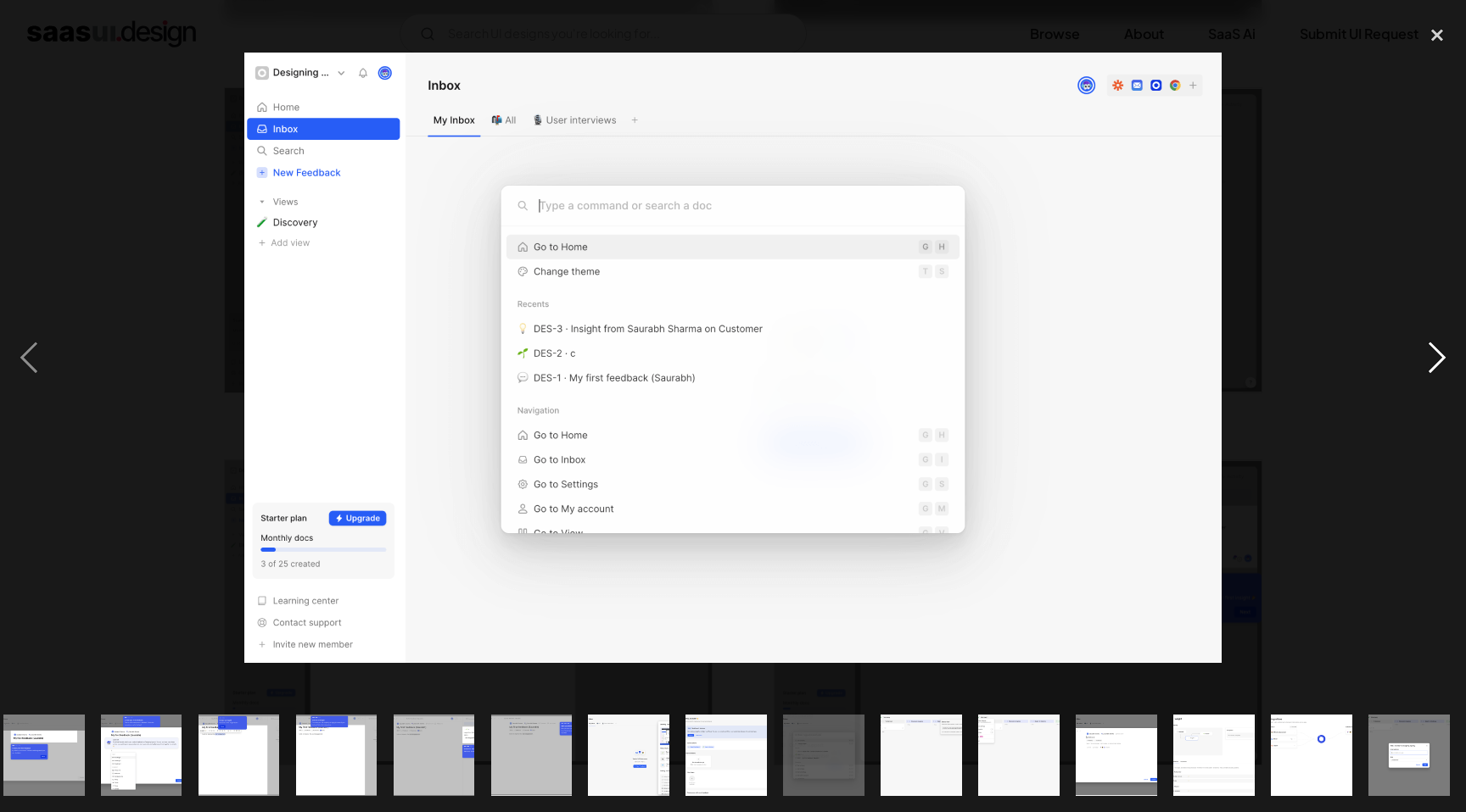
click at [1427, 356] on div "next image" at bounding box center [1437, 357] width 58 height 682
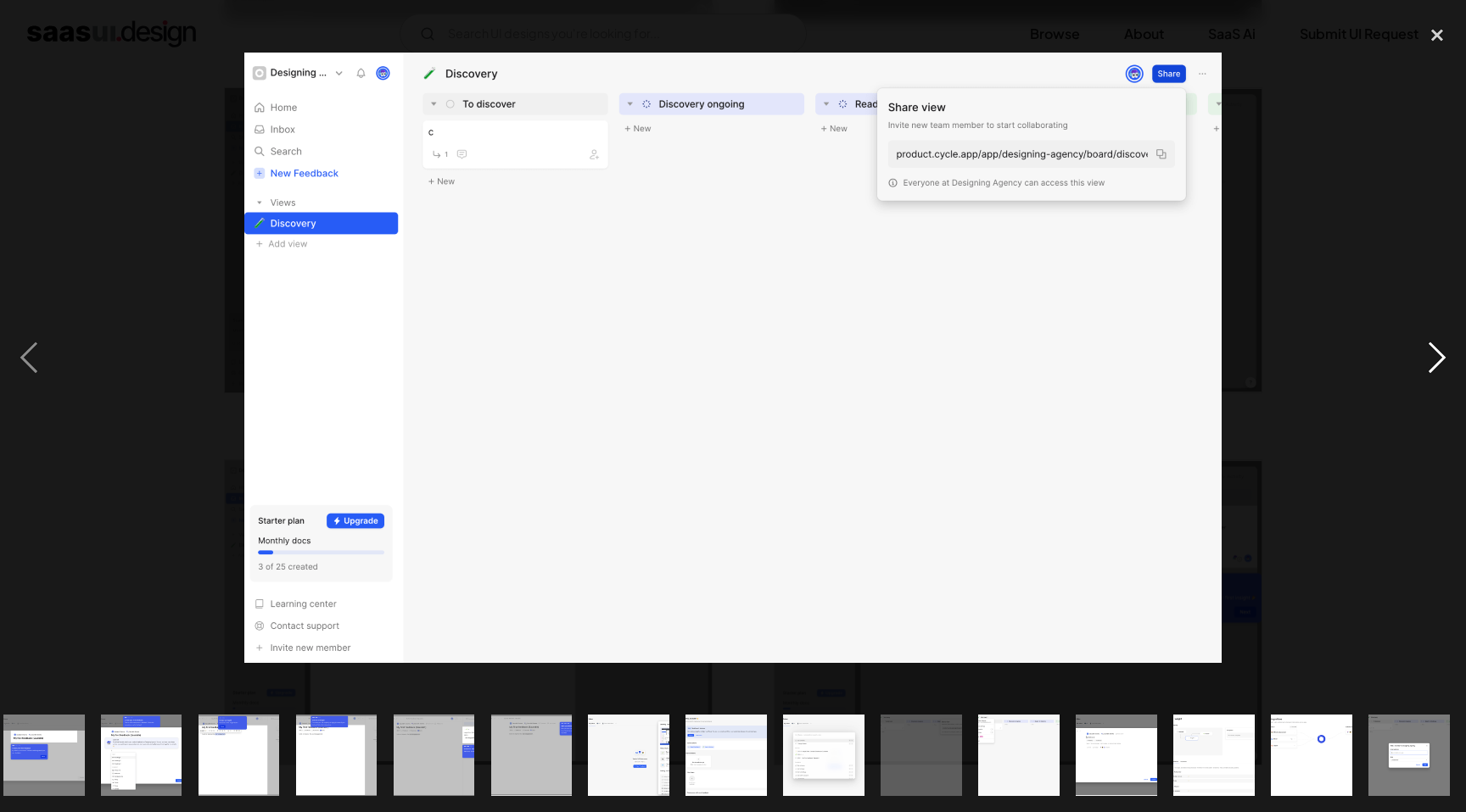
click at [1427, 356] on div "next image" at bounding box center [1437, 357] width 58 height 682
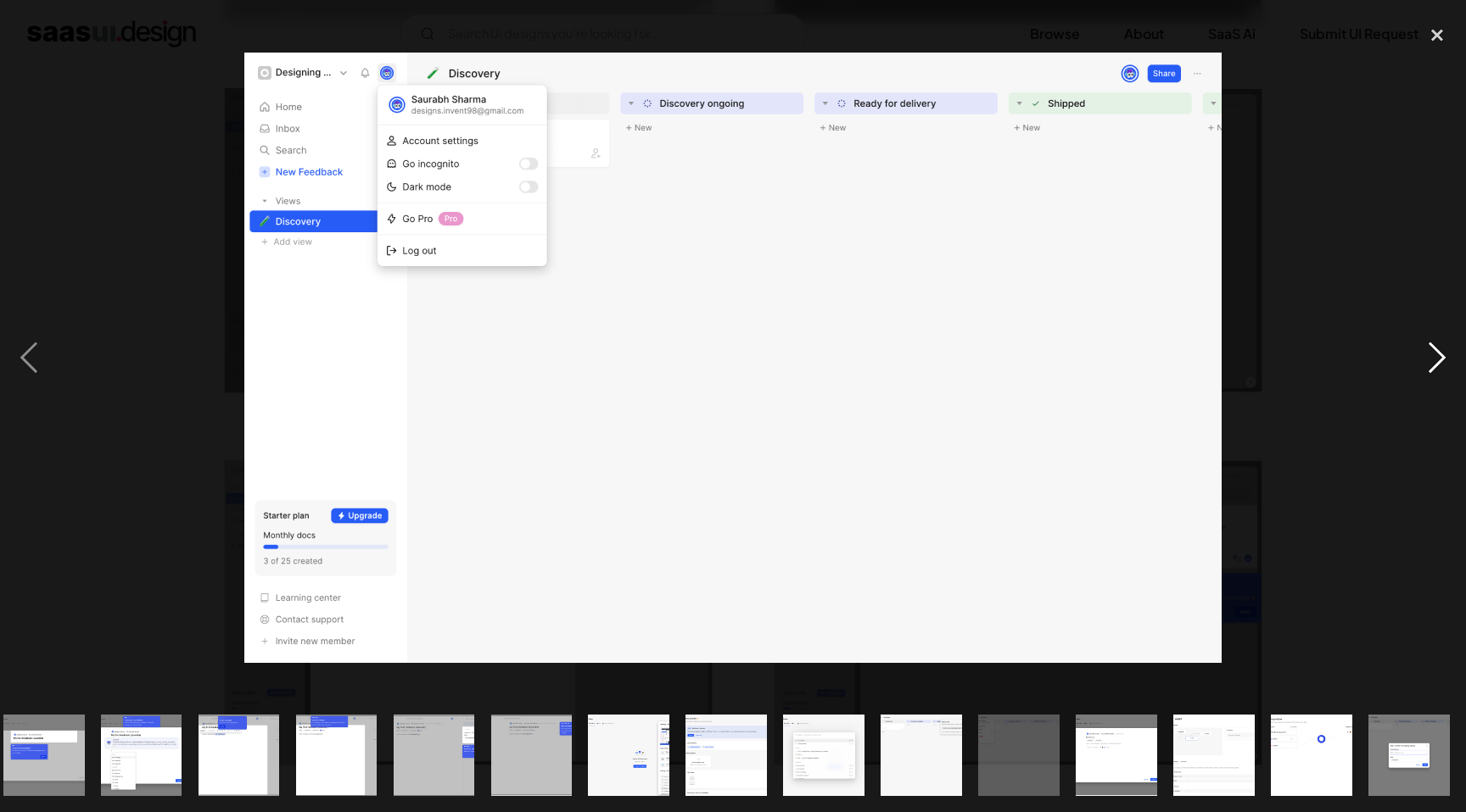
click at [1427, 356] on div "next image" at bounding box center [1437, 357] width 58 height 682
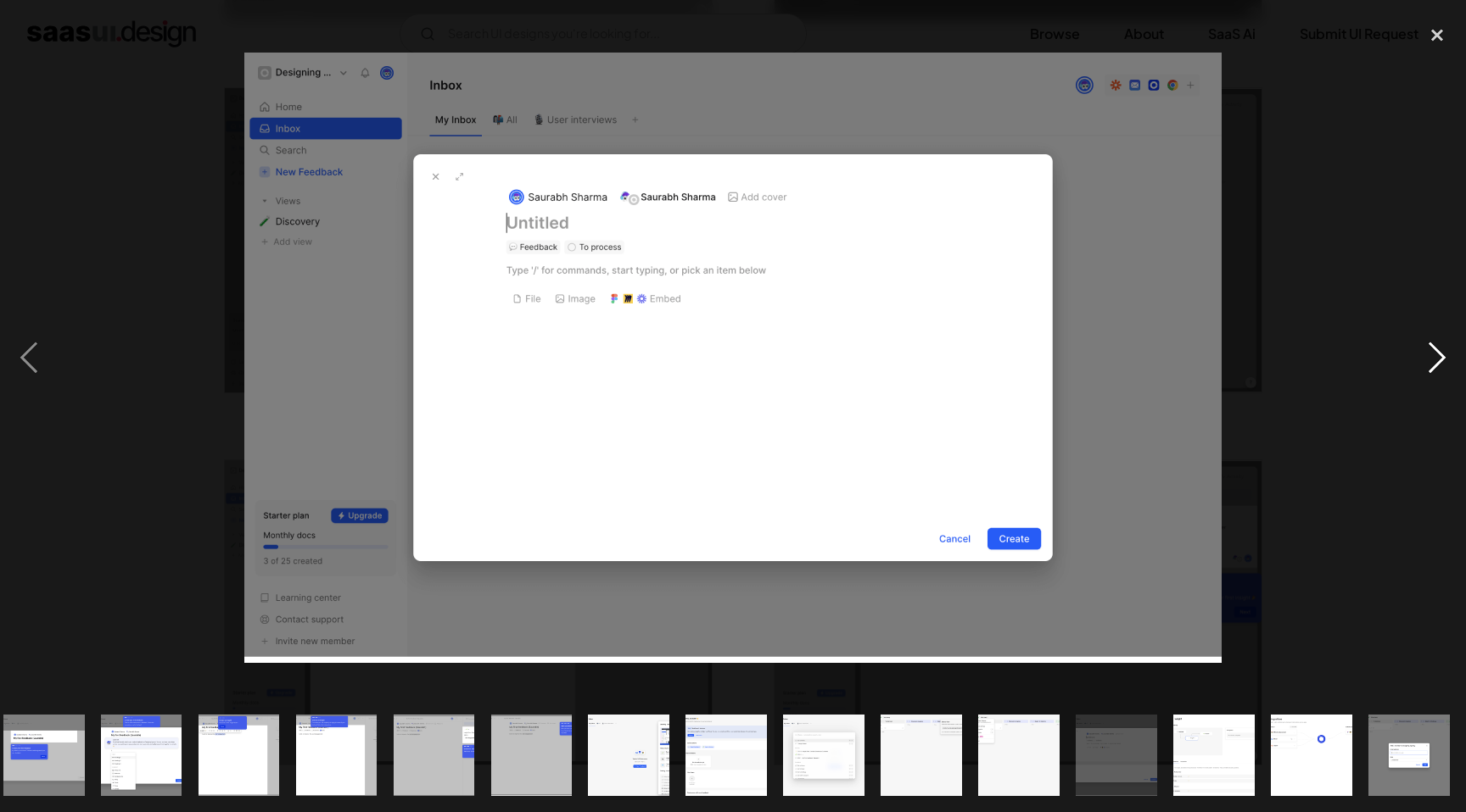
click at [1427, 356] on div "next image" at bounding box center [1437, 357] width 58 height 682
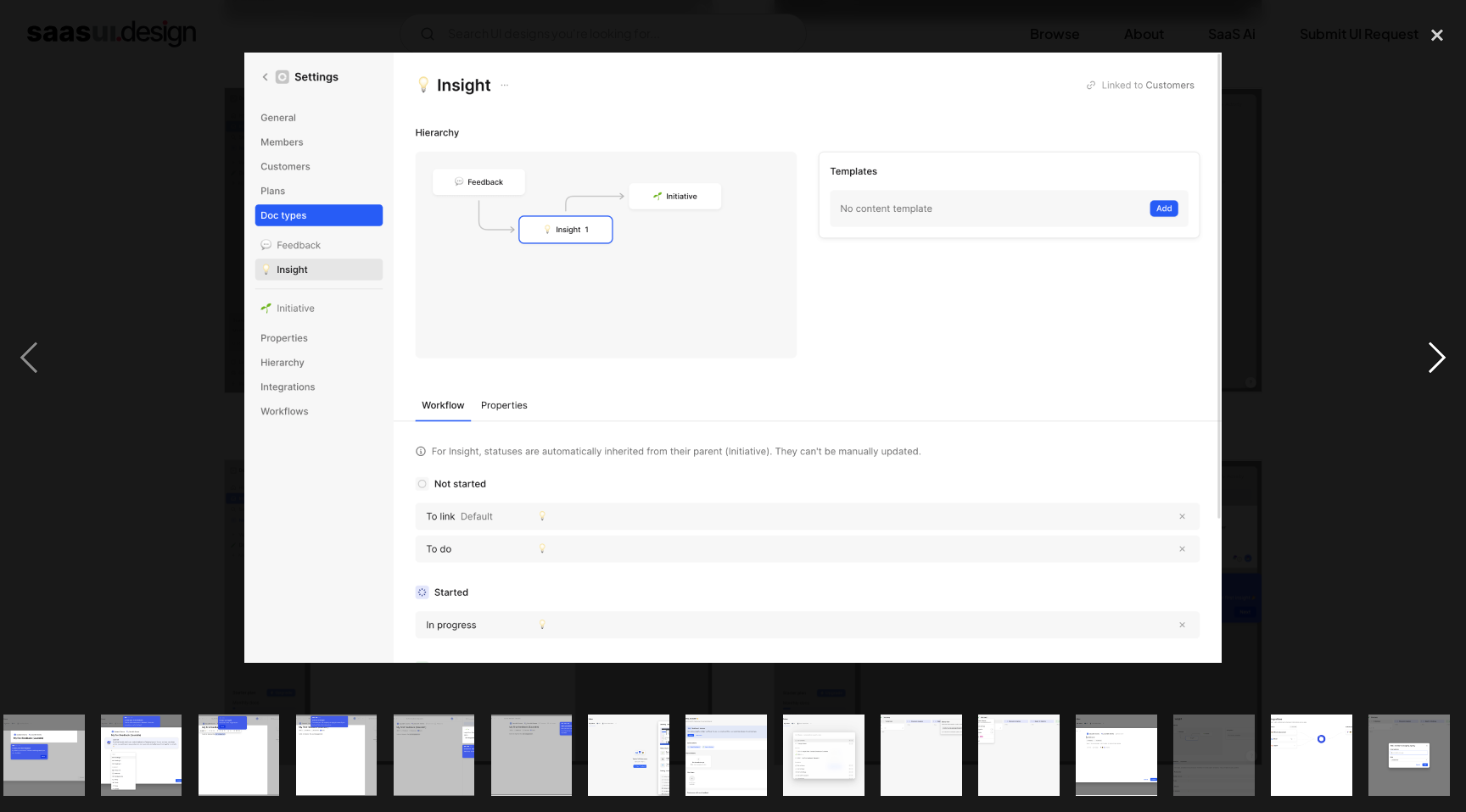
click at [1427, 356] on div "next image" at bounding box center [1437, 357] width 58 height 682
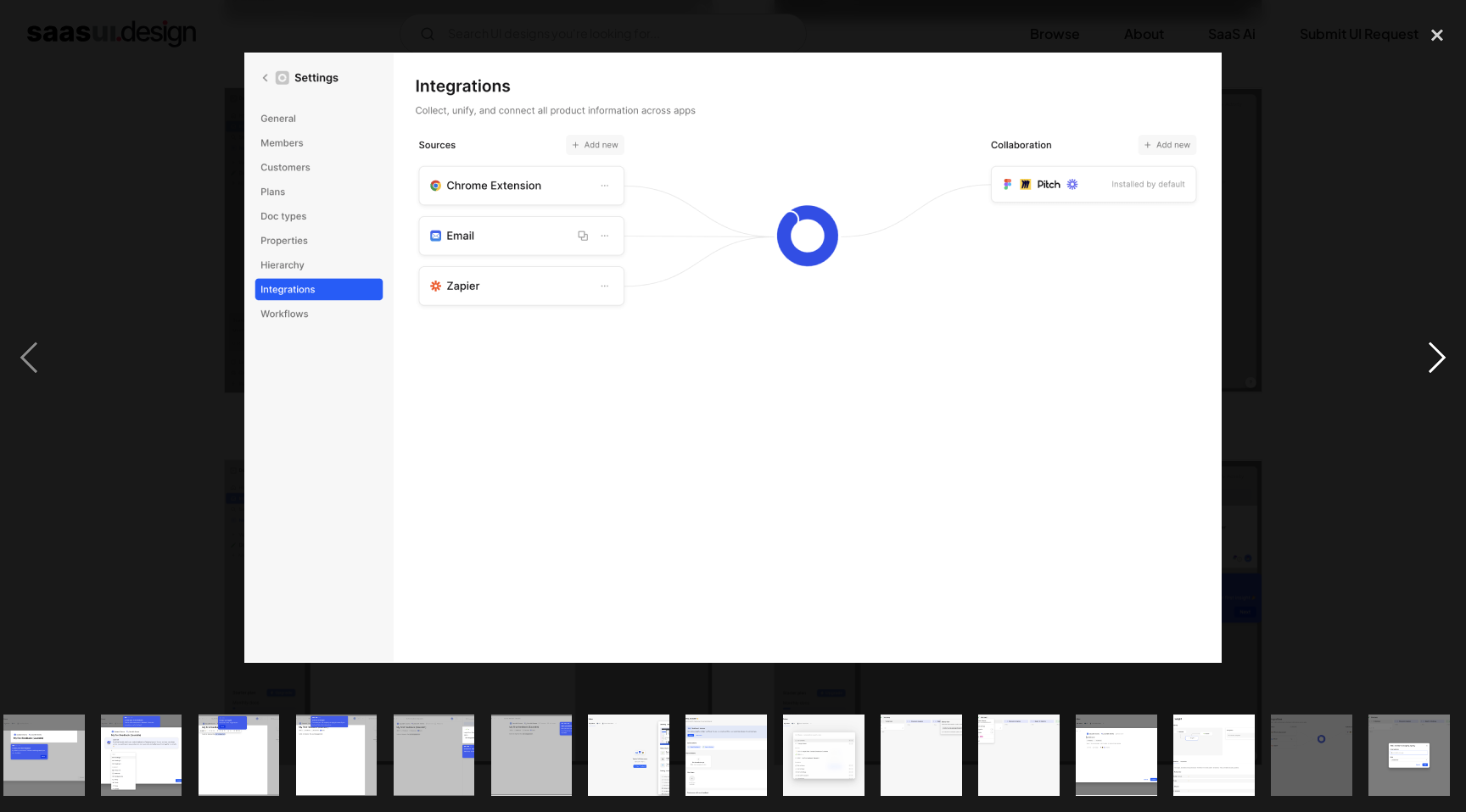
click at [1427, 356] on div "next image" at bounding box center [1437, 357] width 58 height 682
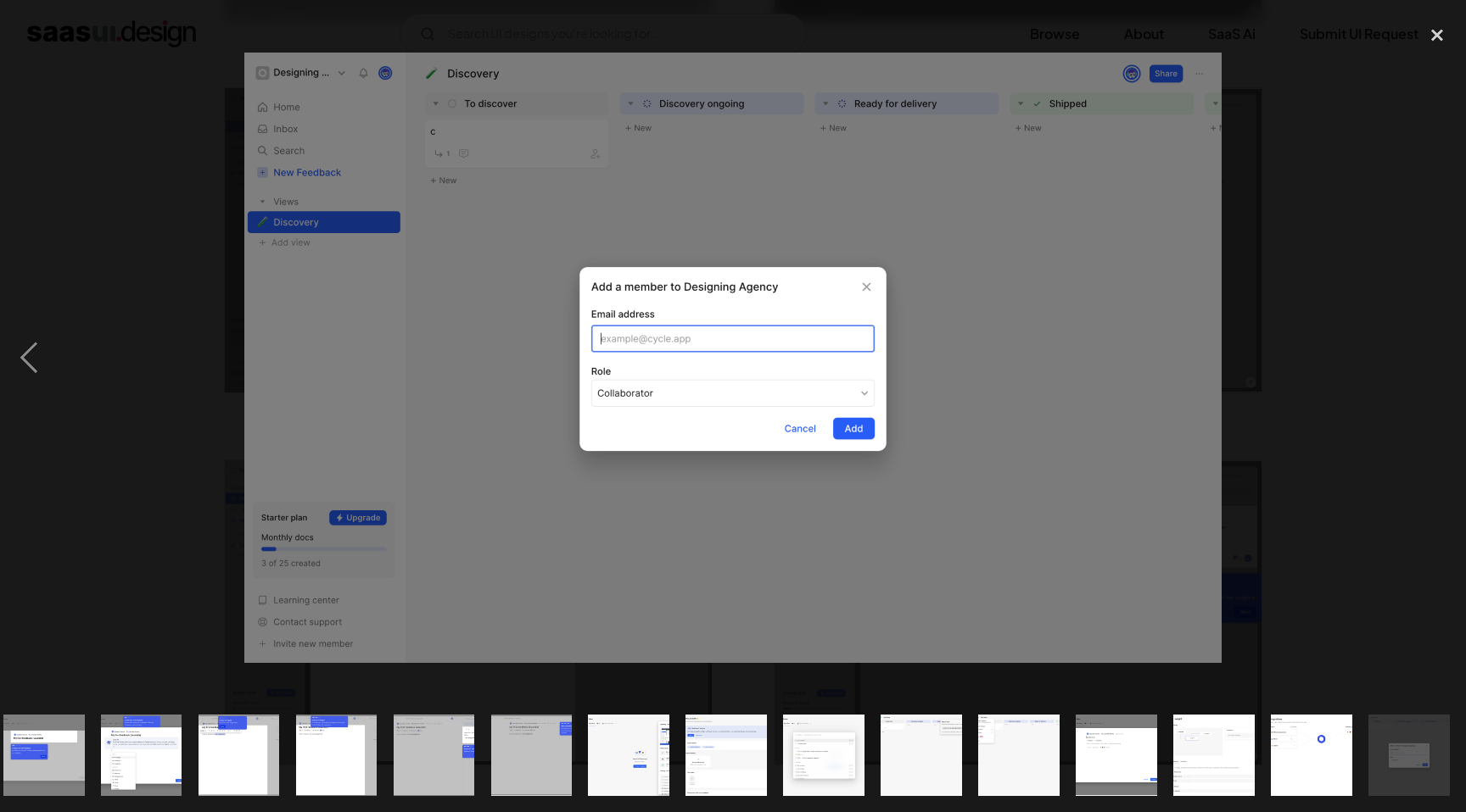
click at [1427, 356] on div "next image" at bounding box center [1437, 357] width 58 height 682
click at [1431, 34] on div "close lightbox" at bounding box center [1437, 34] width 58 height 37
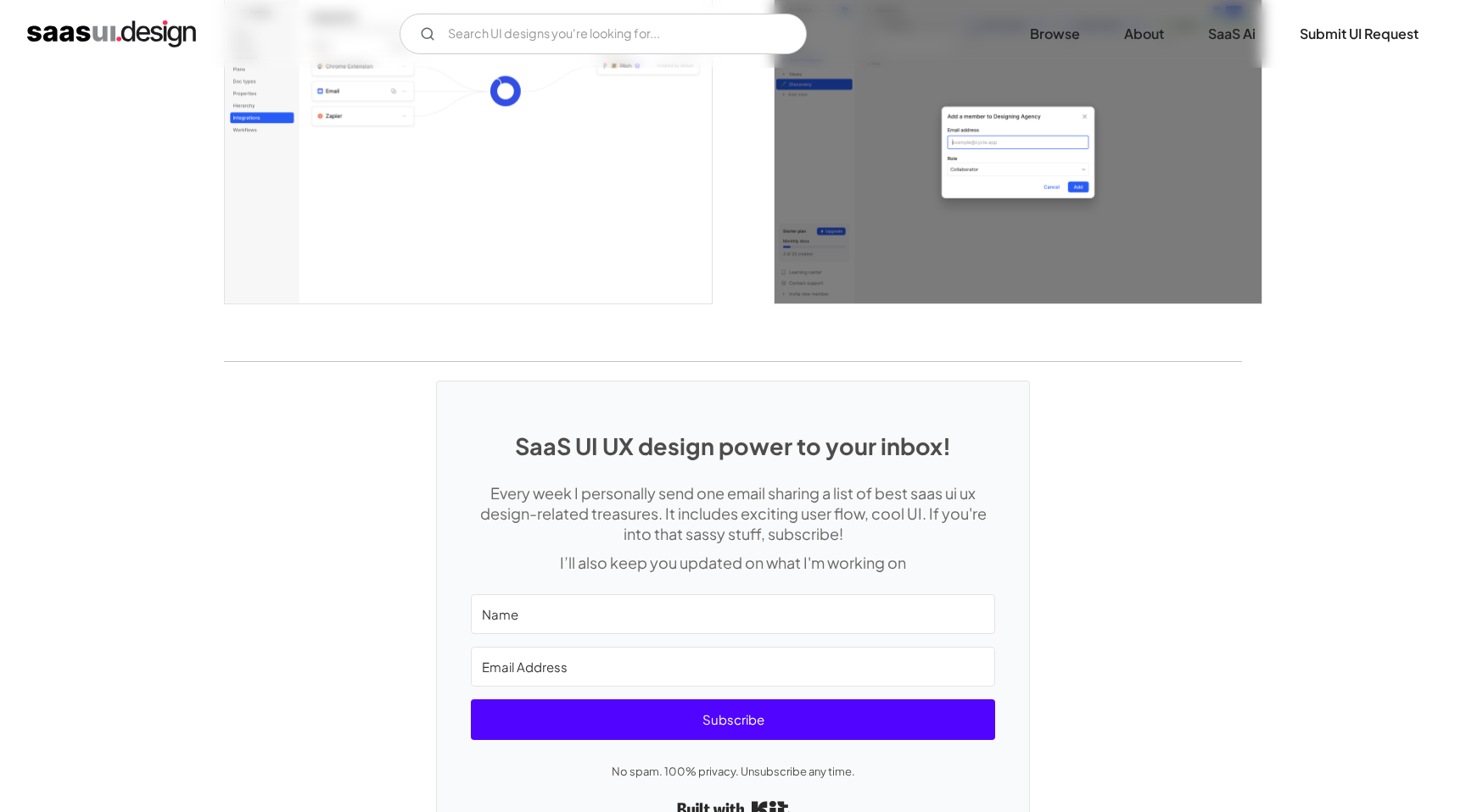
scroll to position [4592, 0]
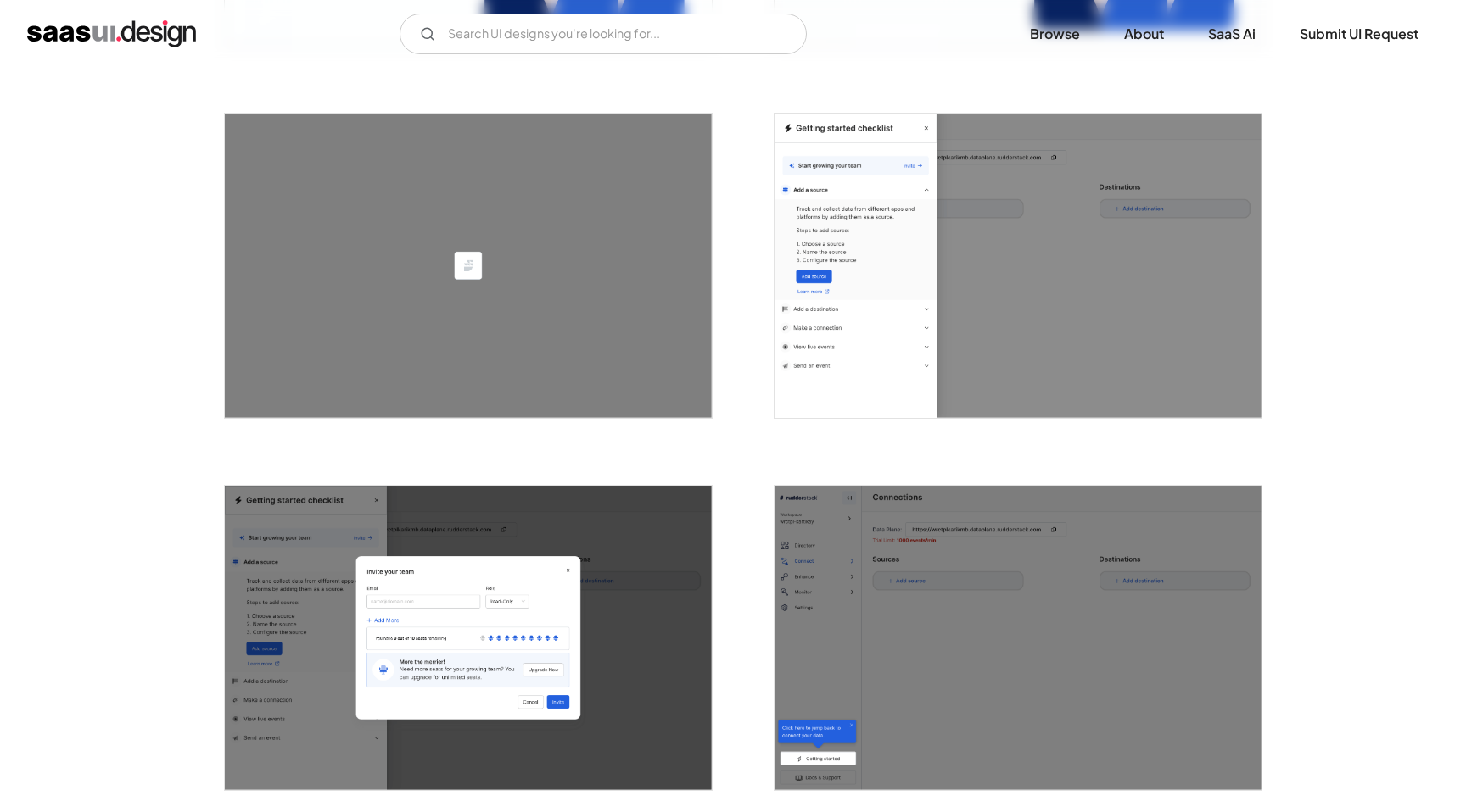
scroll to position [1029, 0]
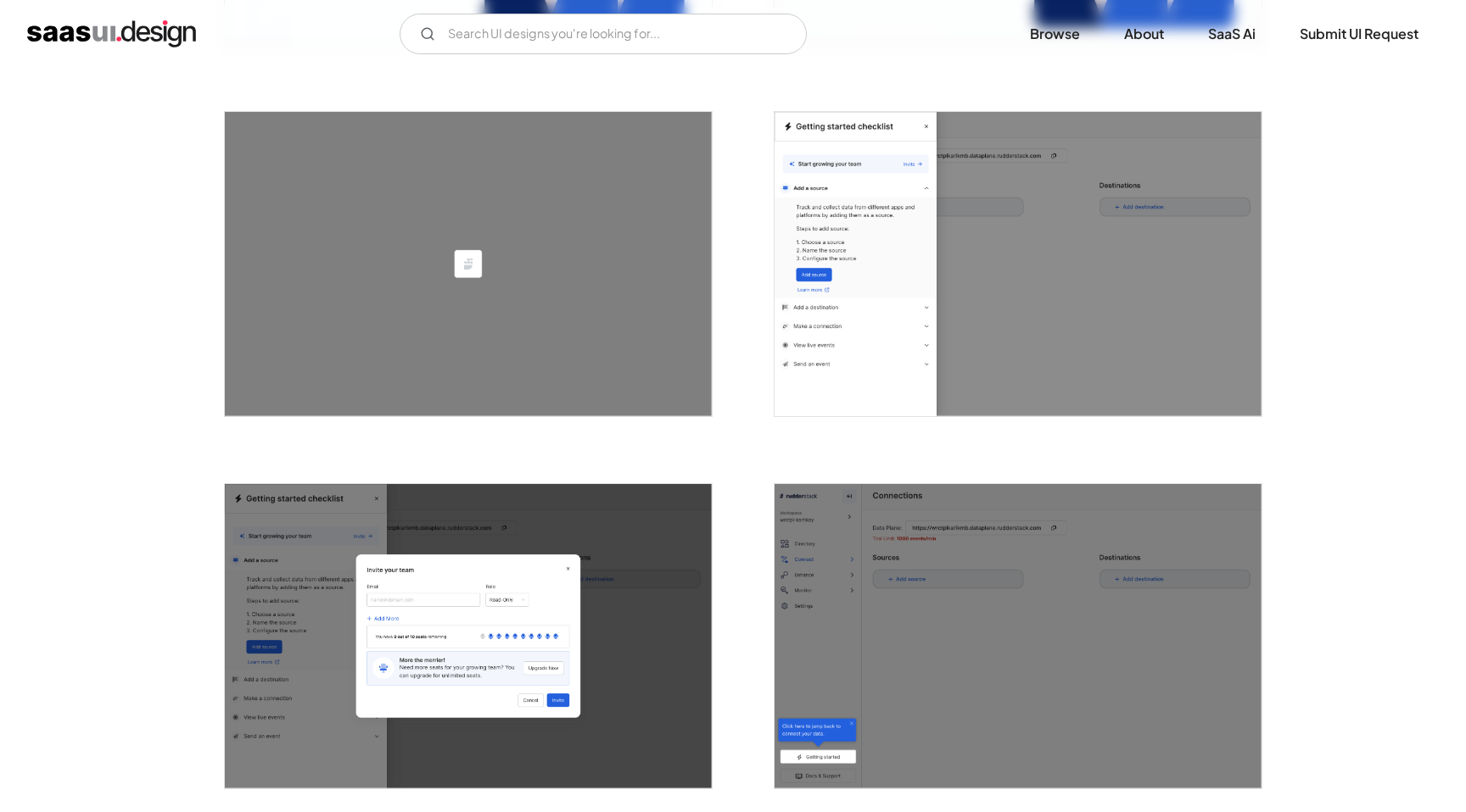
click at [1040, 327] on img "open lightbox" at bounding box center [1018, 264] width 487 height 305
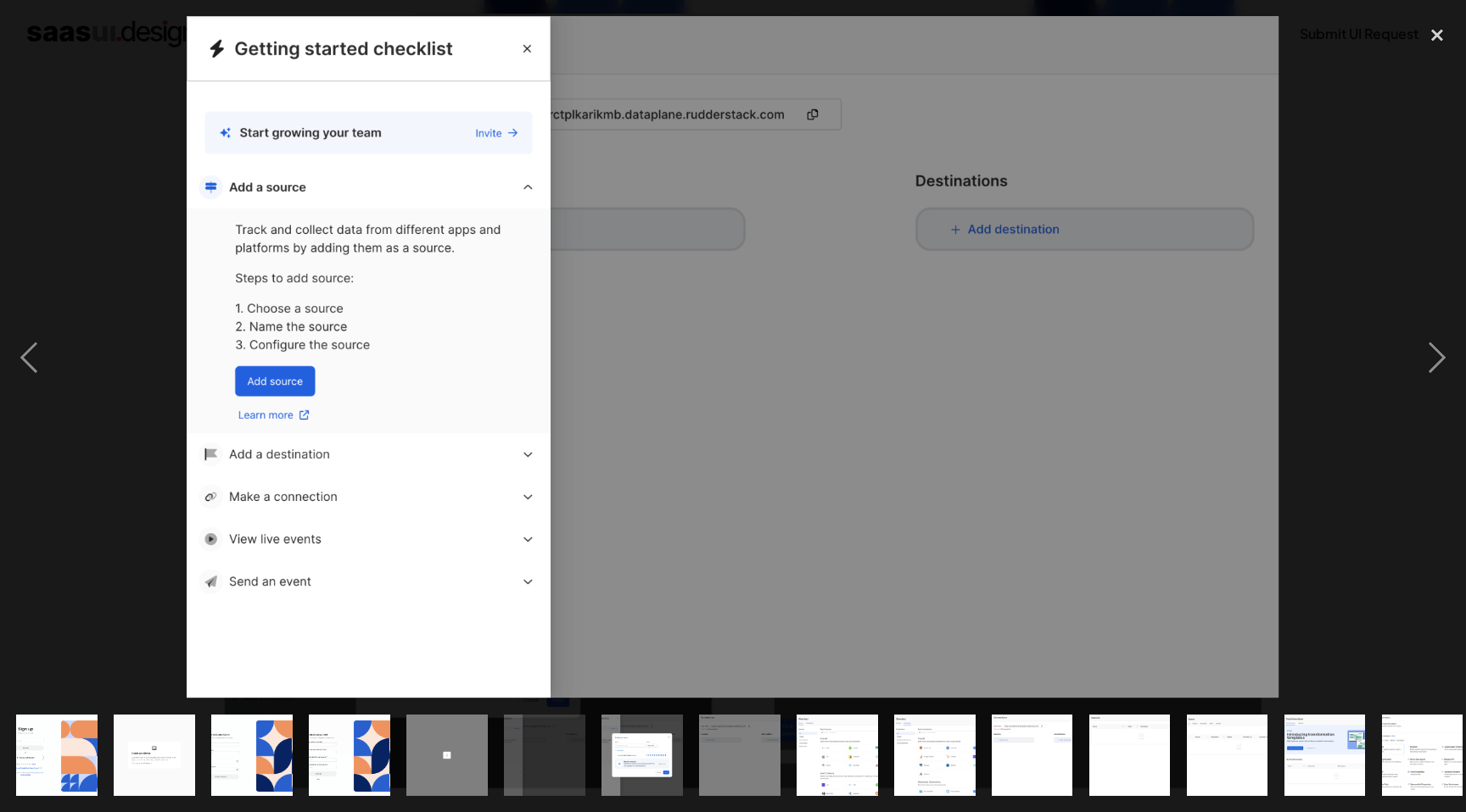
click at [479, 553] on img at bounding box center [732, 357] width 1092 height 682
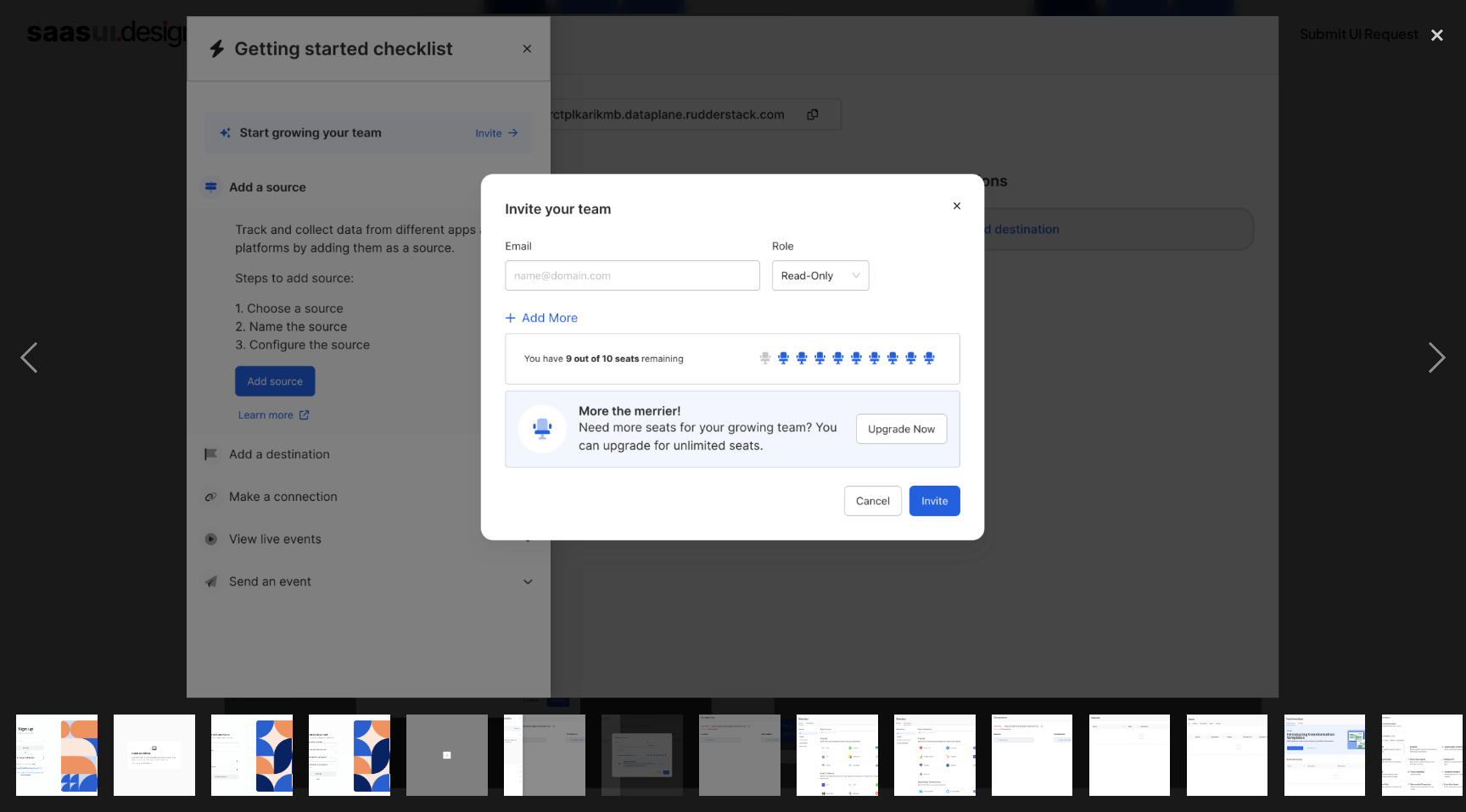
click at [479, 553] on img at bounding box center [732, 357] width 1092 height 682
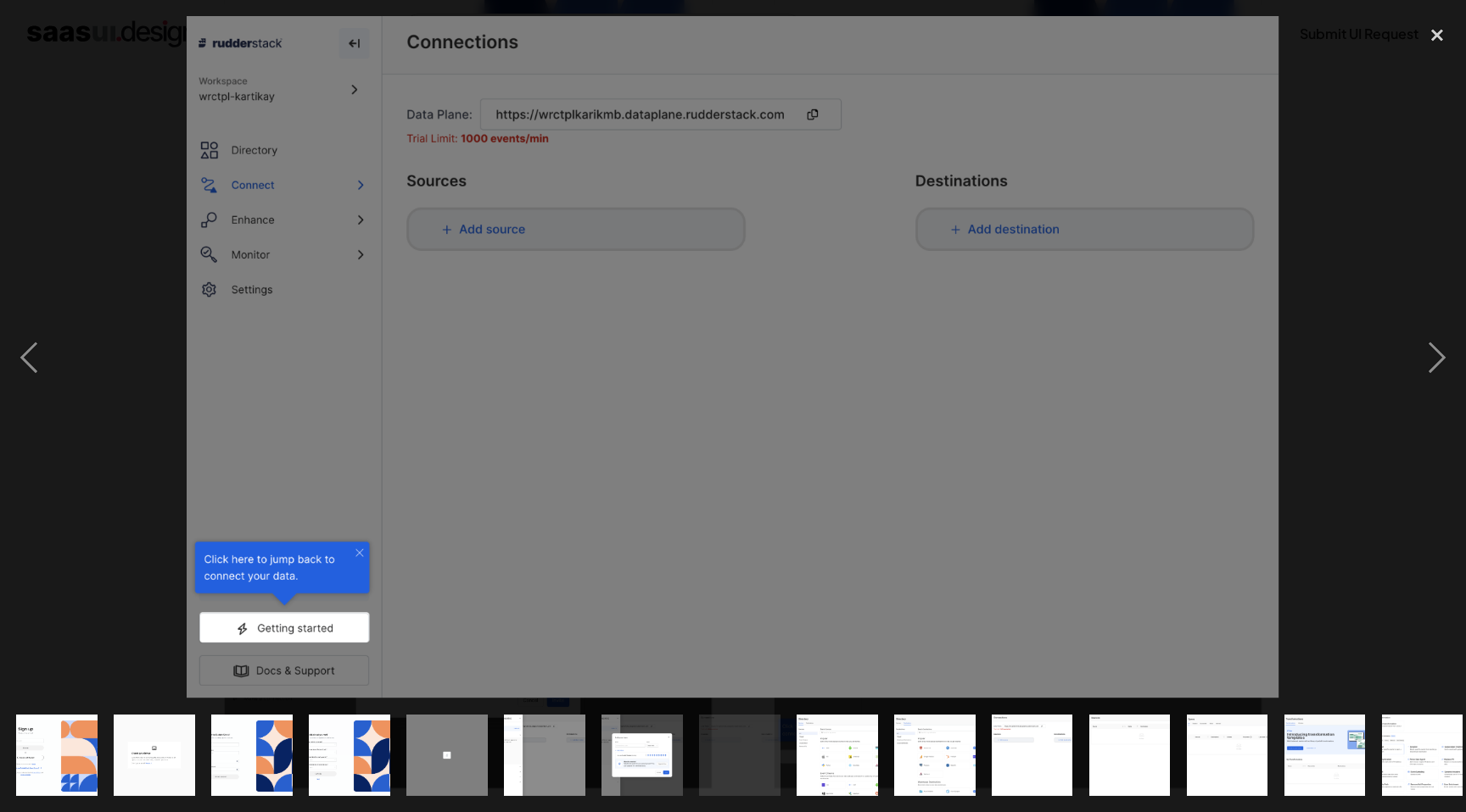
click at [480, 553] on img at bounding box center [732, 357] width 1092 height 682
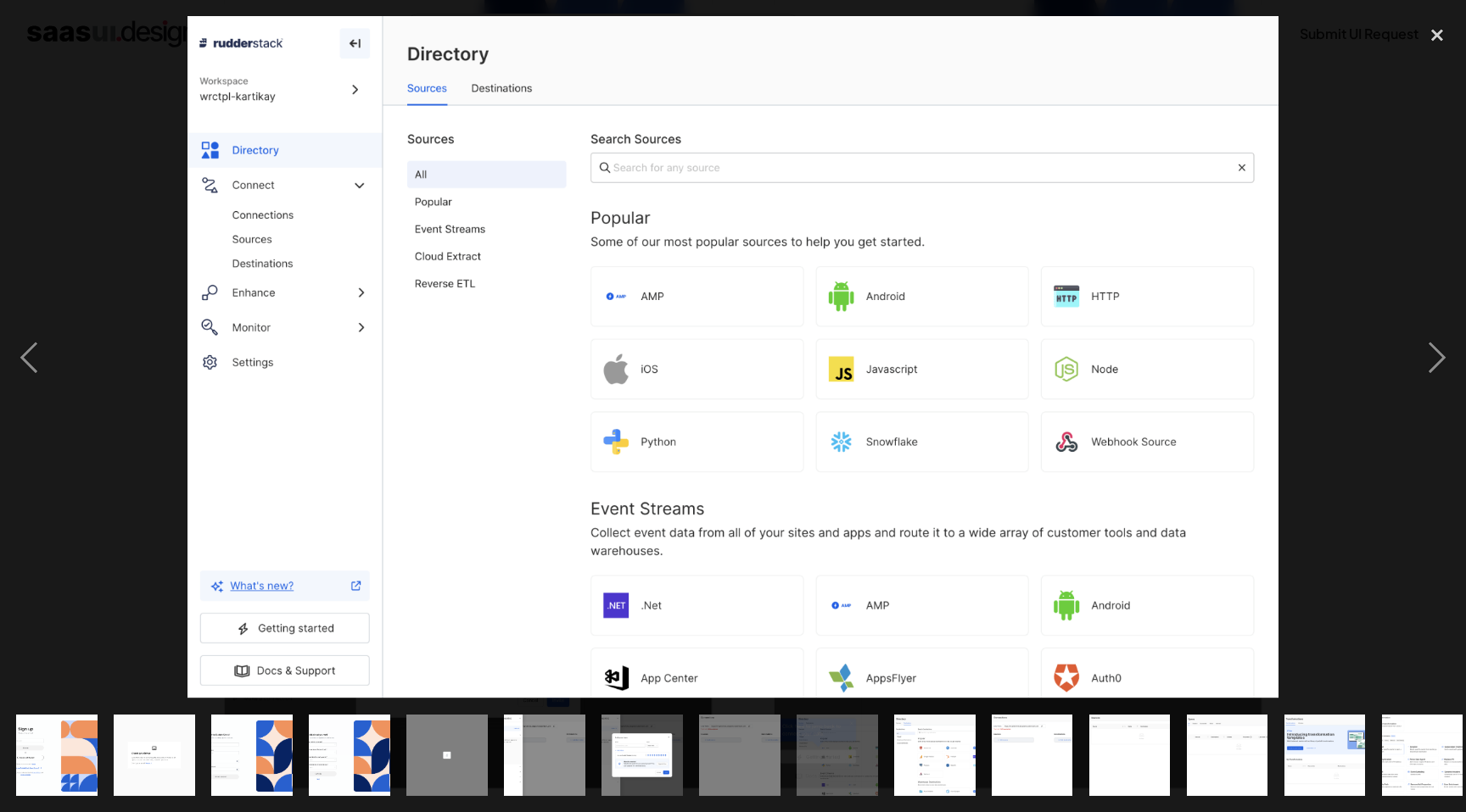
click at [931, 505] on img at bounding box center [733, 357] width 1091 height 682
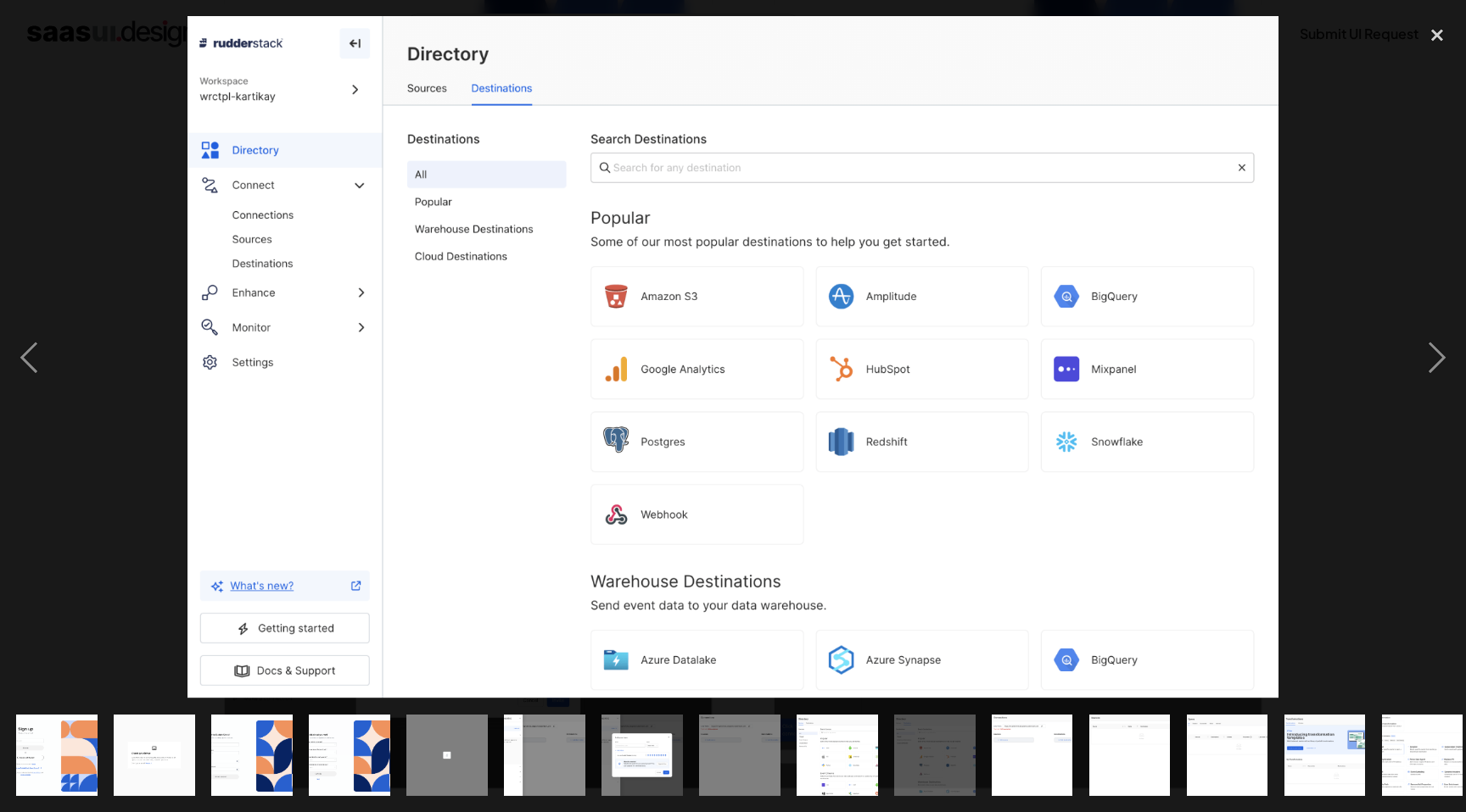
click at [931, 505] on img at bounding box center [733, 357] width 1091 height 682
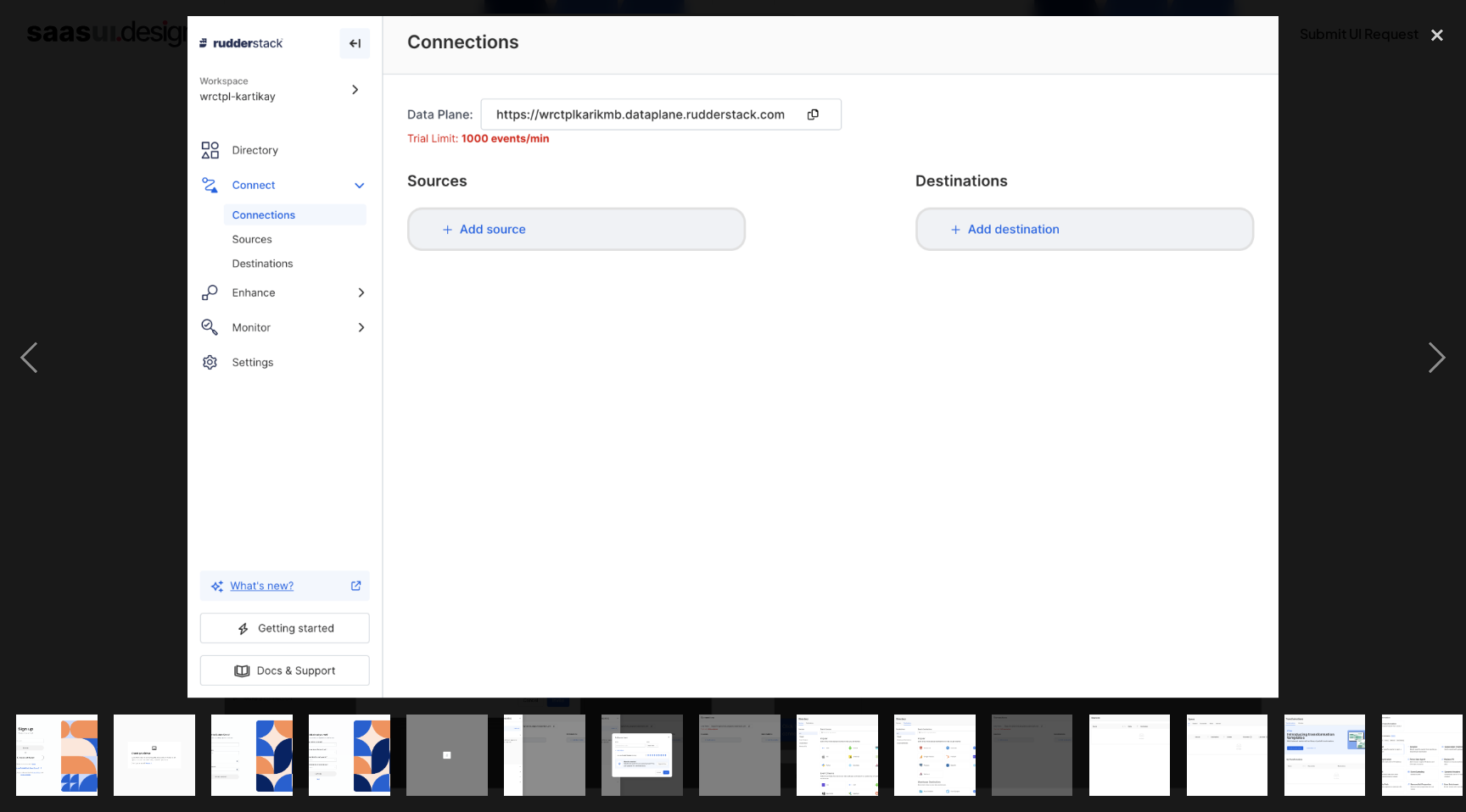
click at [931, 505] on img at bounding box center [733, 357] width 1091 height 682
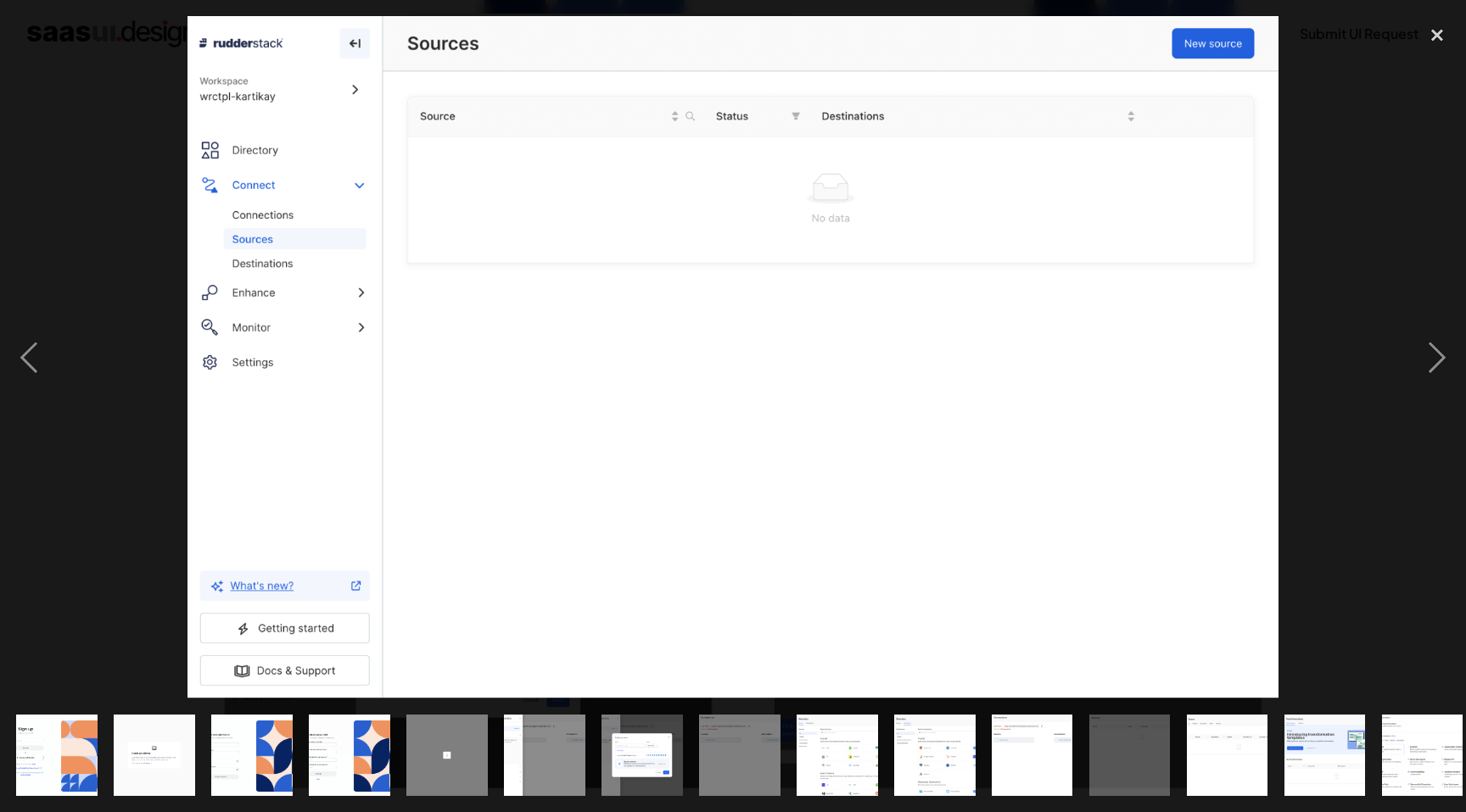
click at [931, 505] on img at bounding box center [733, 357] width 1091 height 682
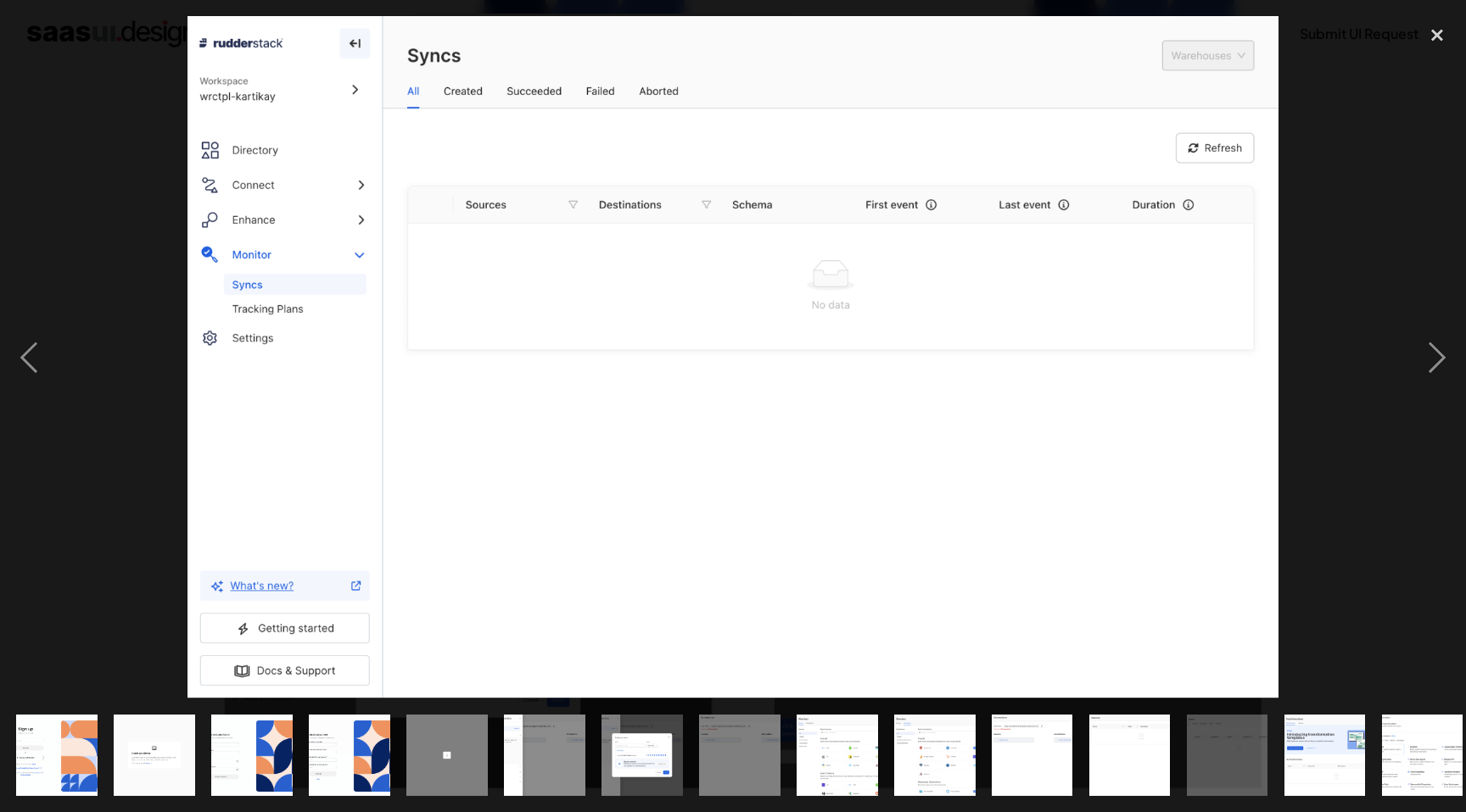
click at [931, 505] on img at bounding box center [733, 357] width 1091 height 682
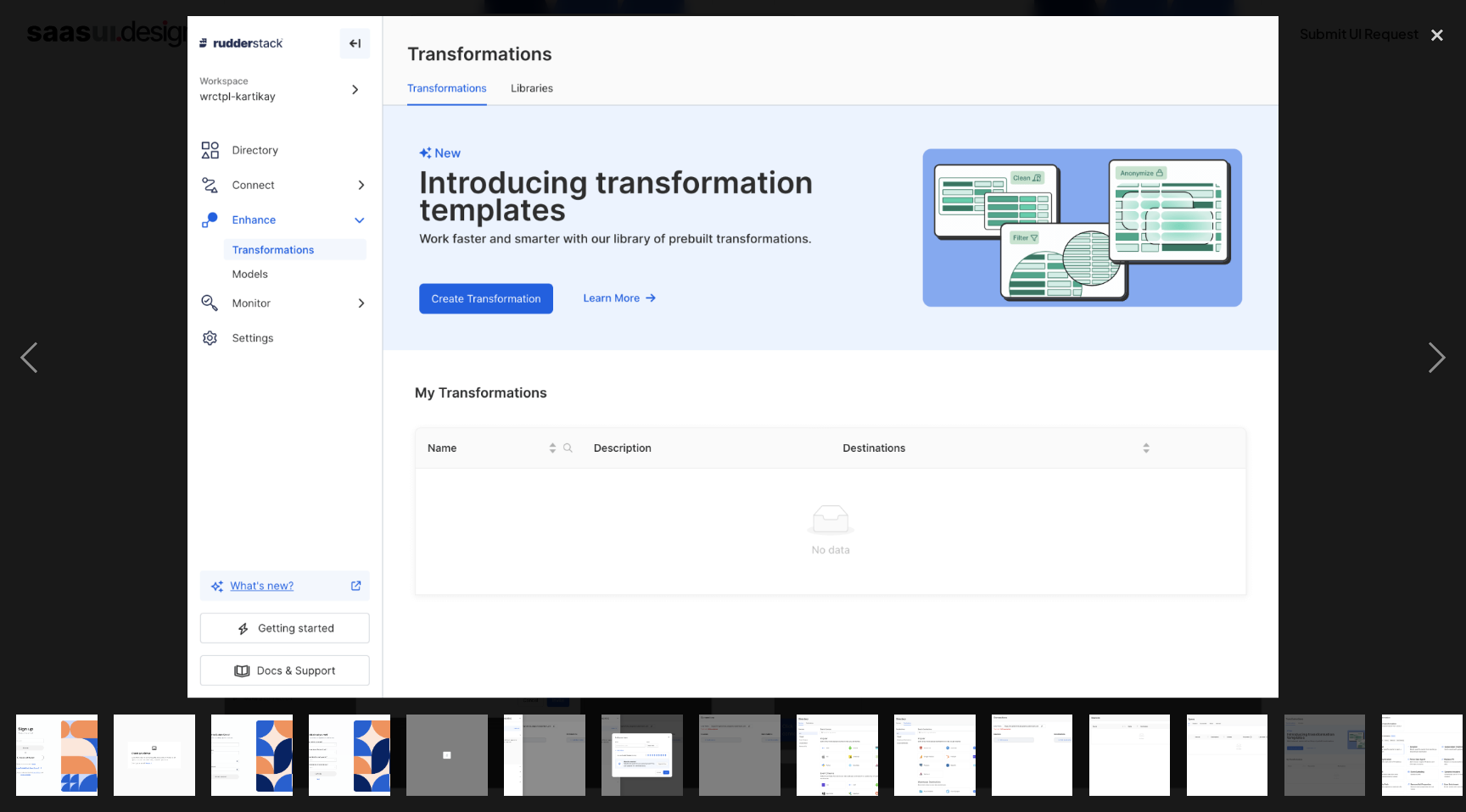
click at [931, 505] on img at bounding box center [733, 357] width 1091 height 682
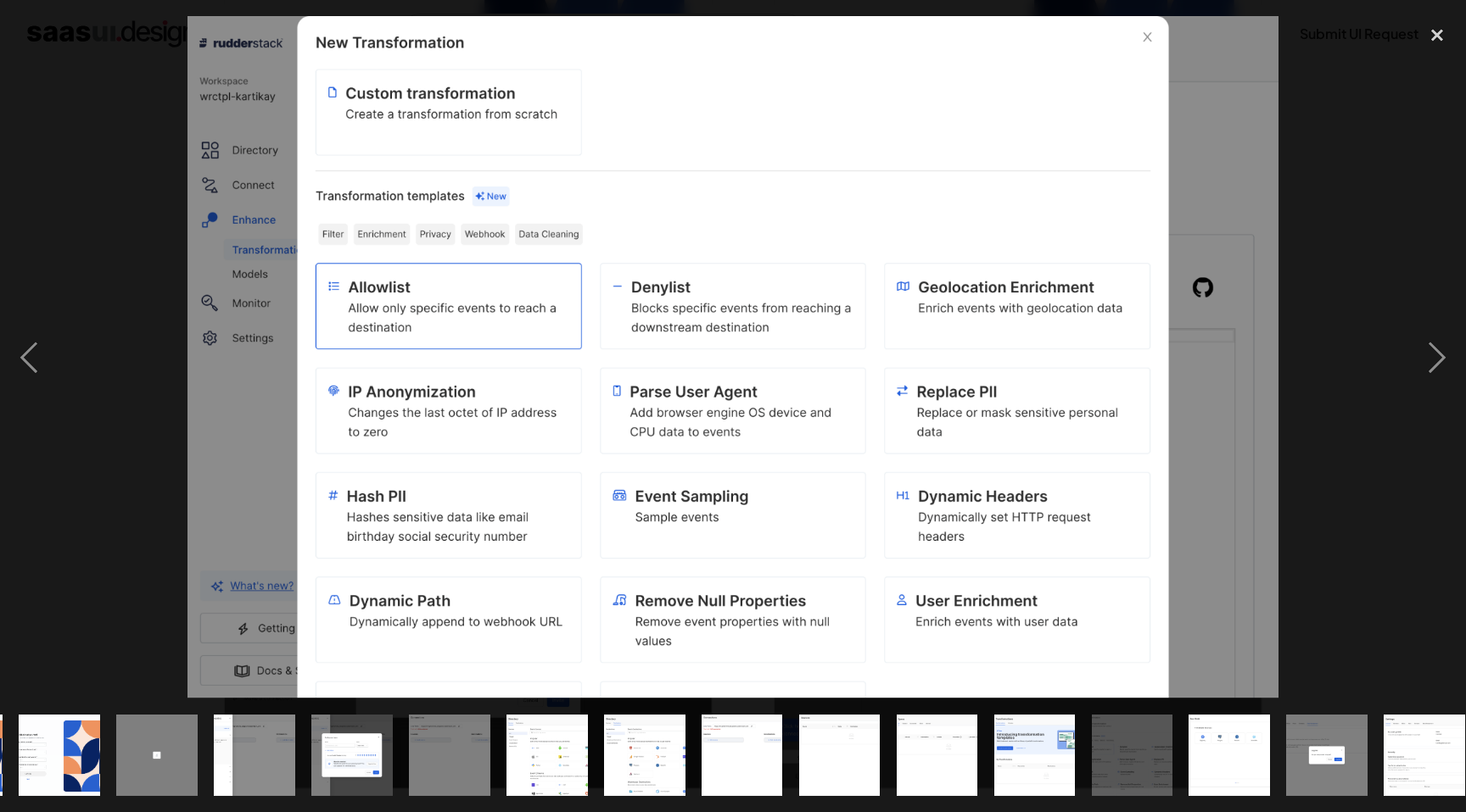
scroll to position [0, 306]
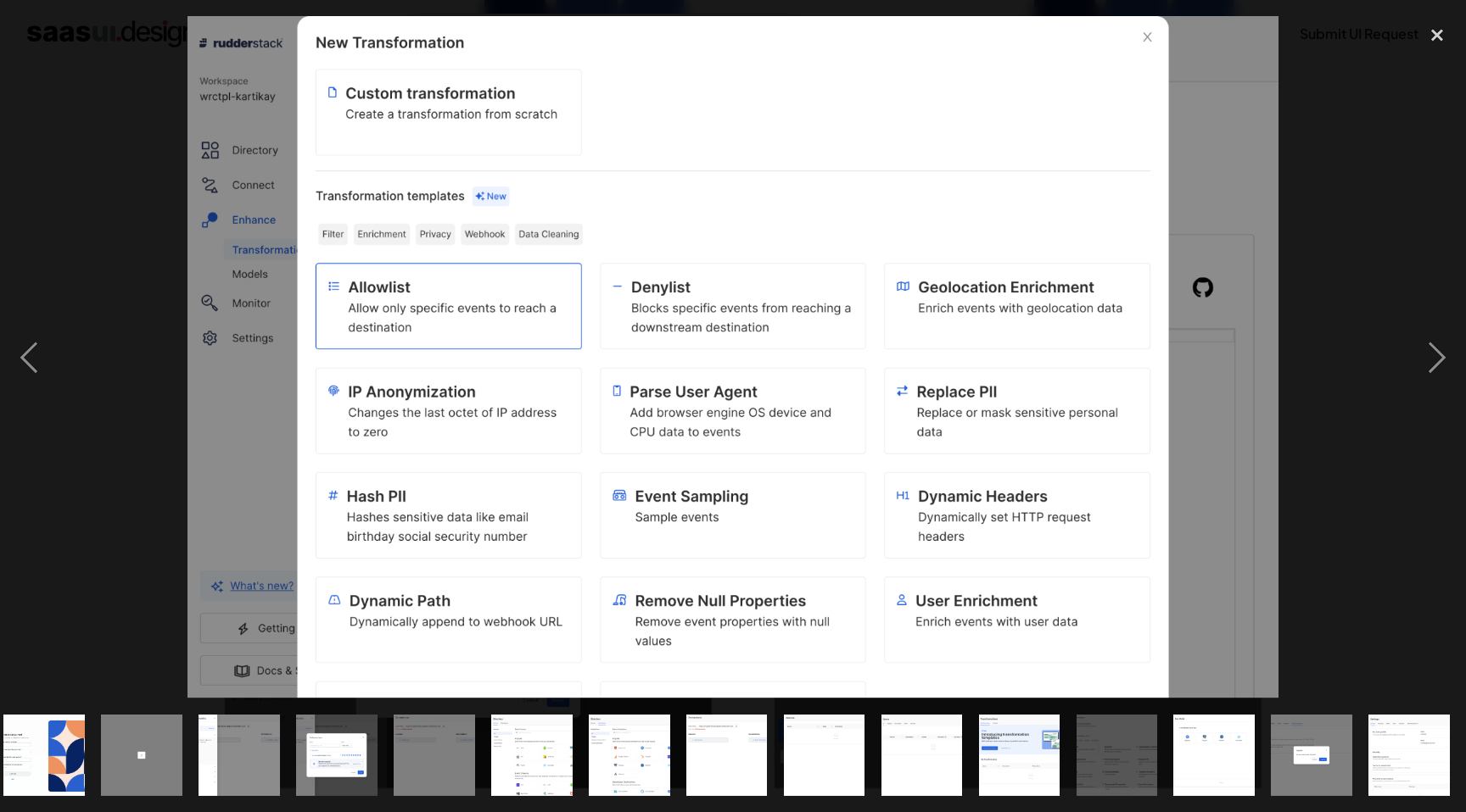
click at [931, 505] on img at bounding box center [733, 357] width 1091 height 682
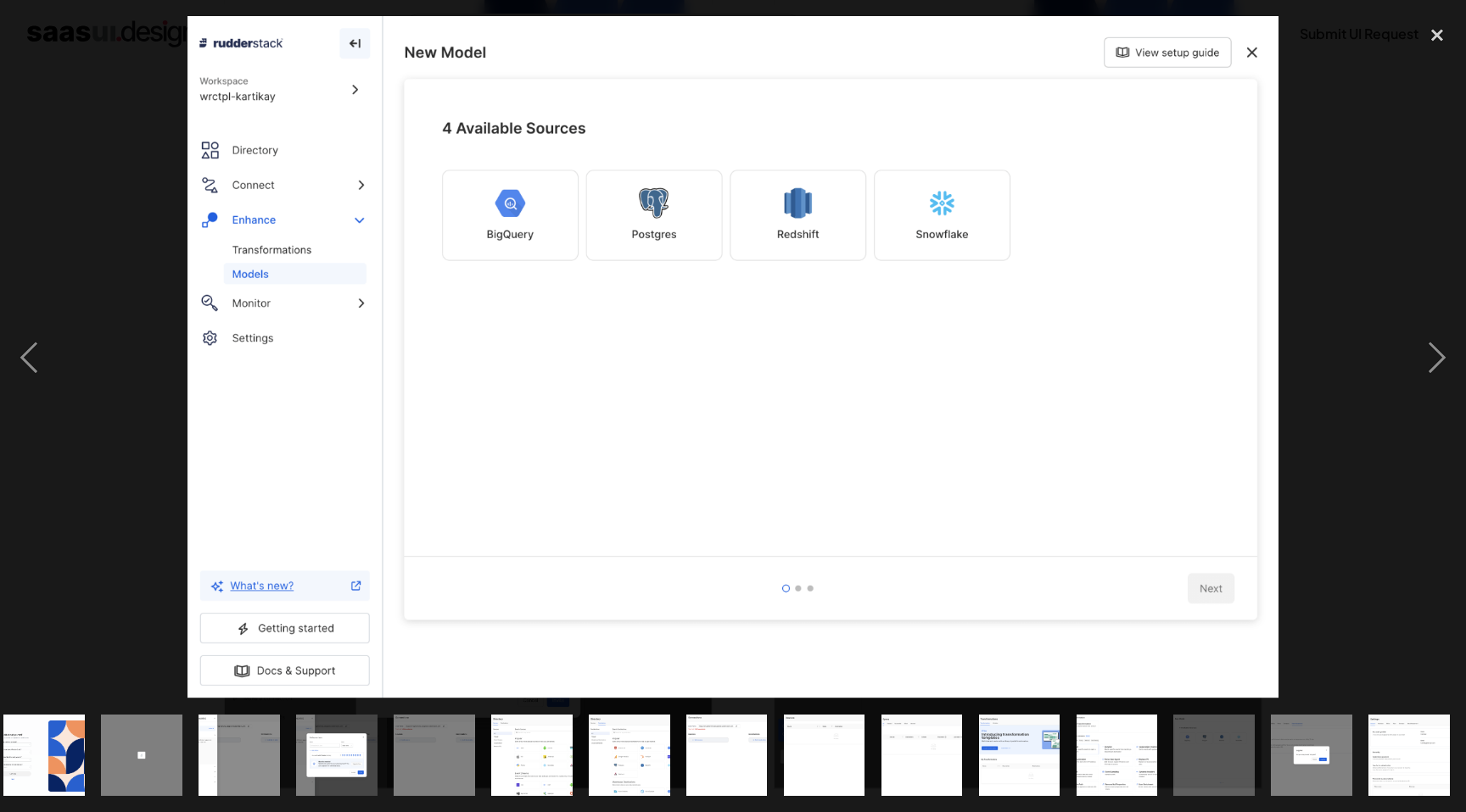
click at [931, 505] on img at bounding box center [733, 357] width 1091 height 682
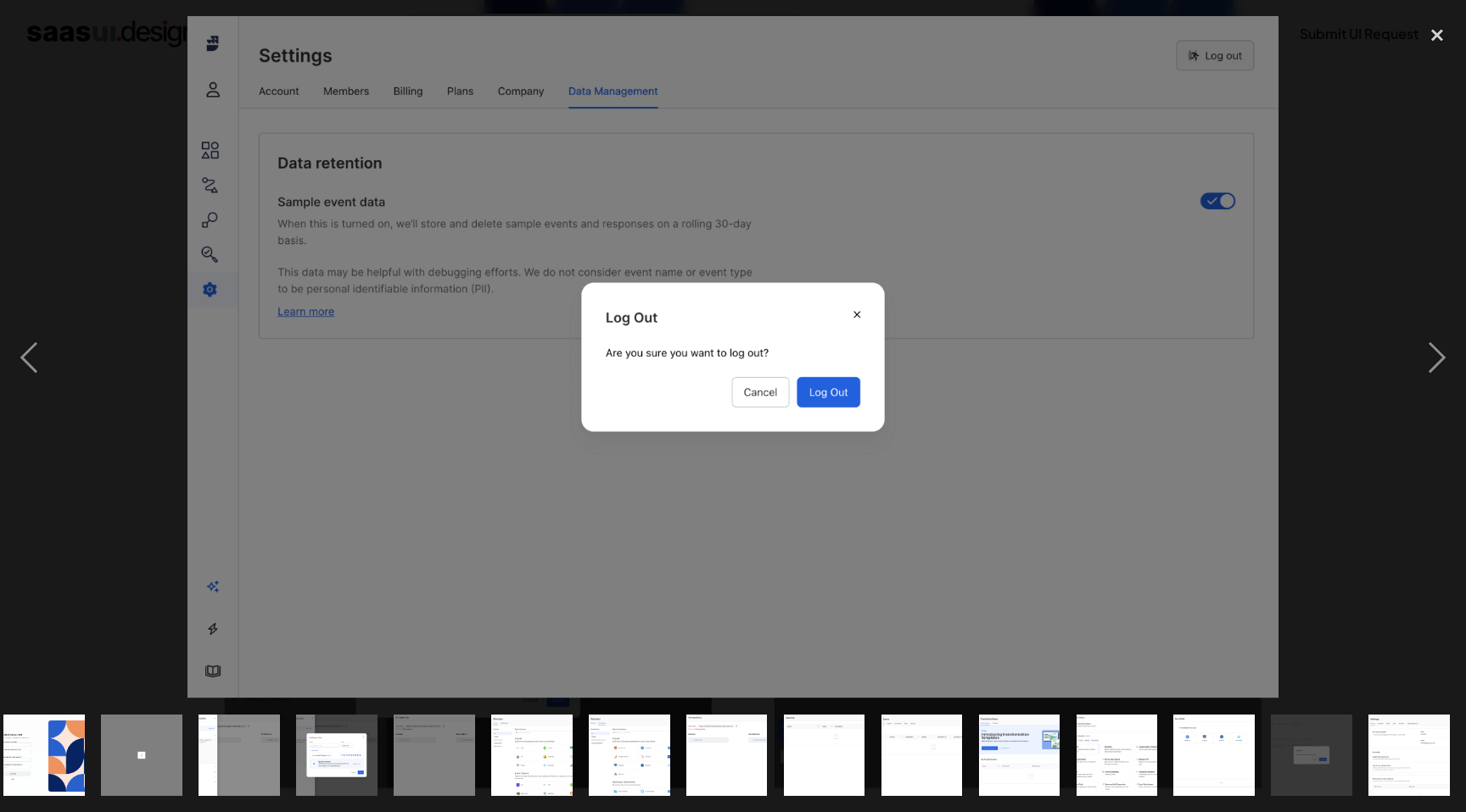
click at [931, 505] on img at bounding box center [733, 357] width 1091 height 682
click at [755, 389] on img at bounding box center [733, 357] width 1091 height 682
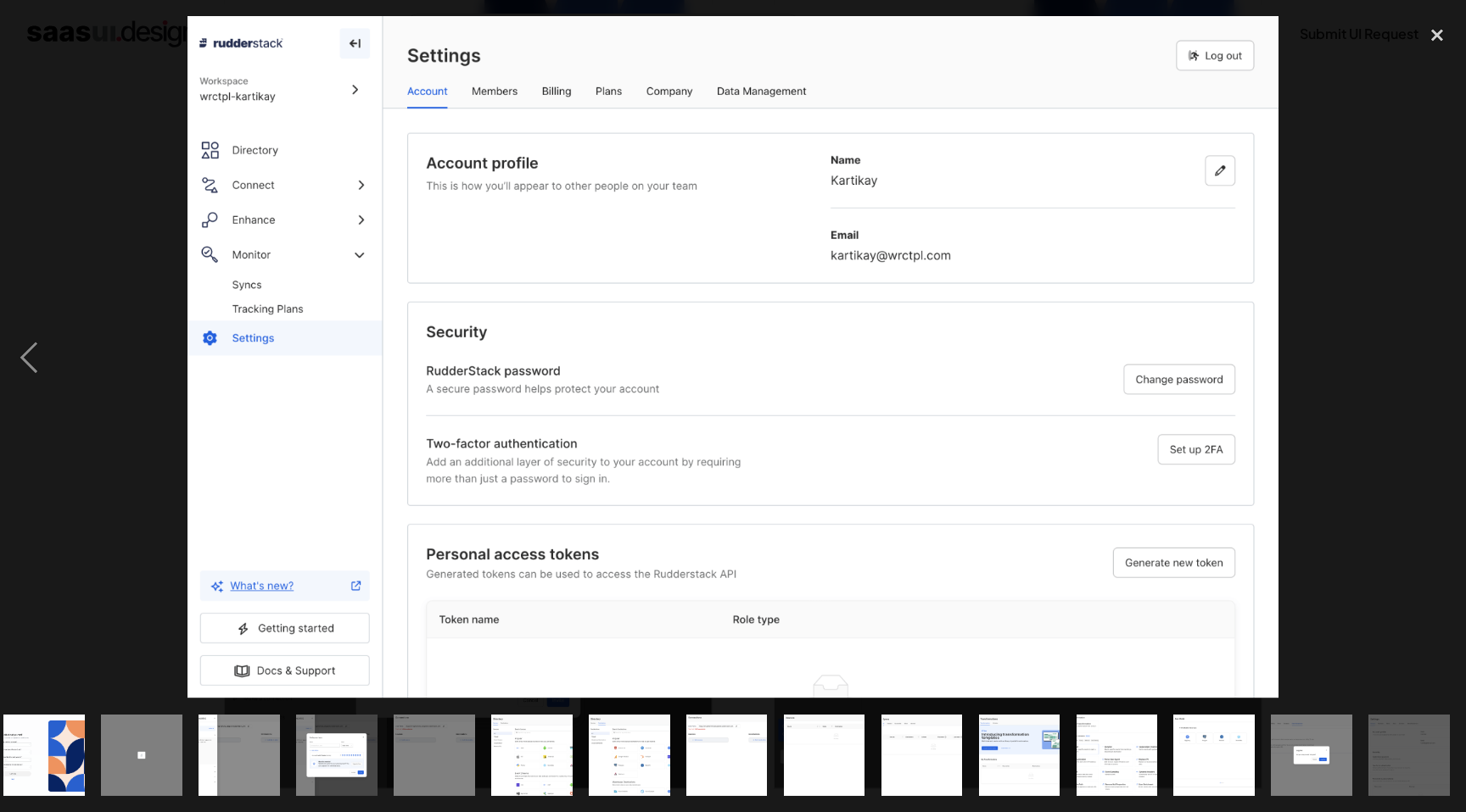
click at [1359, 388] on div at bounding box center [733, 357] width 1466 height 682
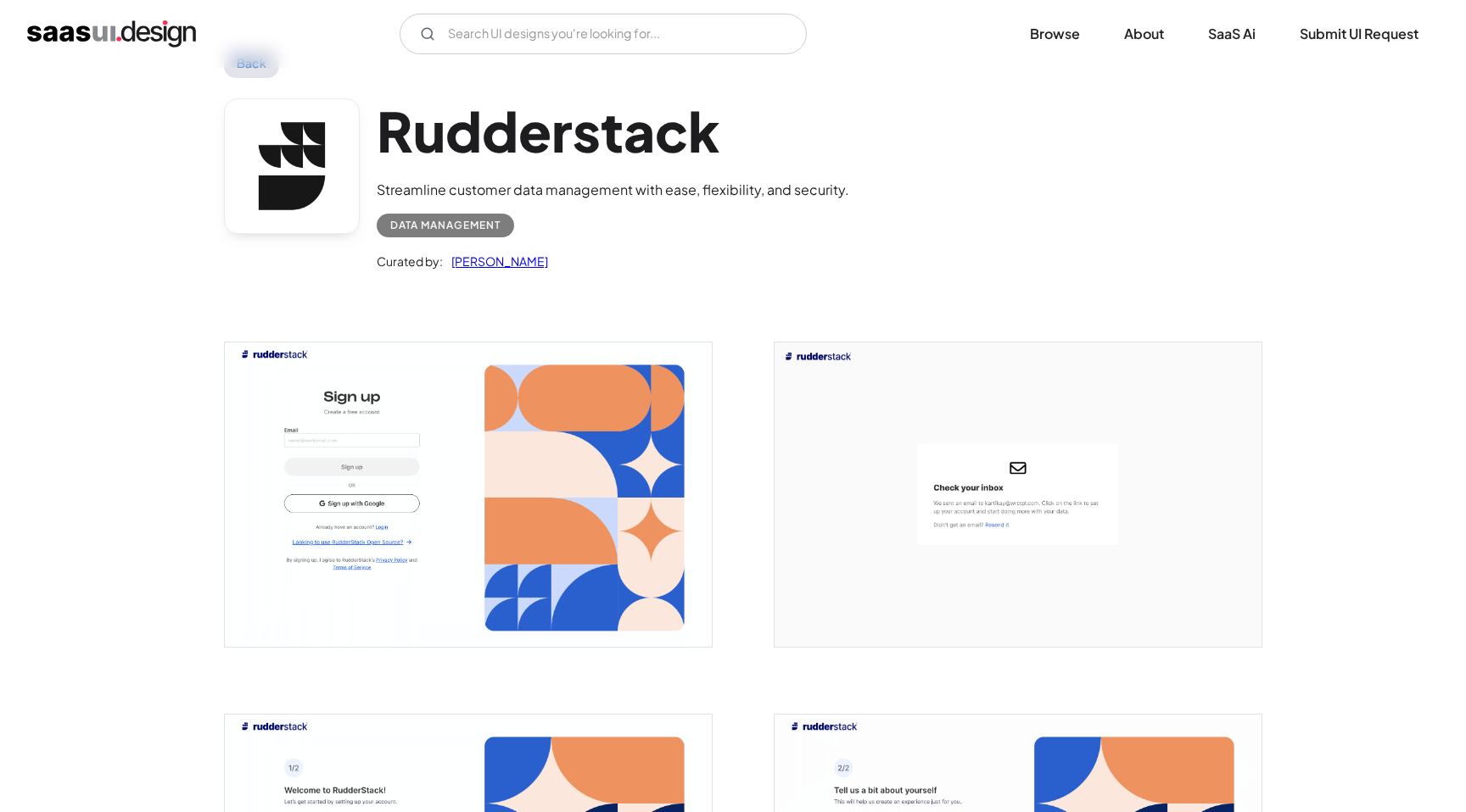
scroll to position [0, 0]
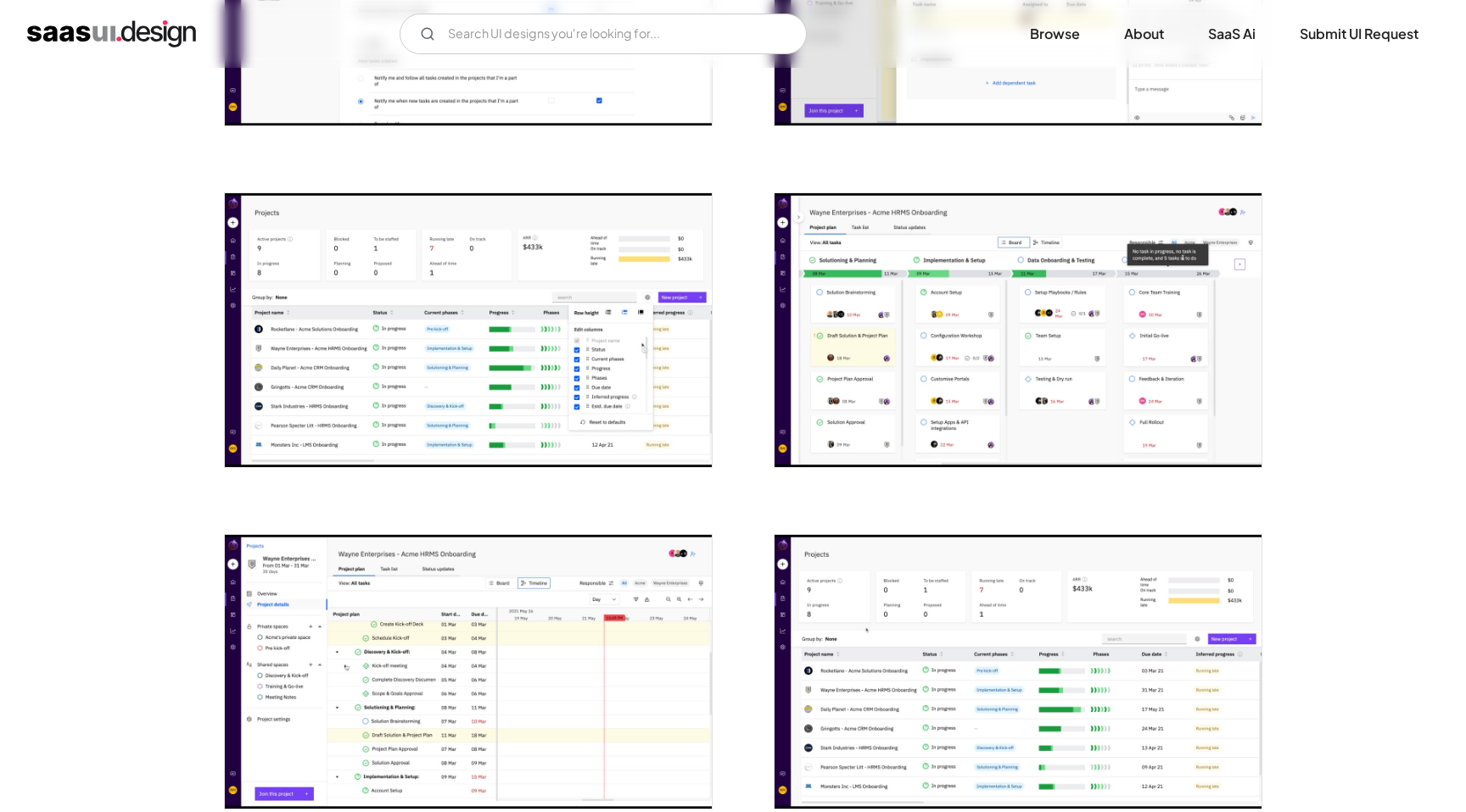
scroll to position [1581, 0]
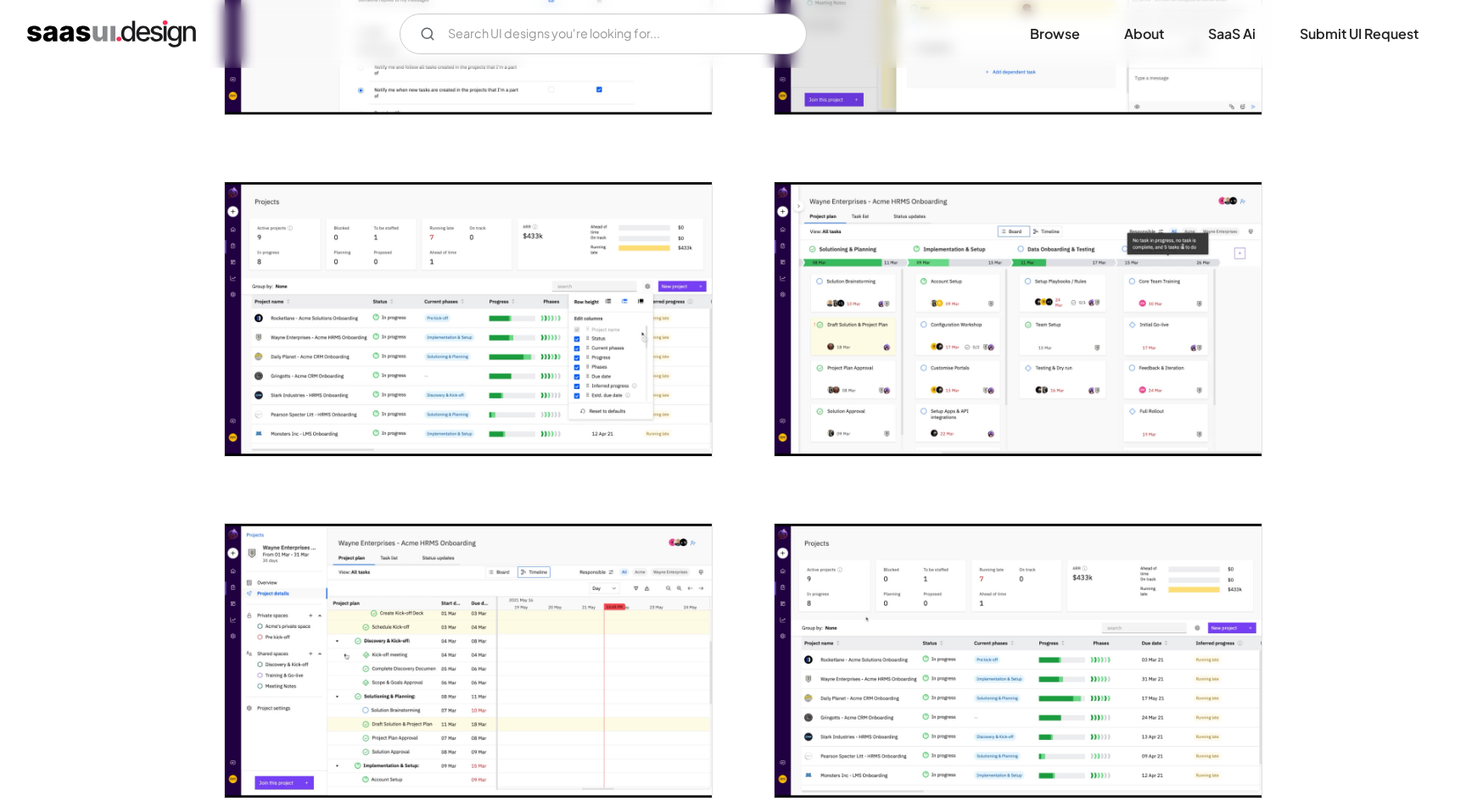
click at [550, 269] on img "open lightbox" at bounding box center [468, 319] width 487 height 274
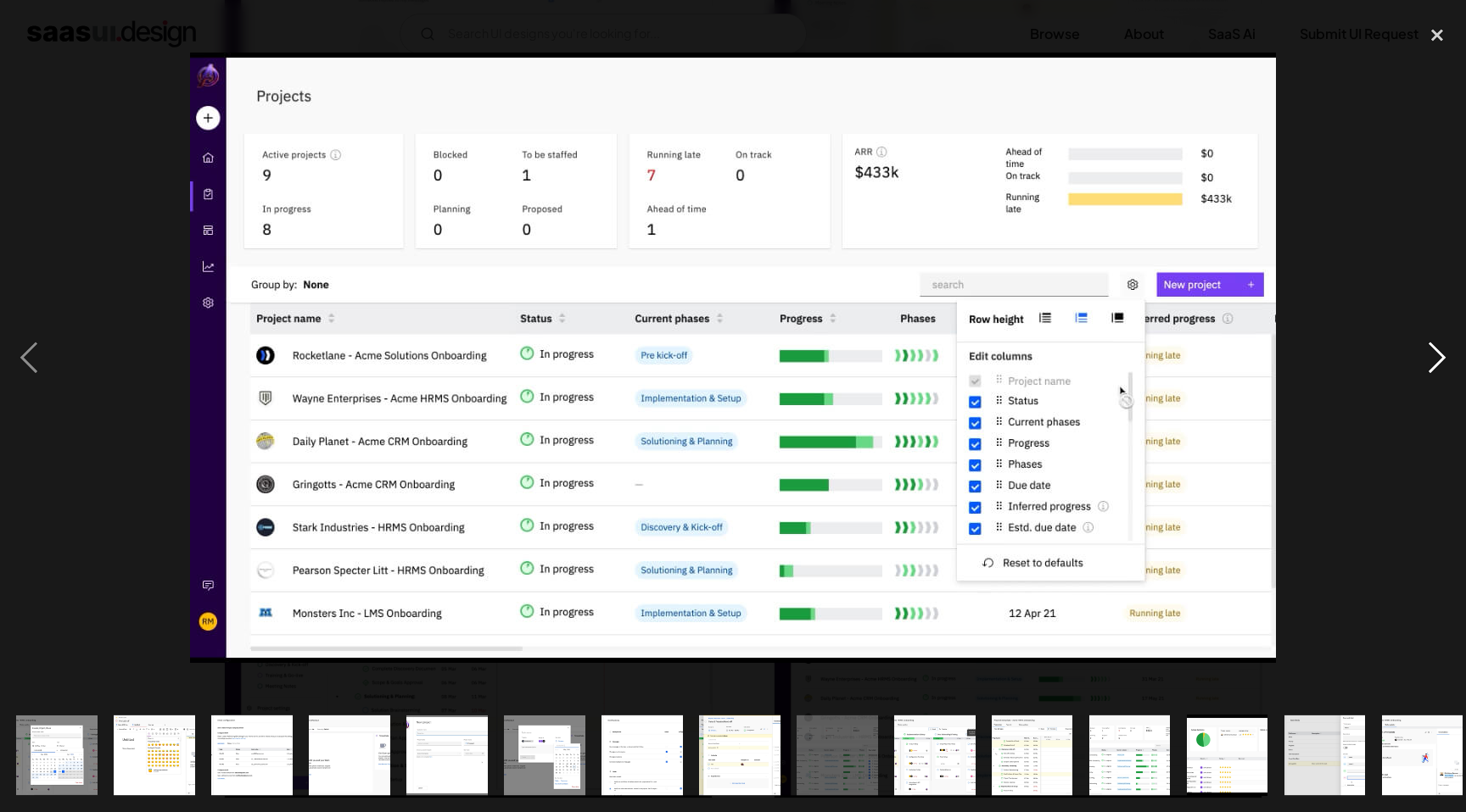
click at [1430, 360] on div "next image" at bounding box center [1437, 357] width 58 height 682
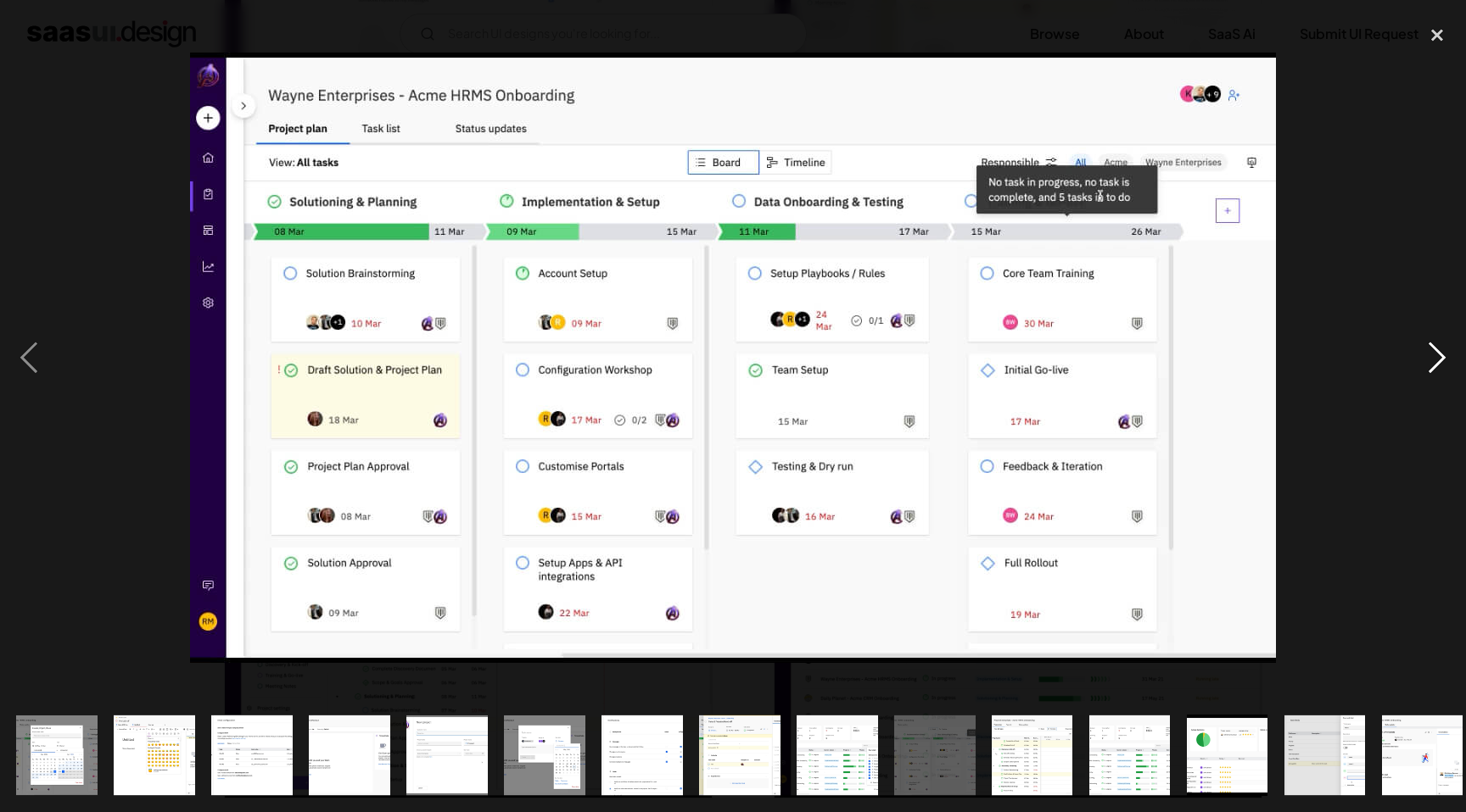
click at [1430, 360] on div "next image" at bounding box center [1437, 357] width 58 height 682
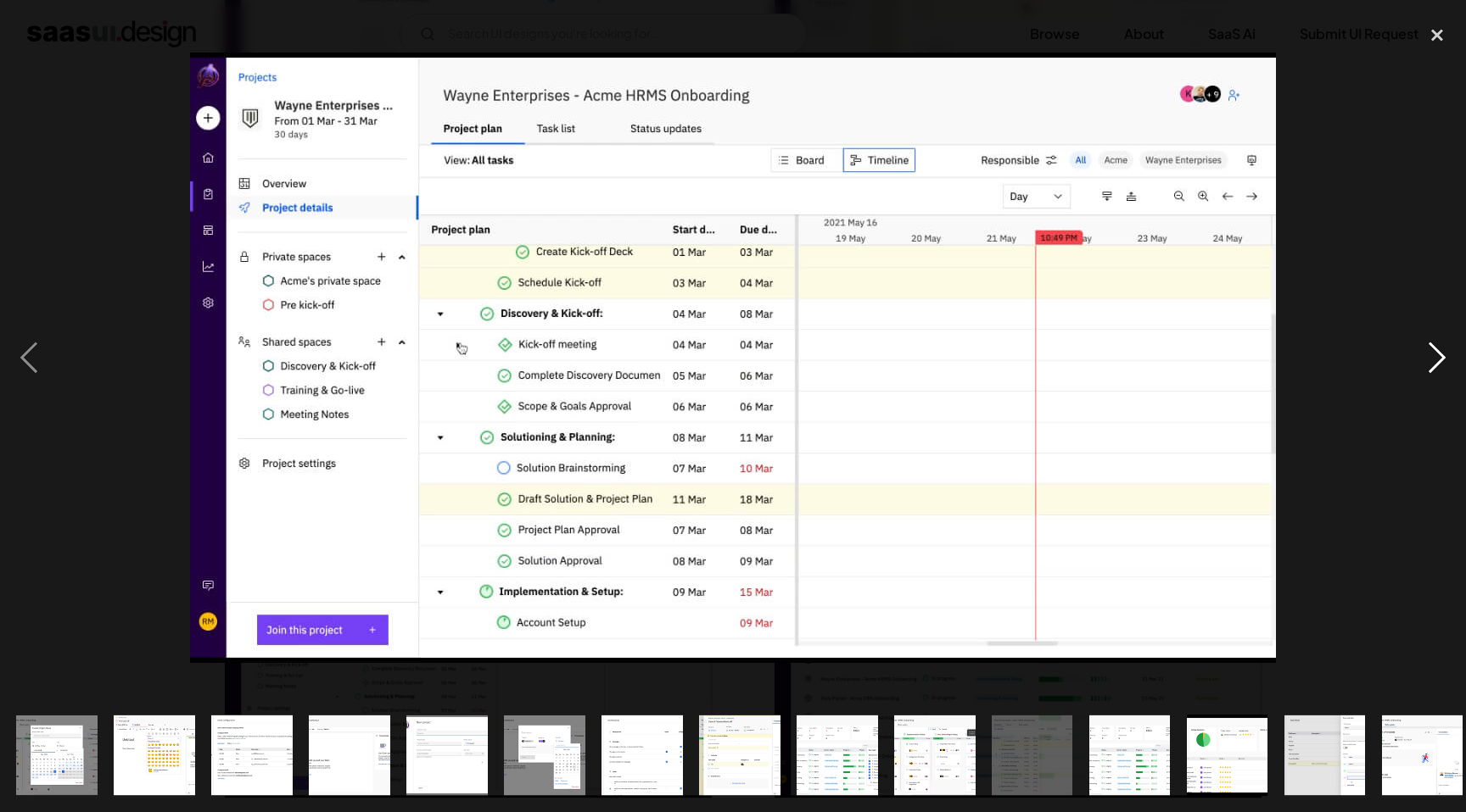
click at [1430, 360] on div "next image" at bounding box center [1437, 357] width 58 height 682
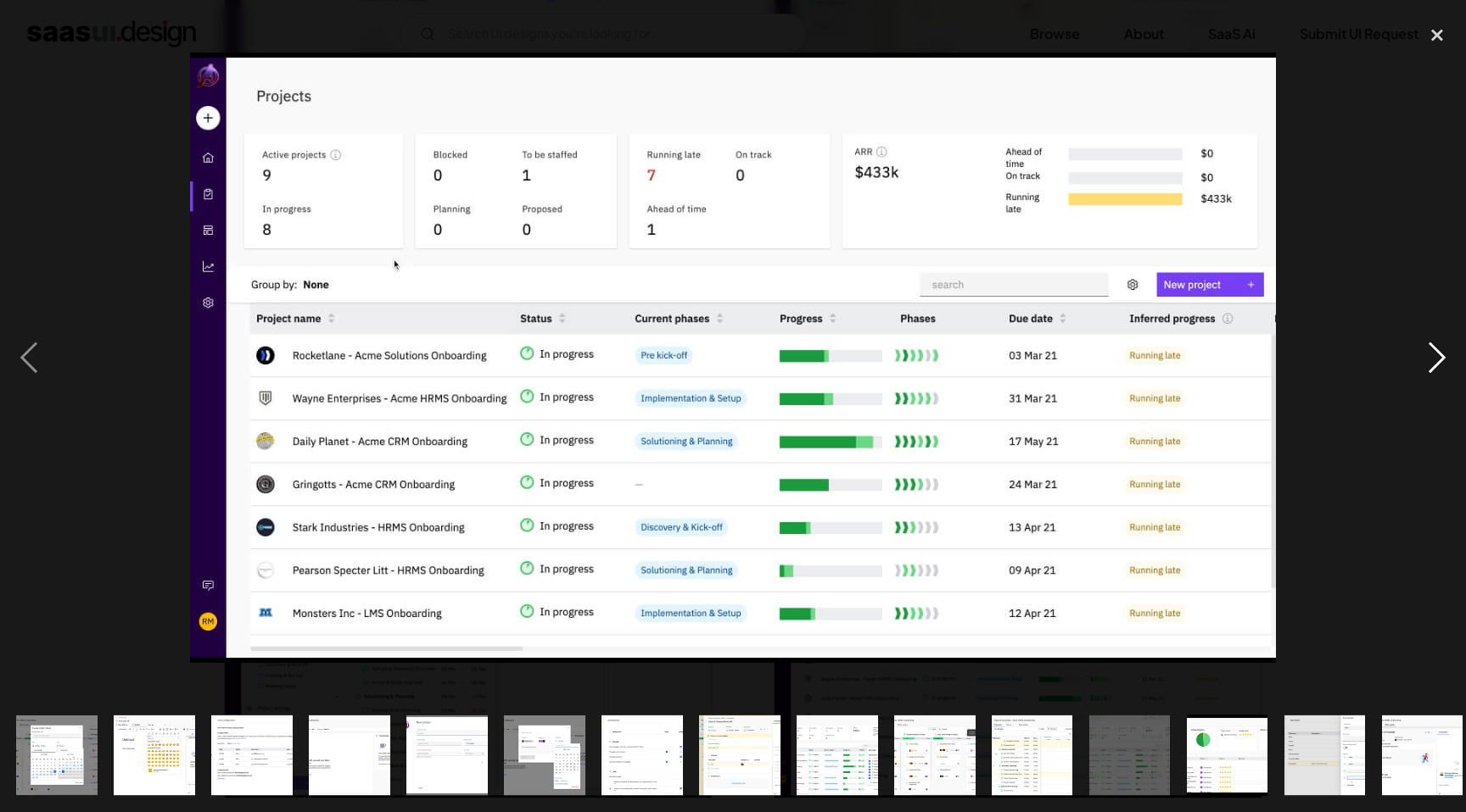
click at [1430, 360] on div "next image" at bounding box center [1437, 357] width 58 height 682
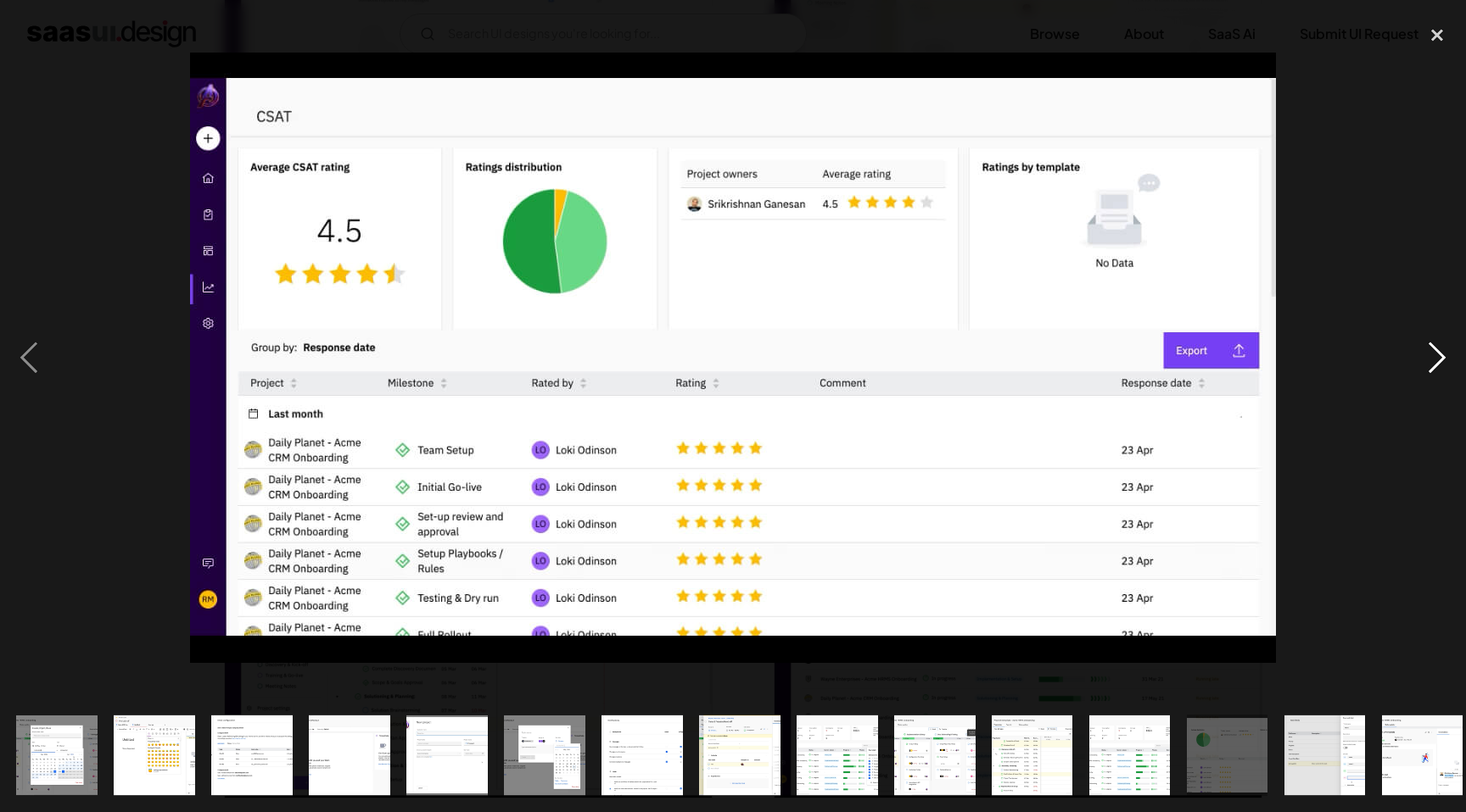
click at [1430, 360] on div "next image" at bounding box center [1437, 357] width 58 height 682
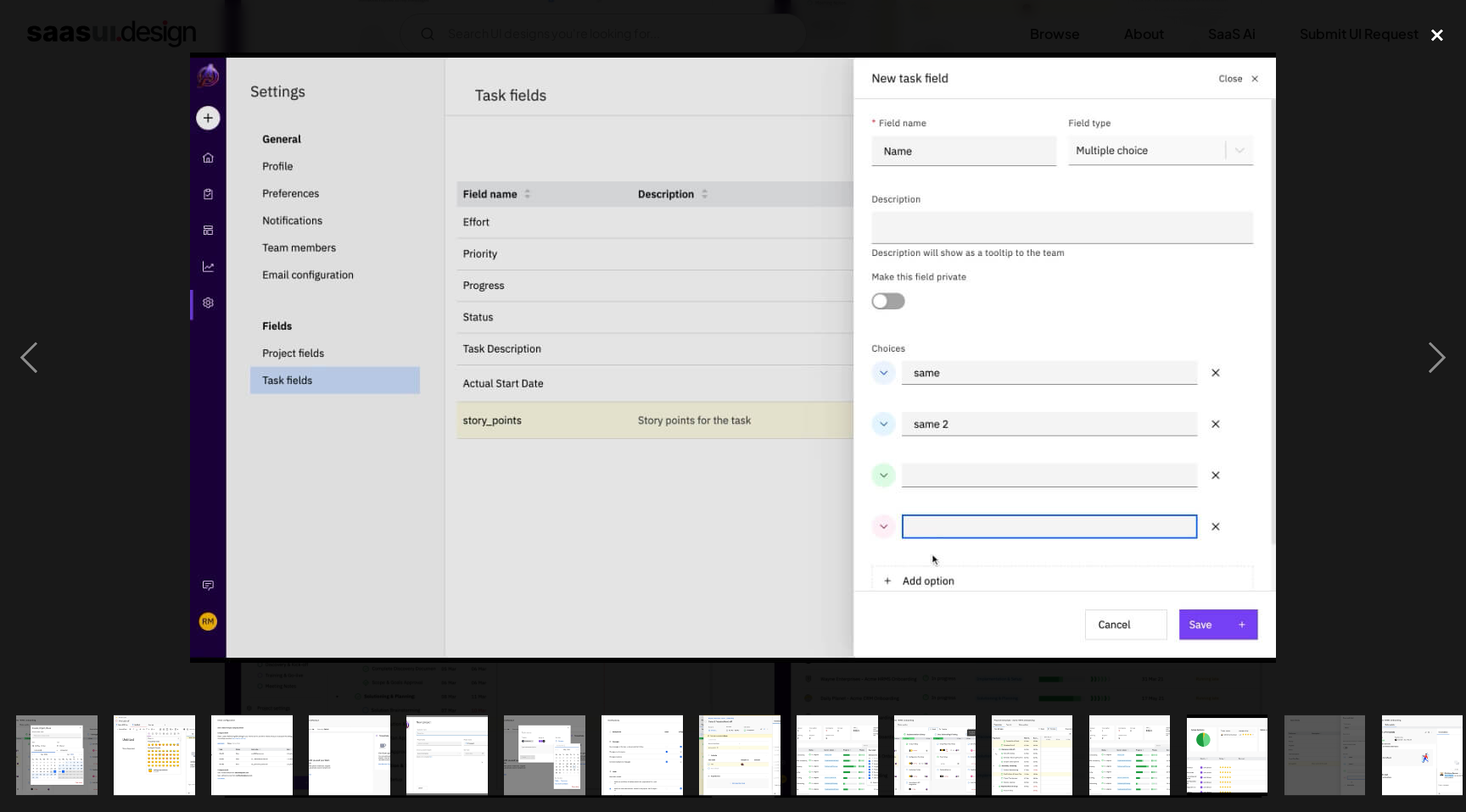
click at [1435, 33] on div "close lightbox" at bounding box center [1437, 34] width 58 height 37
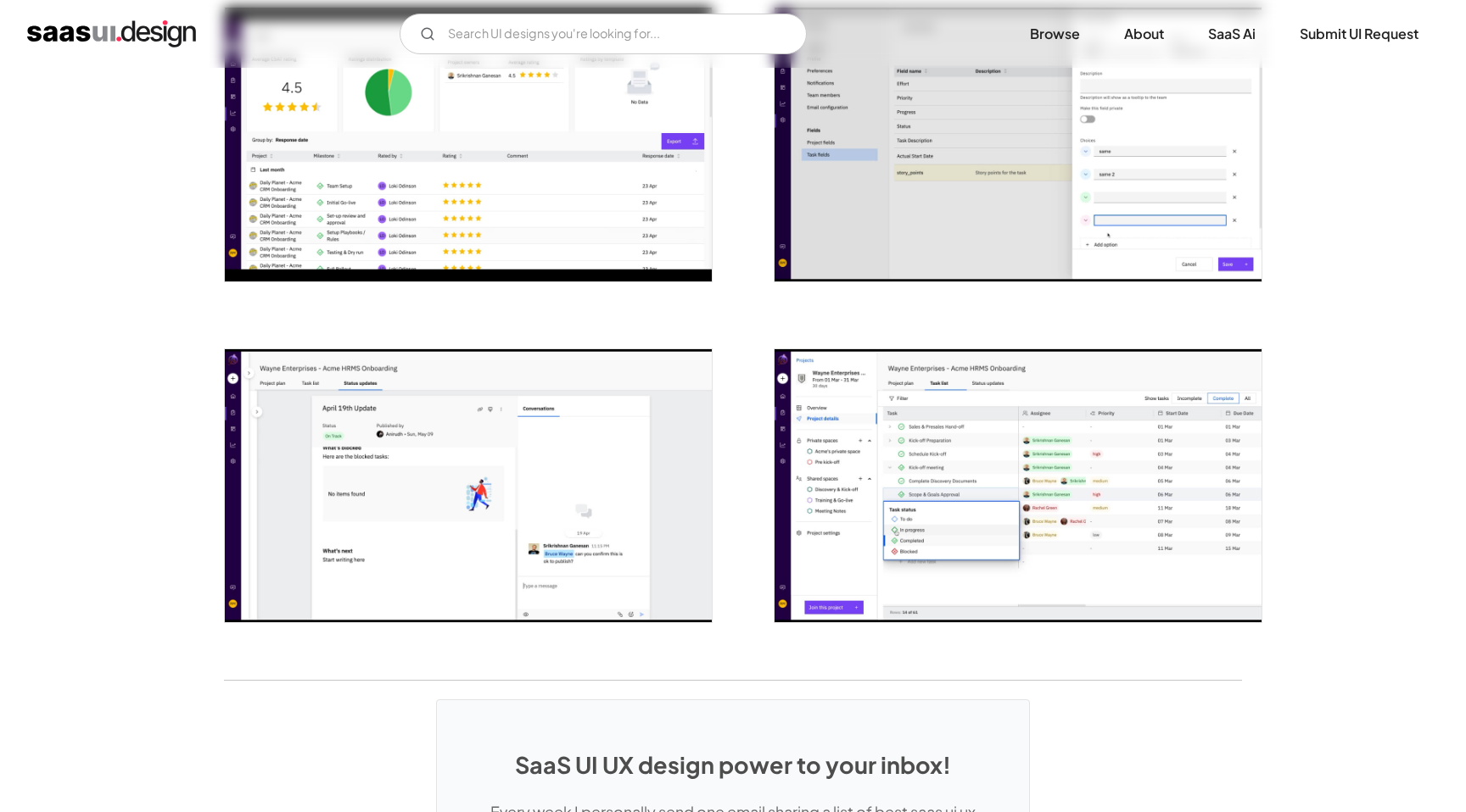
scroll to position [2459, 0]
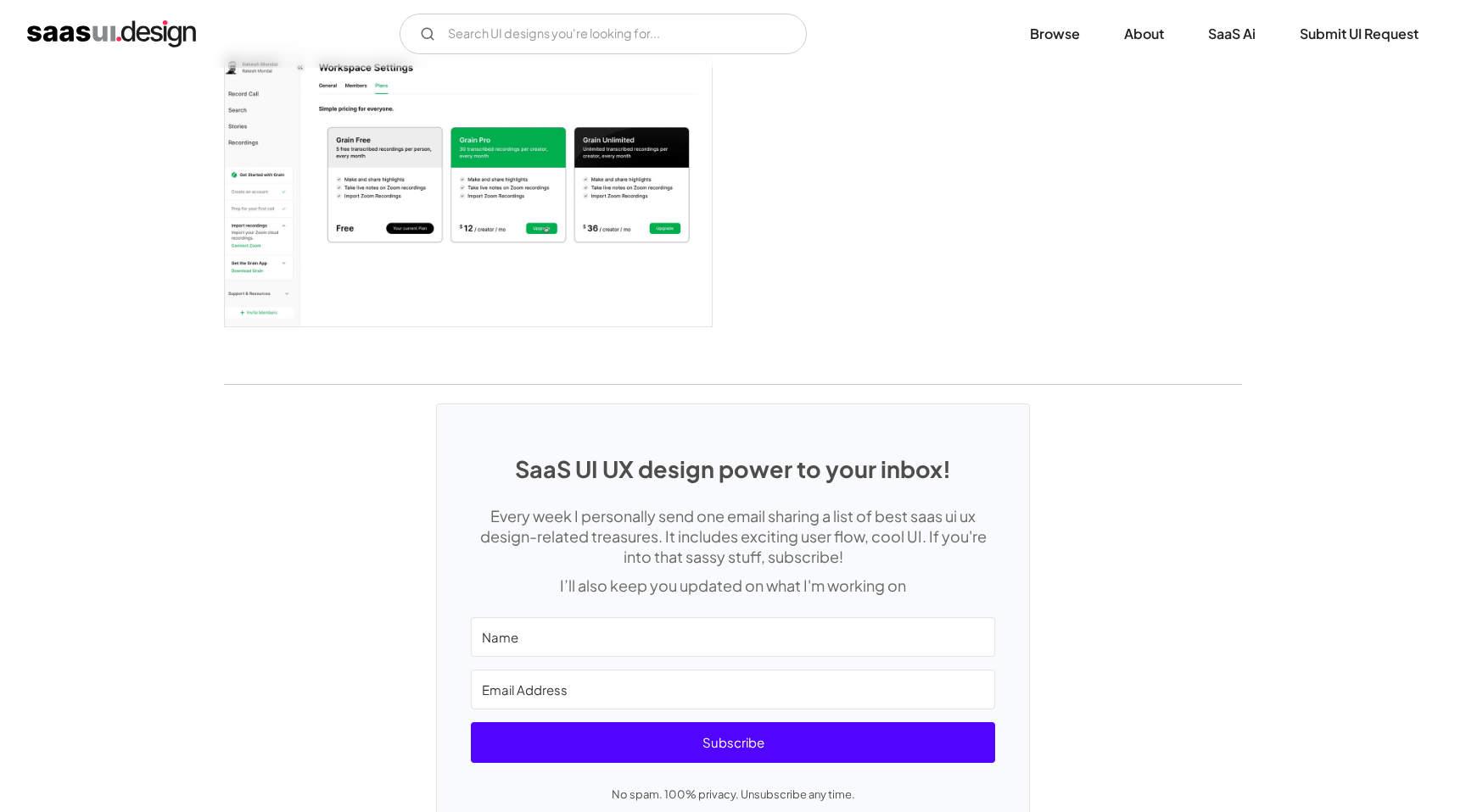
scroll to position [2519, 0]
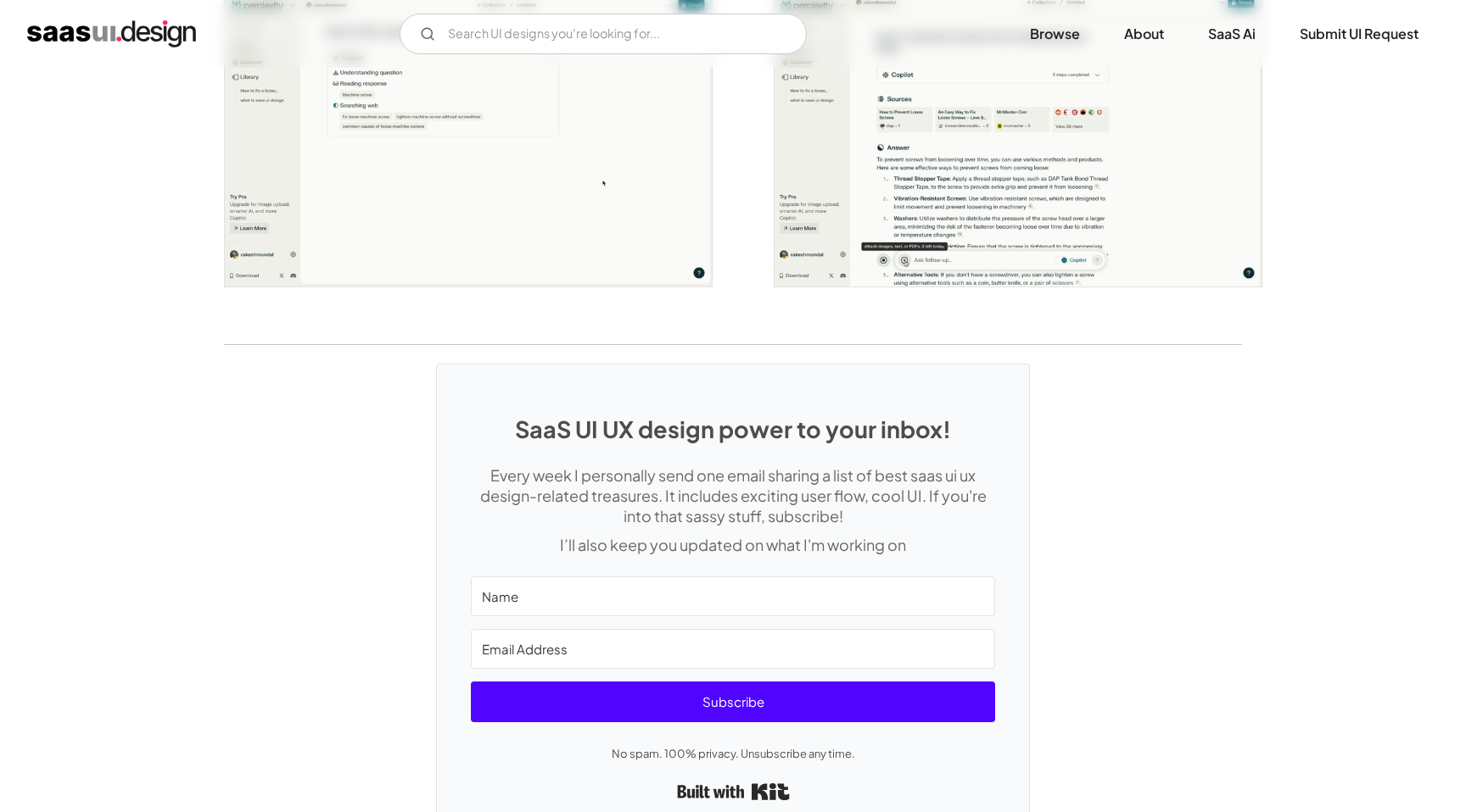
scroll to position [3372, 0]
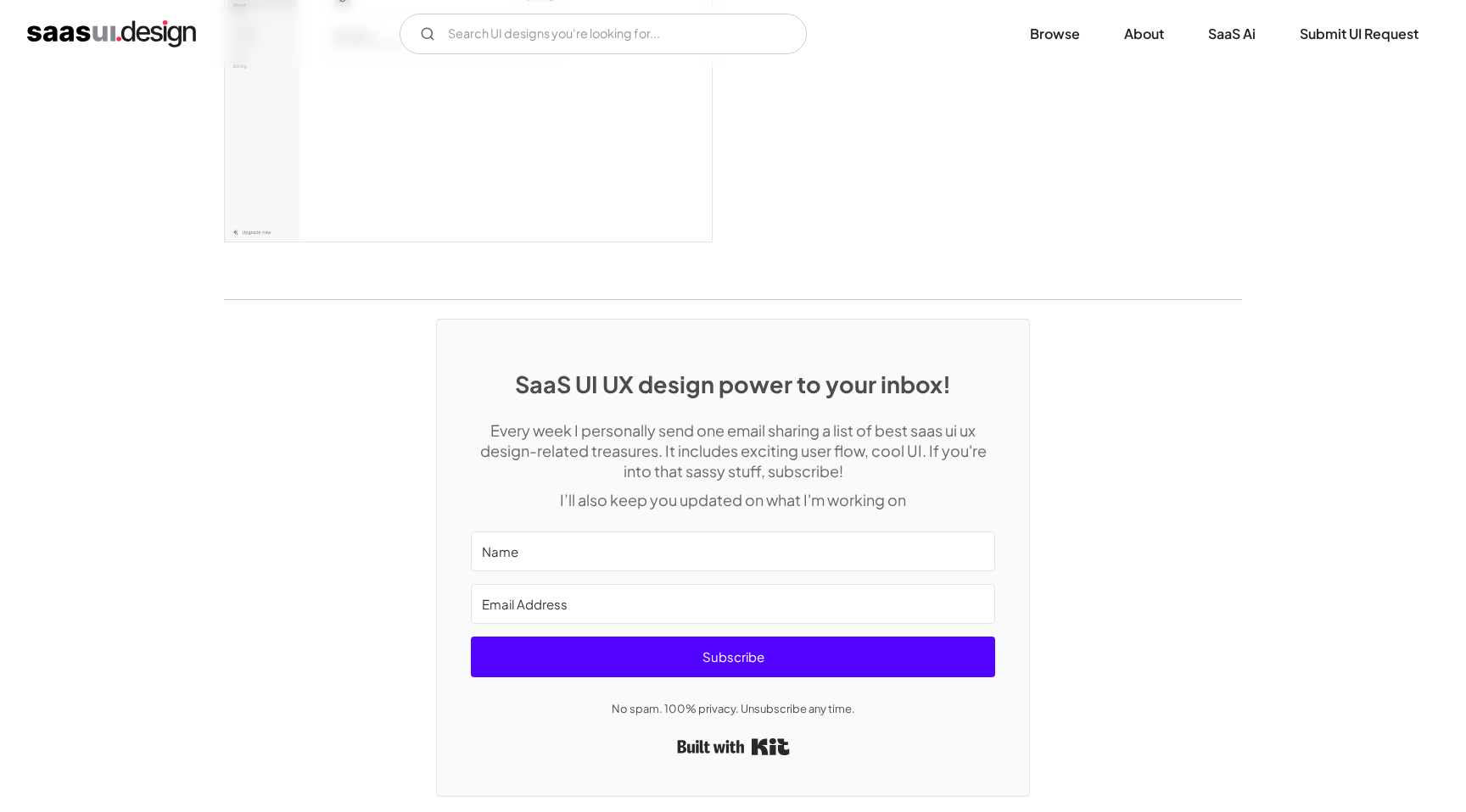
scroll to position [4594, 0]
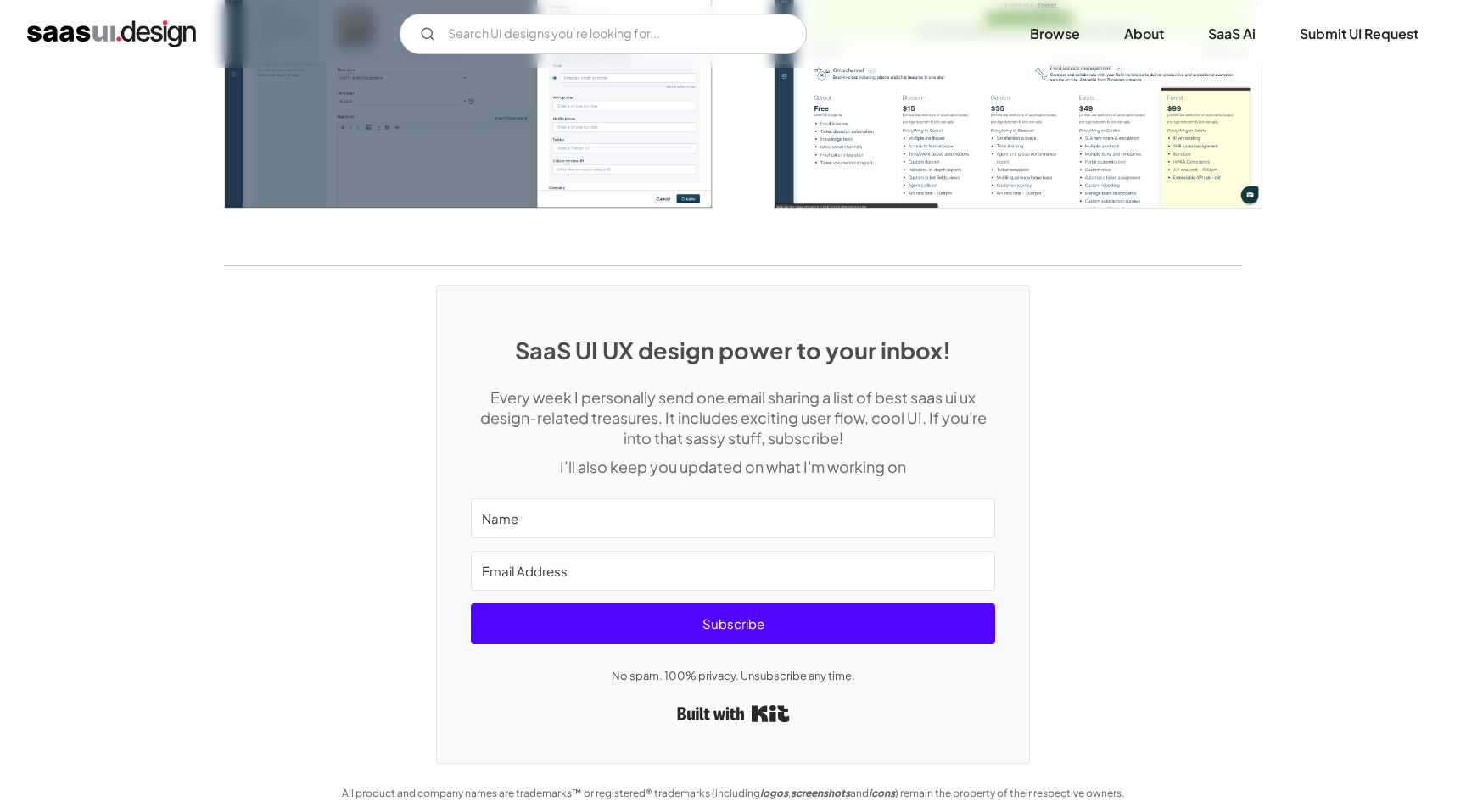
scroll to position [4089, 0]
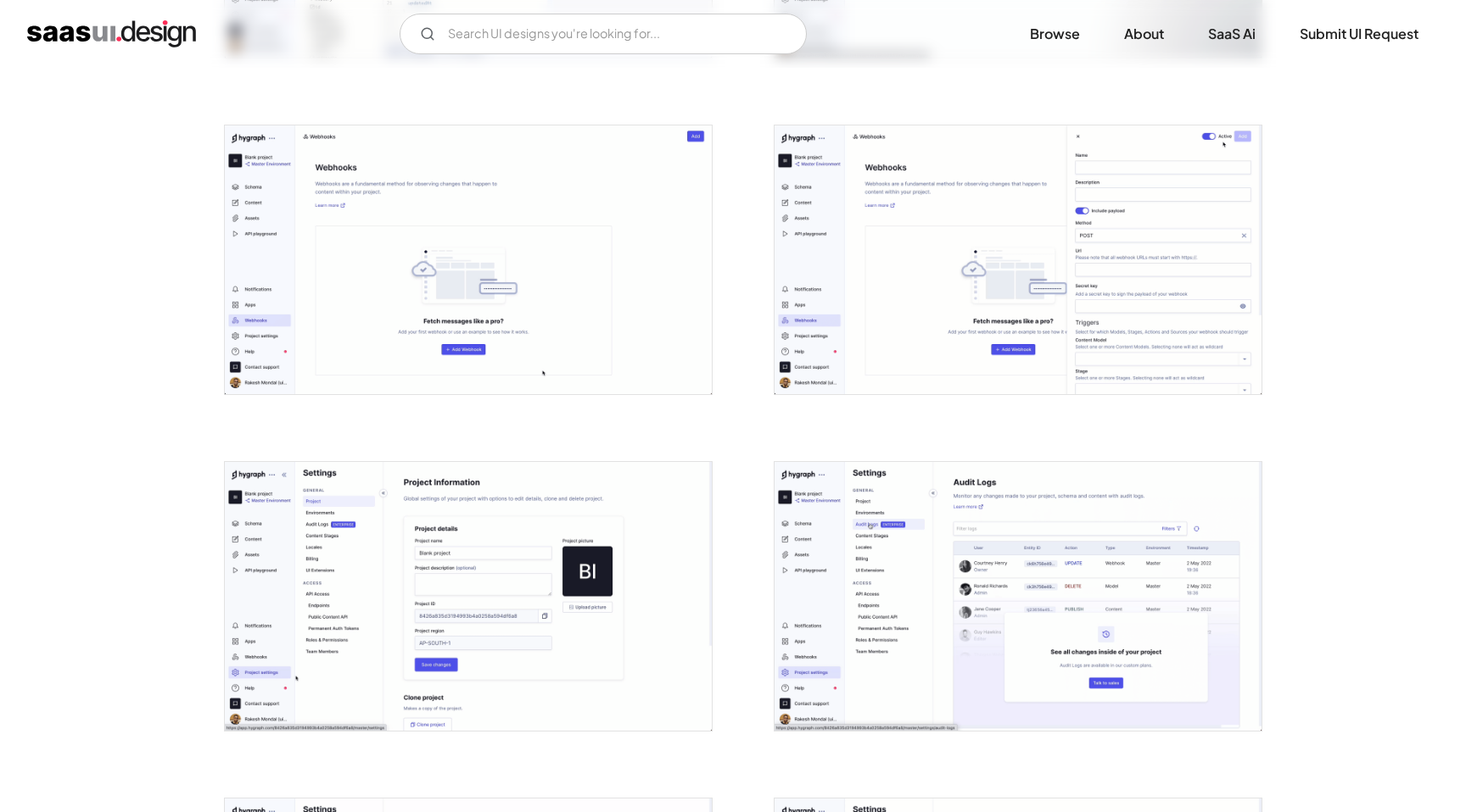
scroll to position [2965, 0]
click at [1040, 283] on img "open lightbox" at bounding box center [1018, 259] width 487 height 269
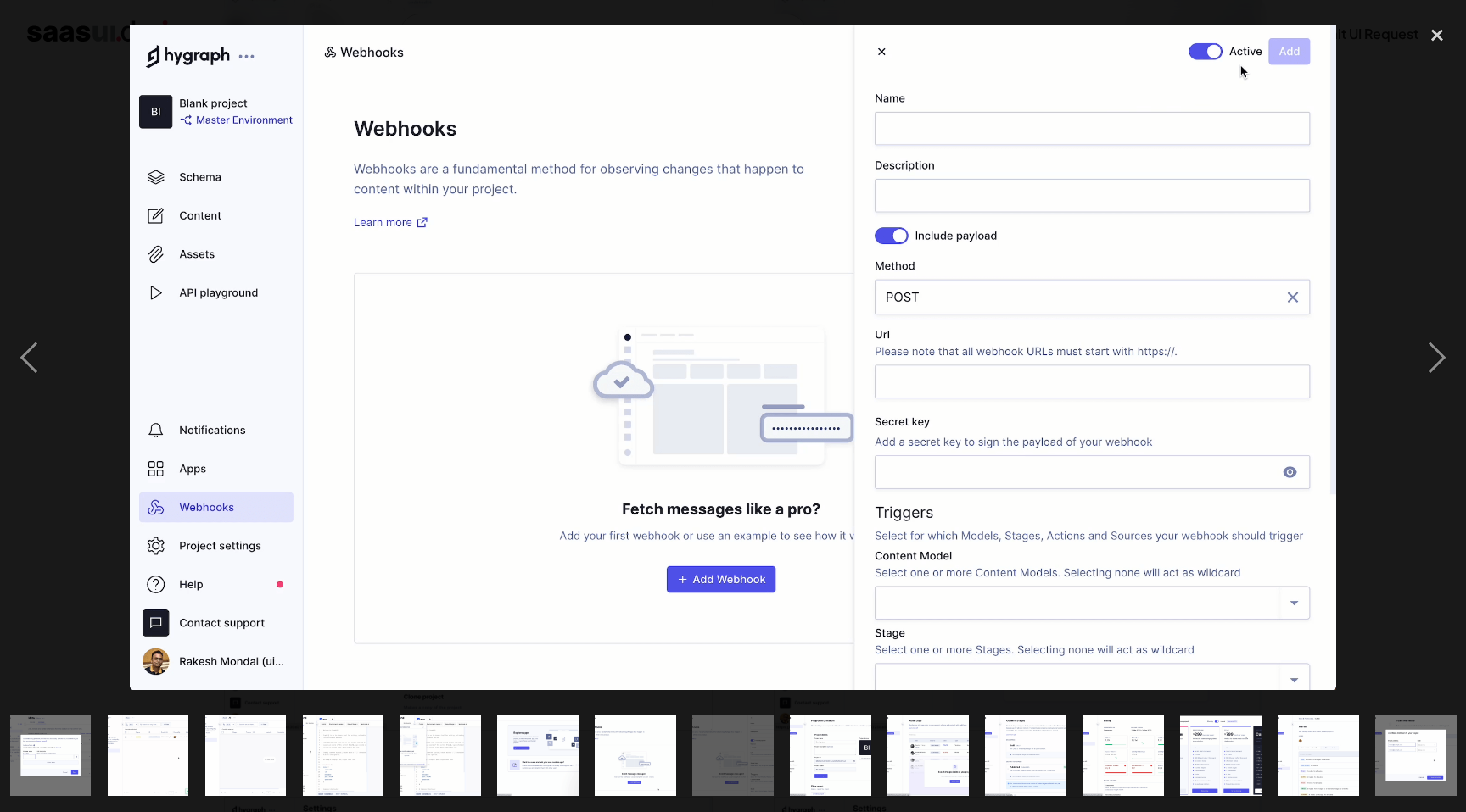
scroll to position [0, 988]
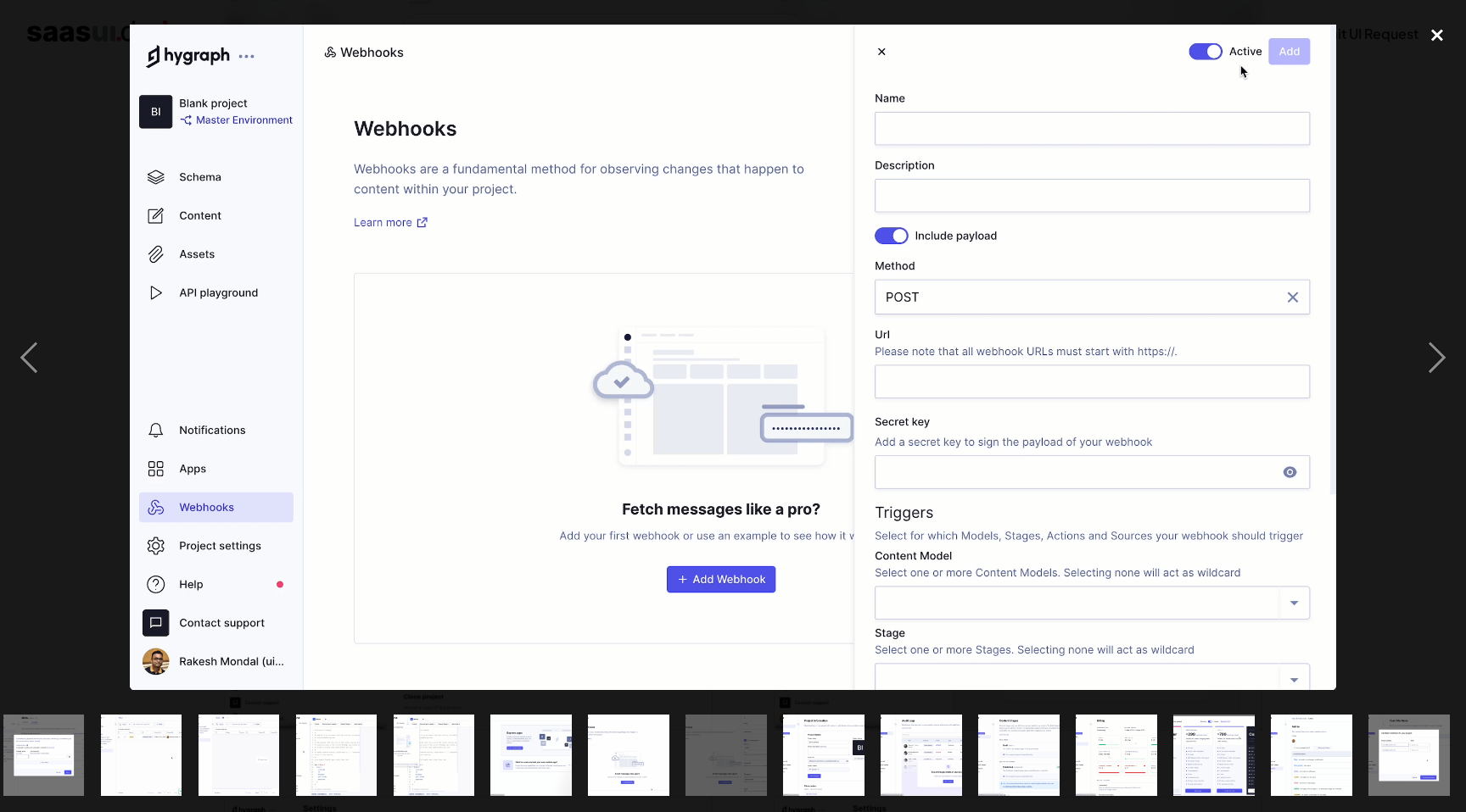
click at [1434, 42] on div "close lightbox" at bounding box center [1437, 34] width 58 height 37
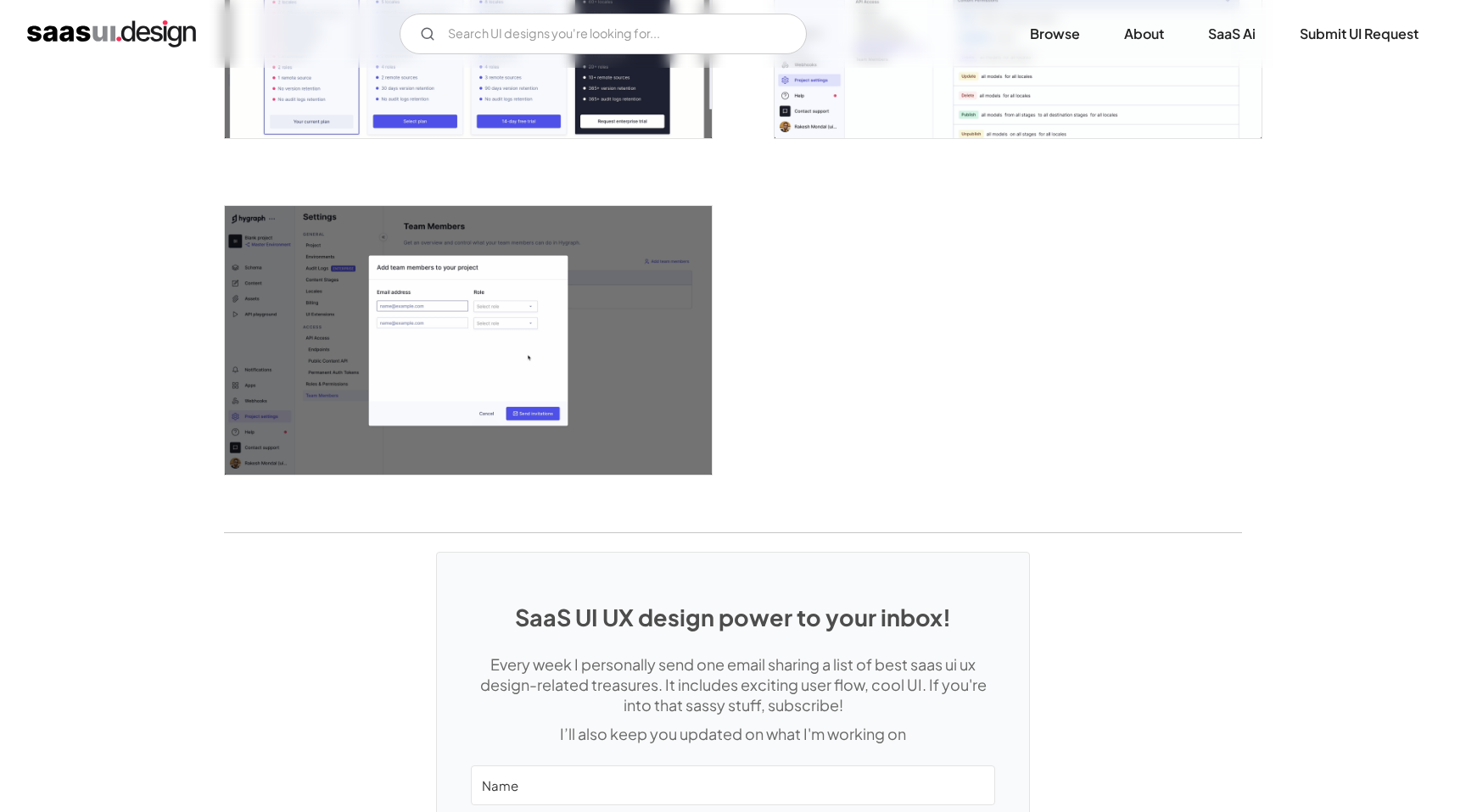
scroll to position [4502, 0]
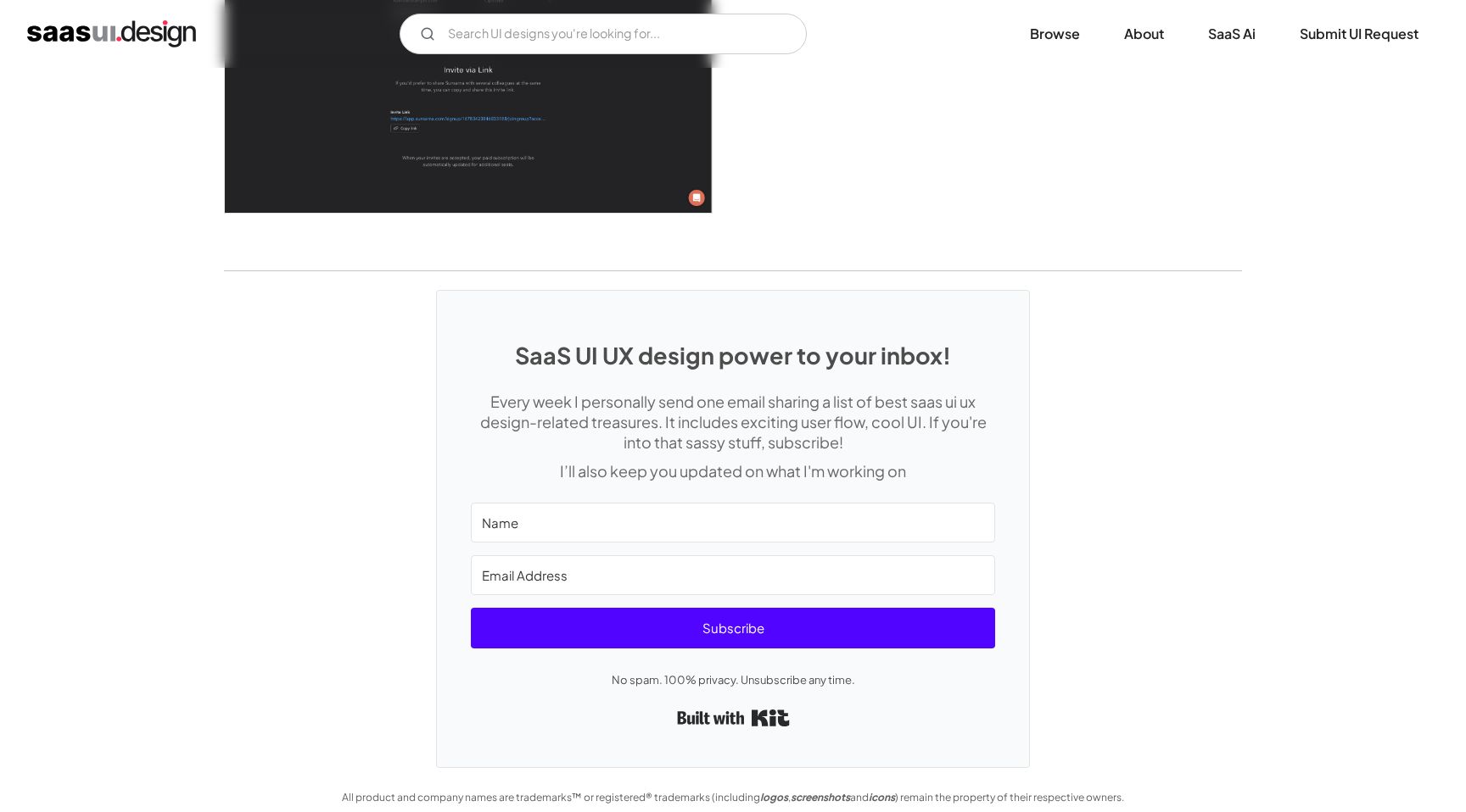
scroll to position [4963, 0]
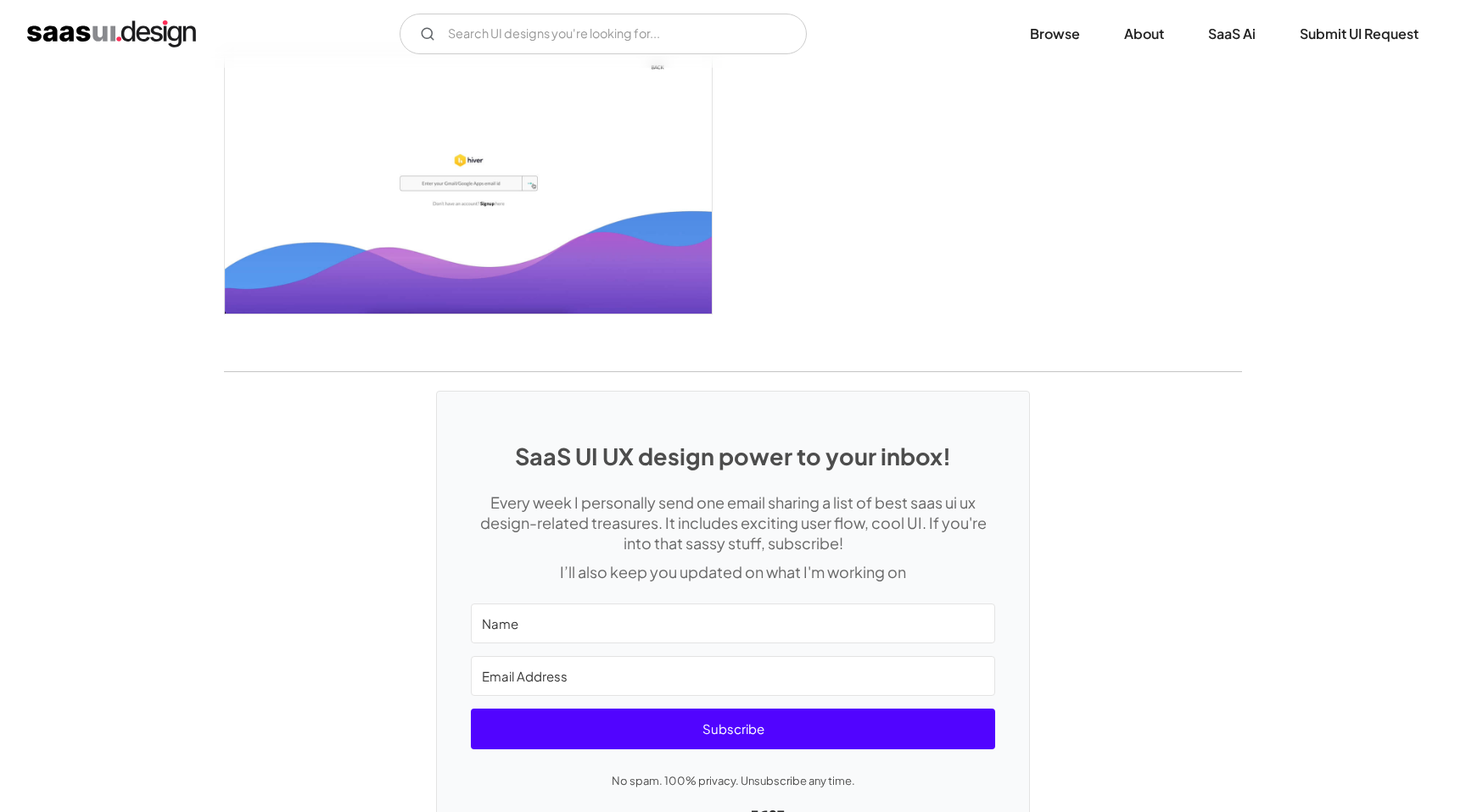
scroll to position [3983, 0]
